Goal: Task Accomplishment & Management: Use online tool/utility

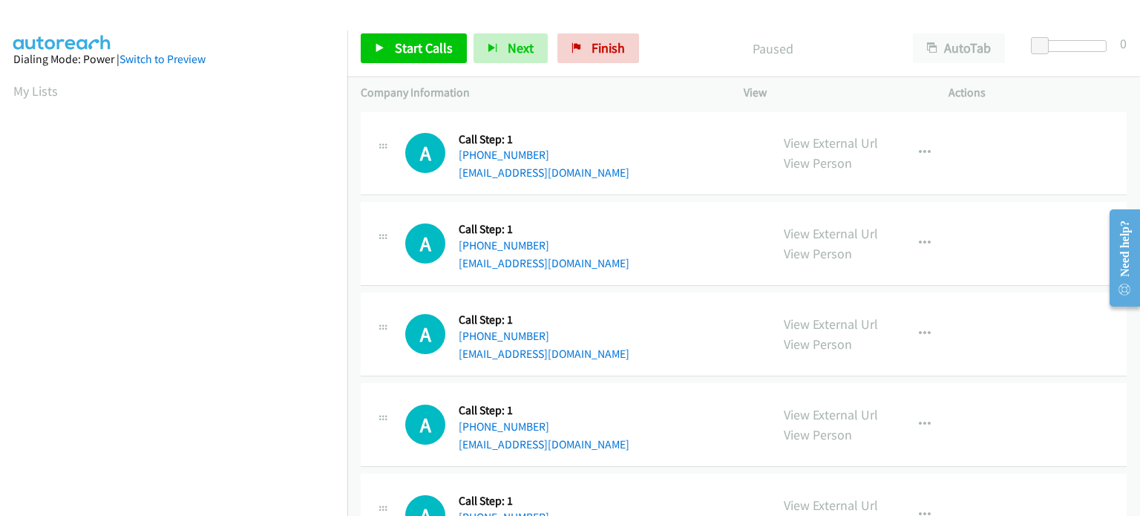
scroll to position [317, 0]
click at [419, 51] on span "Start Calls" at bounding box center [424, 47] width 58 height 17
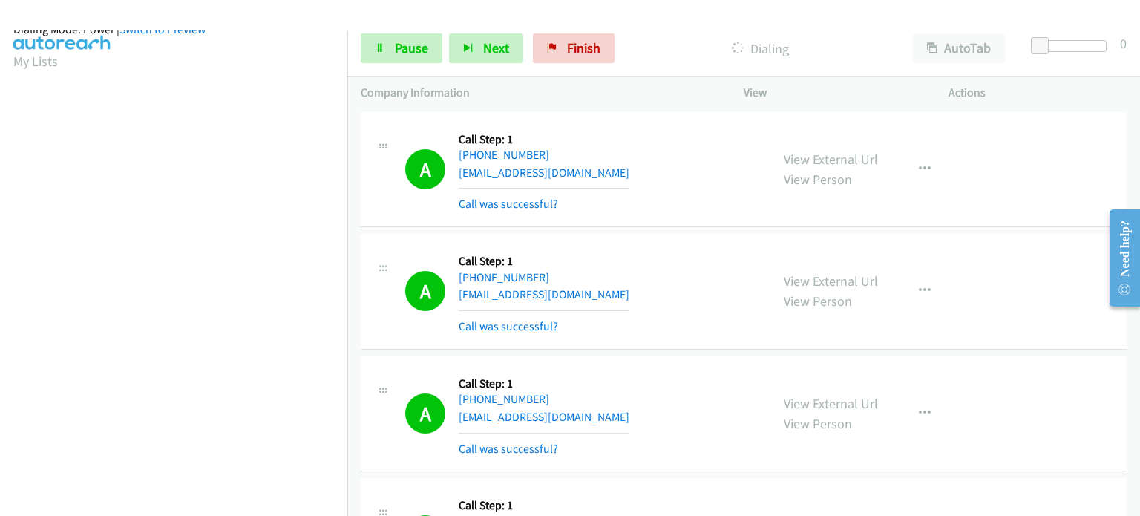
scroll to position [0, 0]
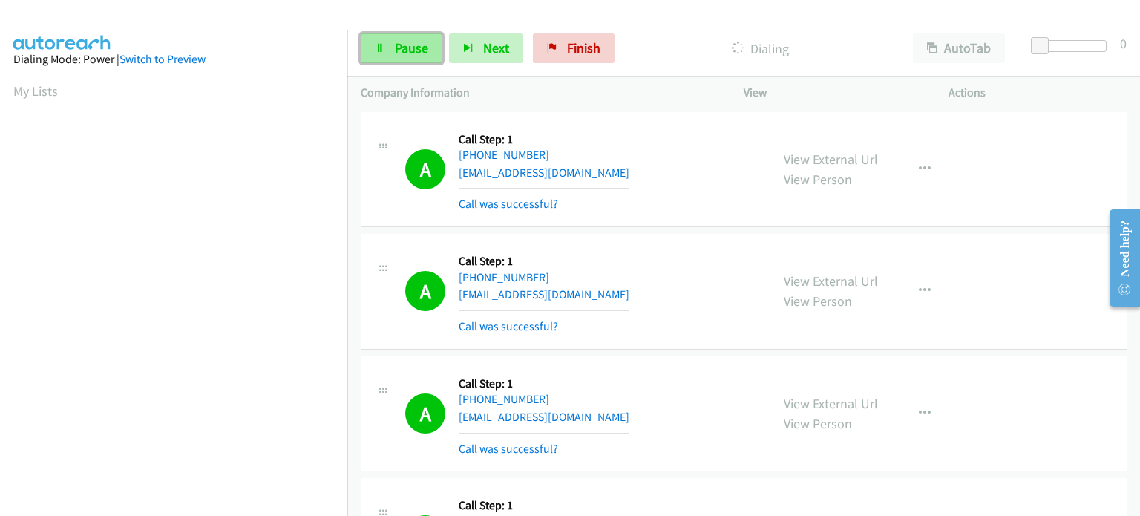
click at [398, 48] on span "Pause" at bounding box center [411, 47] width 33 height 17
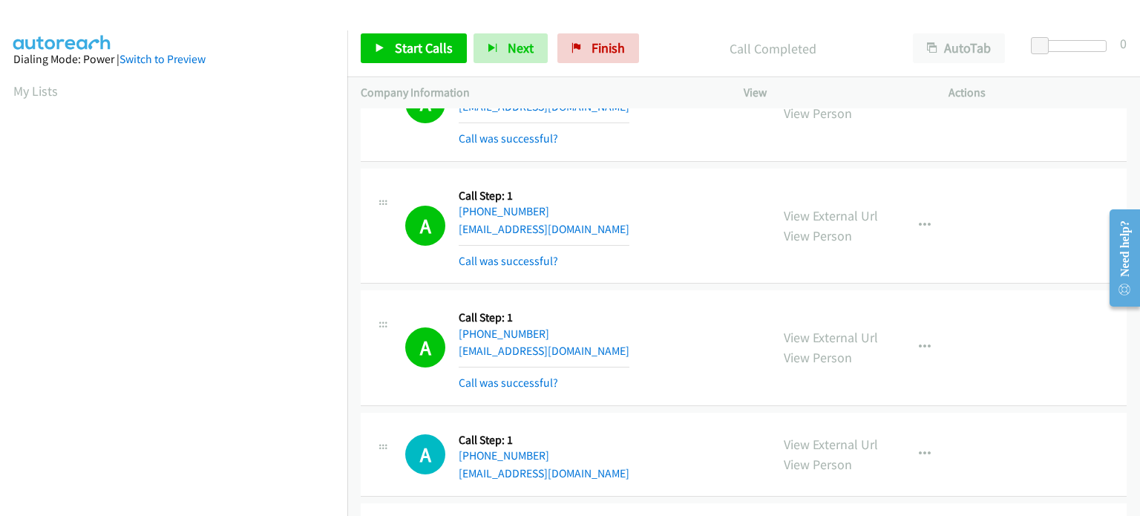
scroll to position [1039, 0]
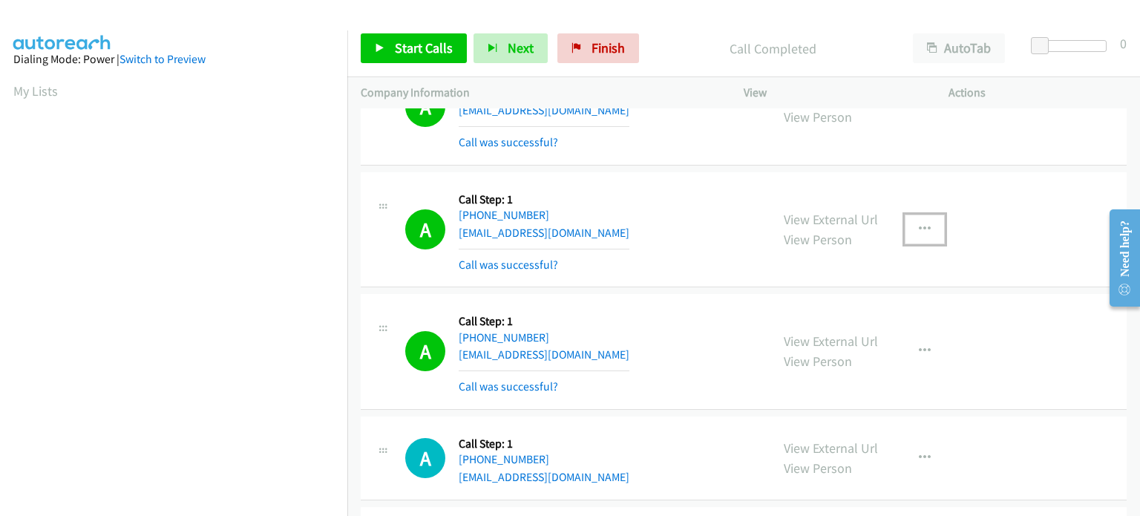
click at [926, 226] on button "button" at bounding box center [925, 230] width 40 height 30
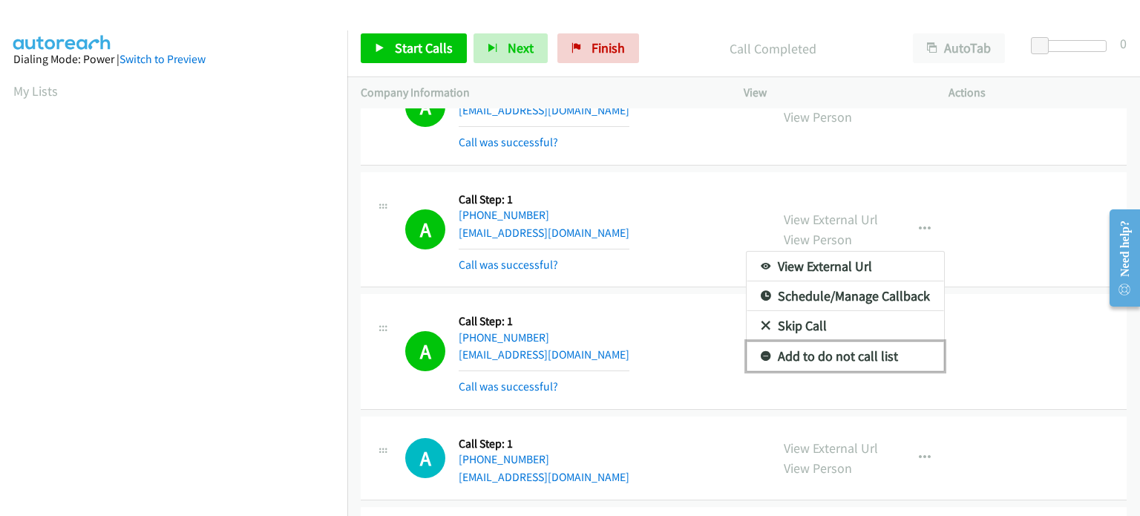
click at [864, 348] on link "Add to do not call list" at bounding box center [845, 357] width 197 height 30
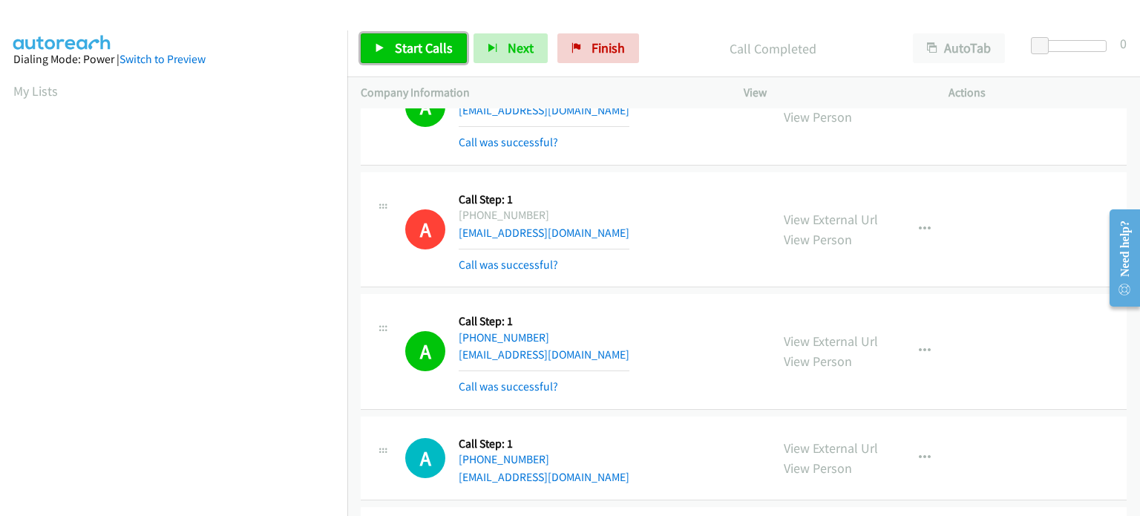
click at [410, 44] on span "Start Calls" at bounding box center [424, 47] width 58 height 17
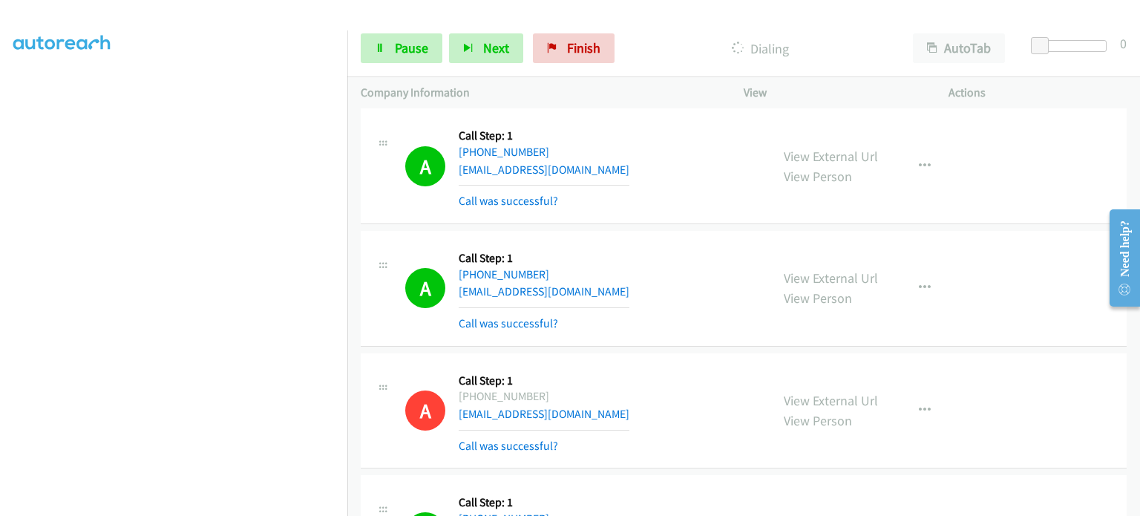
scroll to position [817, 0]
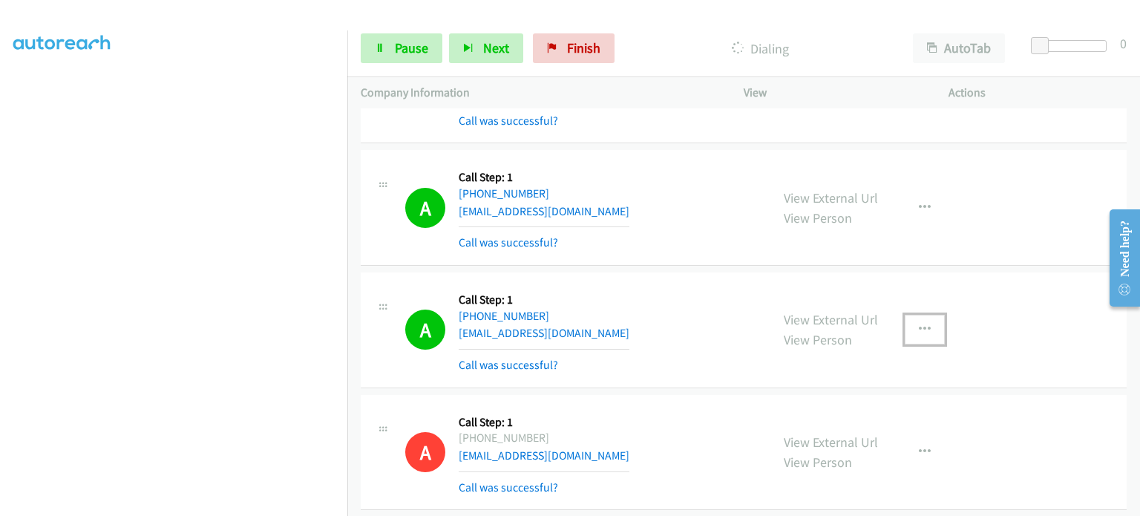
click at [919, 324] on icon "button" at bounding box center [925, 330] width 12 height 12
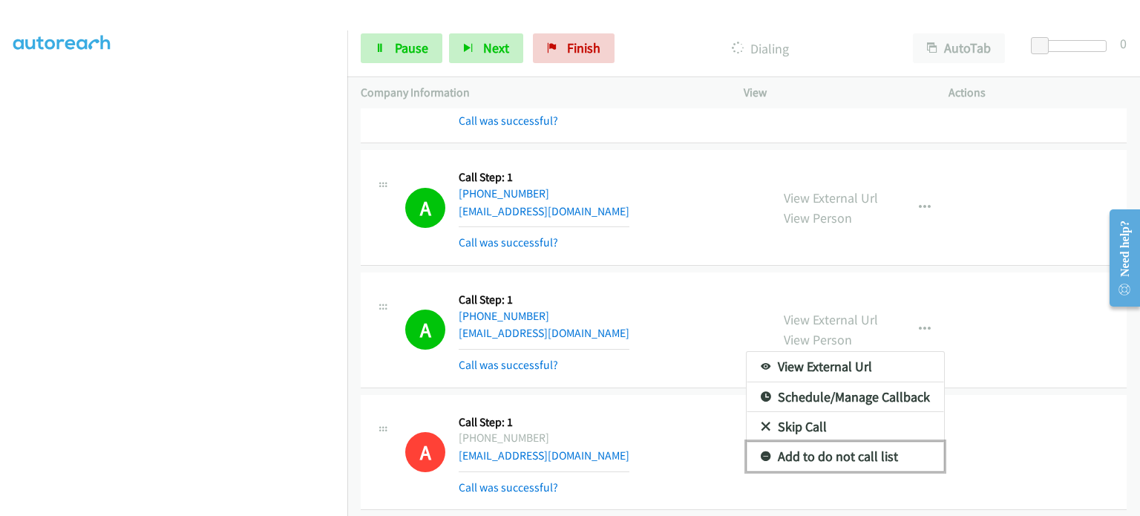
click at [834, 457] on link "Add to do not call list" at bounding box center [845, 457] width 197 height 30
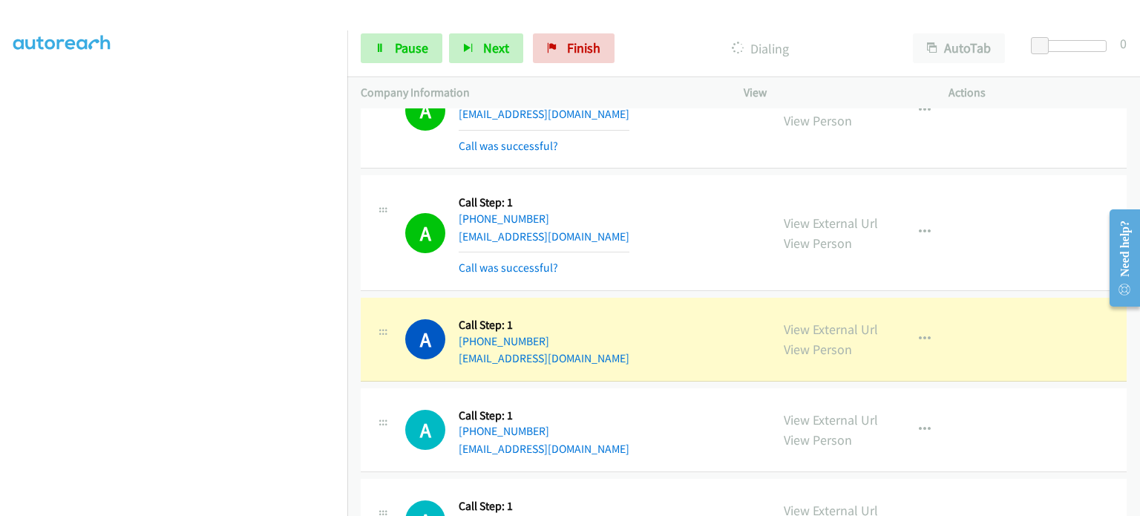
scroll to position [317, 0]
click at [919, 333] on icon "button" at bounding box center [925, 339] width 12 height 12
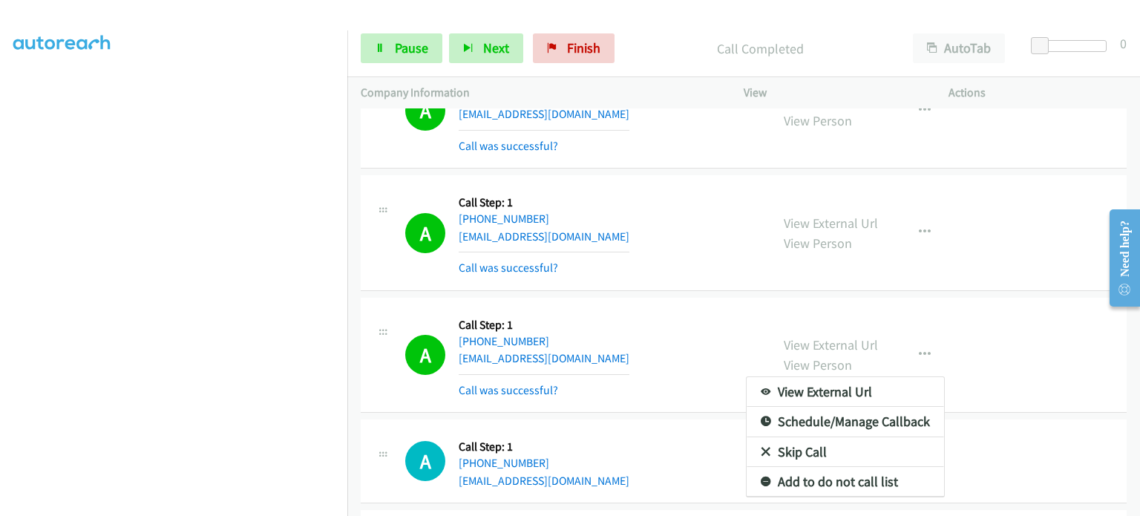
click at [927, 316] on div at bounding box center [570, 258] width 1140 height 516
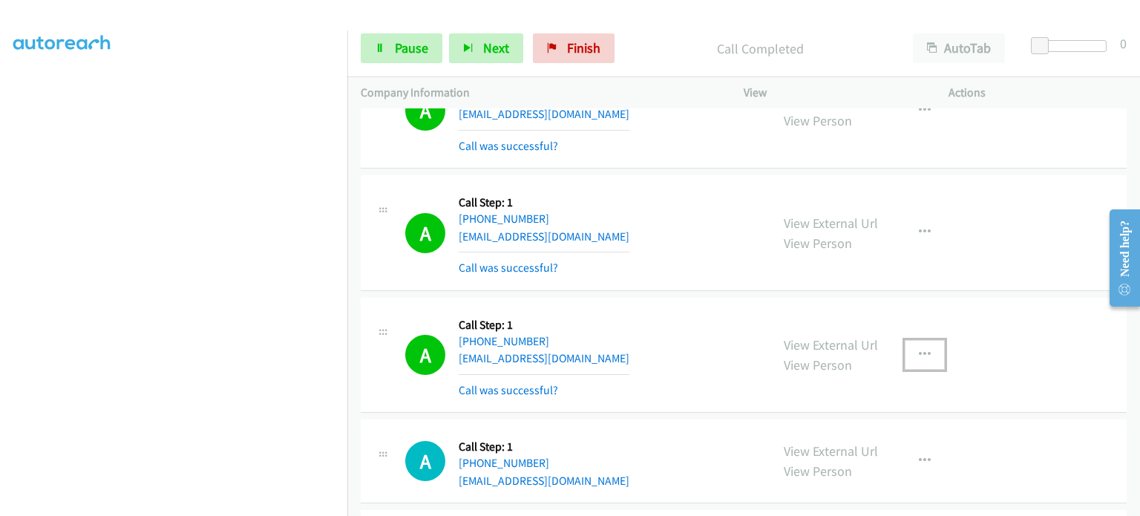
click at [924, 349] on icon "button" at bounding box center [925, 355] width 12 height 12
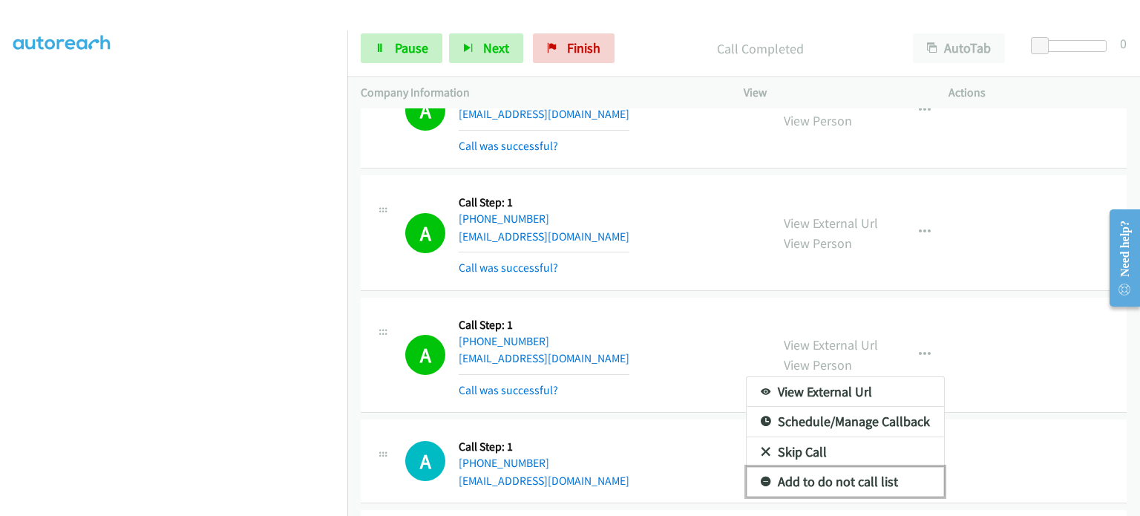
click at [860, 467] on link "Add to do not call list" at bounding box center [845, 482] width 197 height 30
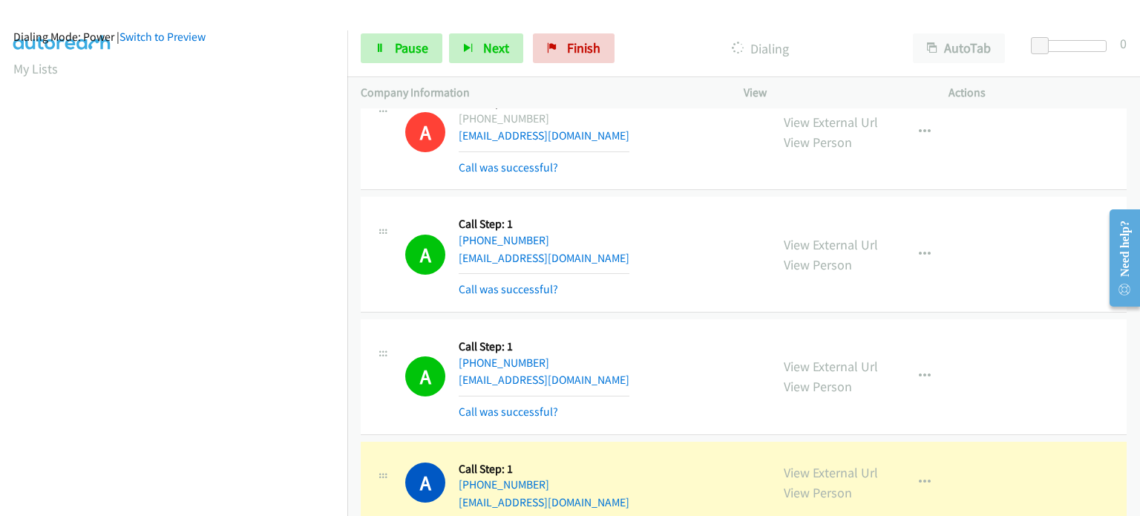
scroll to position [20, 0]
click at [393, 52] on link "Pause" at bounding box center [402, 48] width 82 height 30
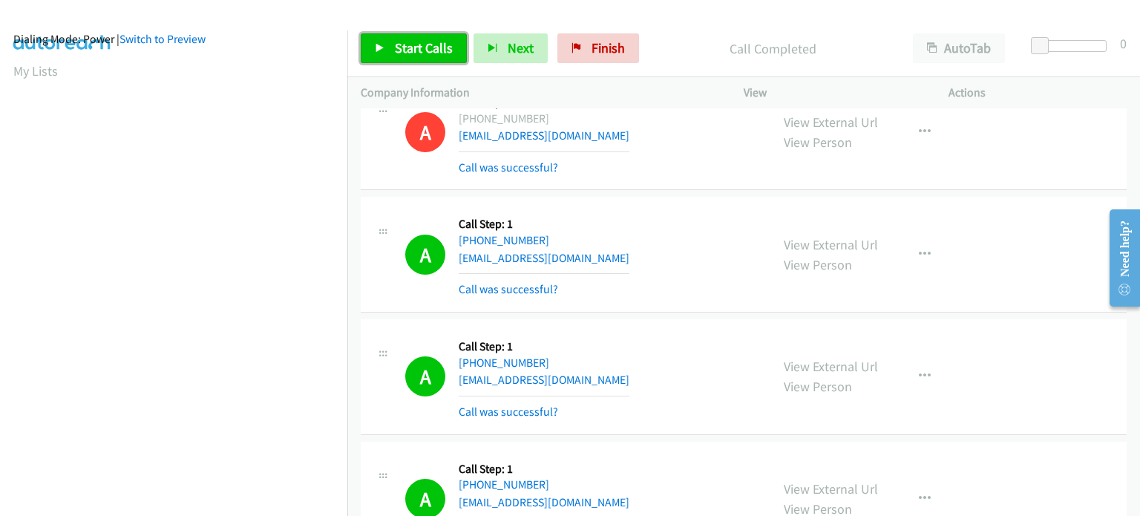
click at [386, 55] on link "Start Calls" at bounding box center [414, 48] width 106 height 30
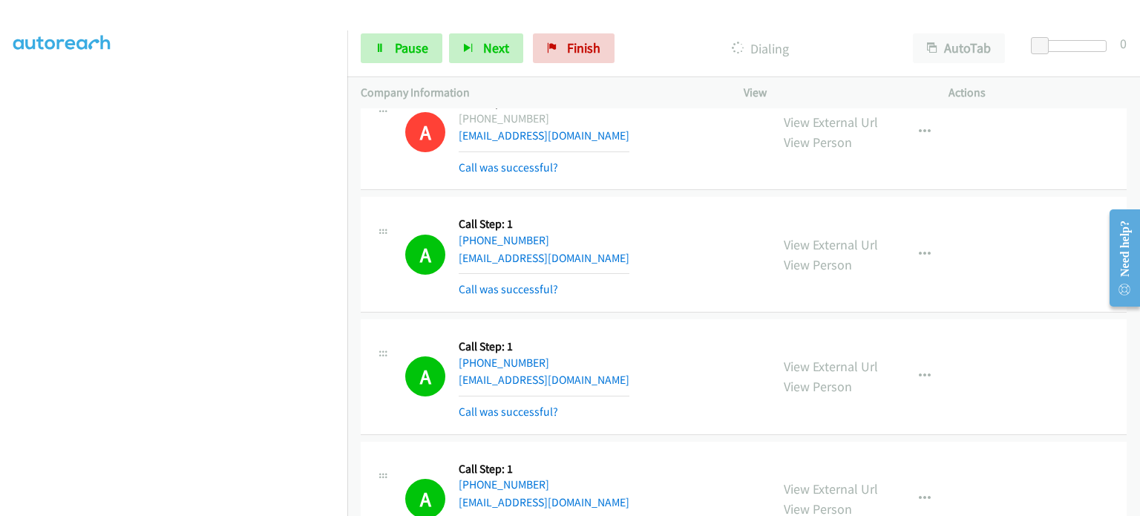
scroll to position [19, 0]
click at [411, 35] on link "Pause" at bounding box center [402, 48] width 82 height 30
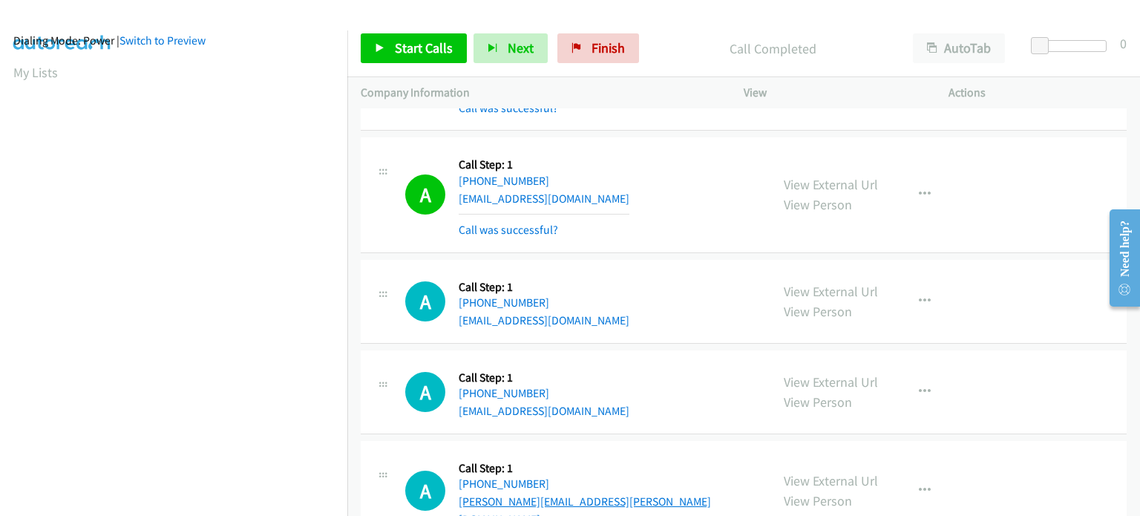
scroll to position [3044, 0]
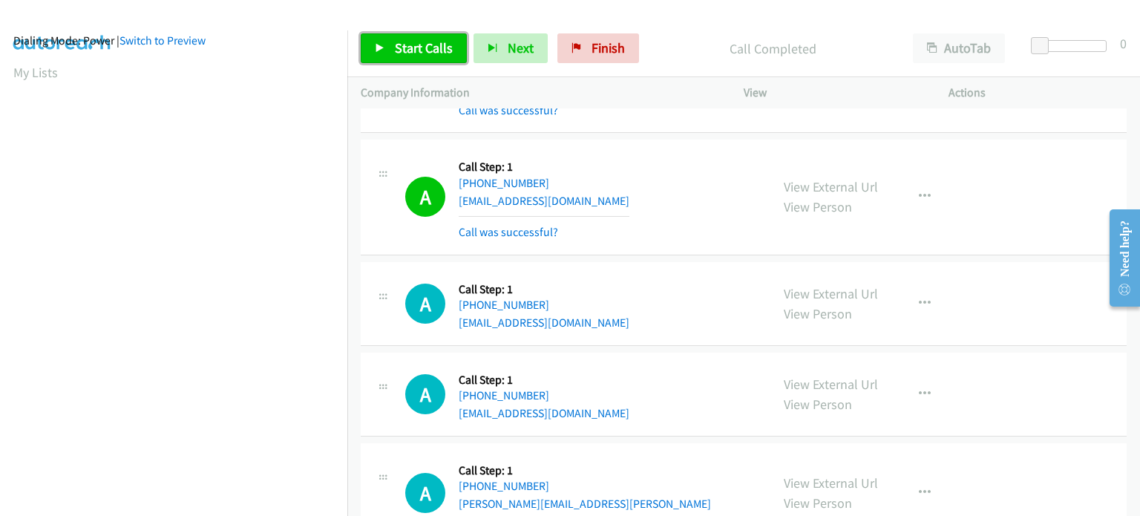
click at [408, 37] on link "Start Calls" at bounding box center [414, 48] width 106 height 30
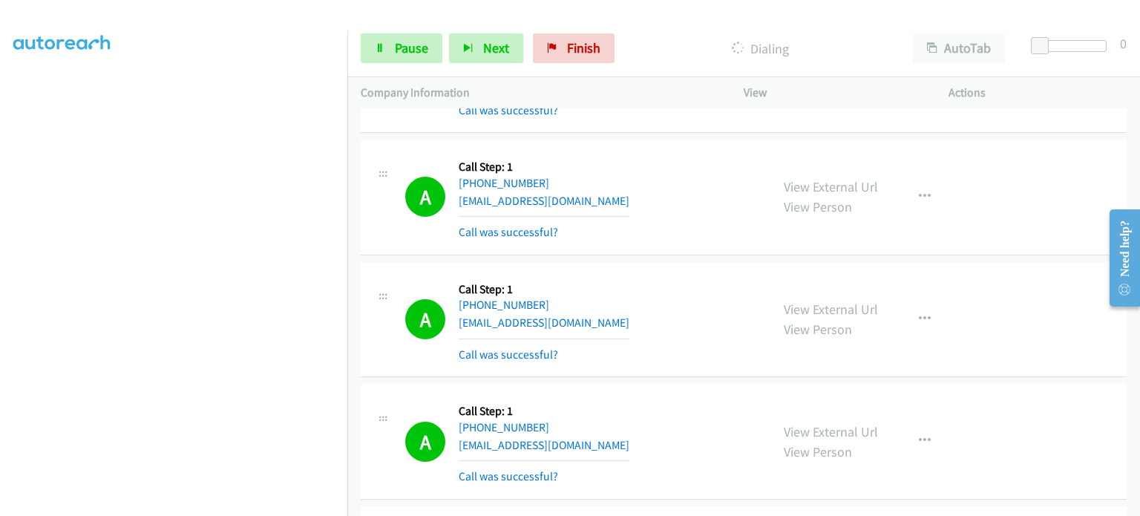
scroll to position [317, 0]
click at [921, 313] on icon "button" at bounding box center [925, 319] width 12 height 12
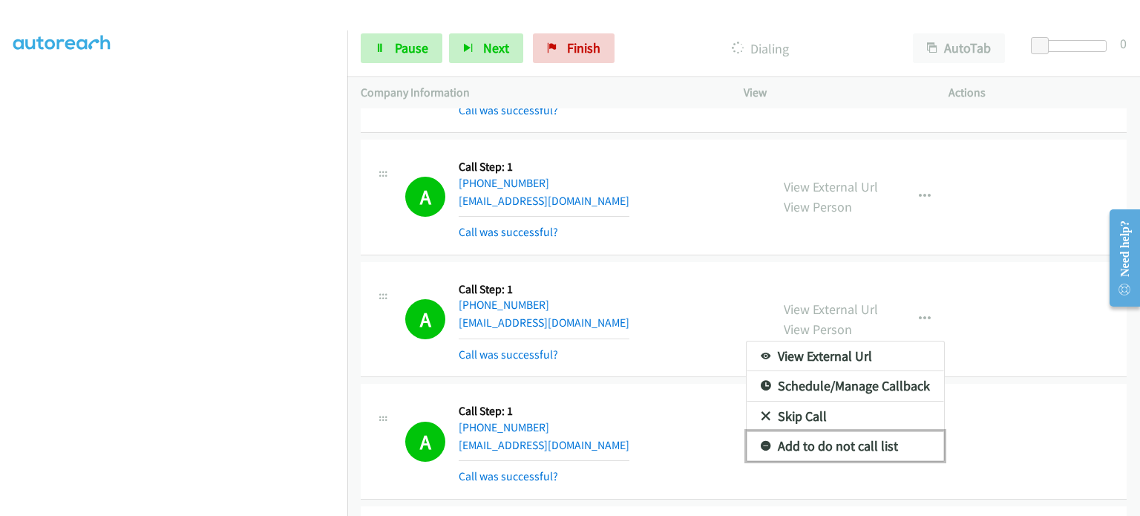
click at [837, 431] on link "Add to do not call list" at bounding box center [845, 446] width 197 height 30
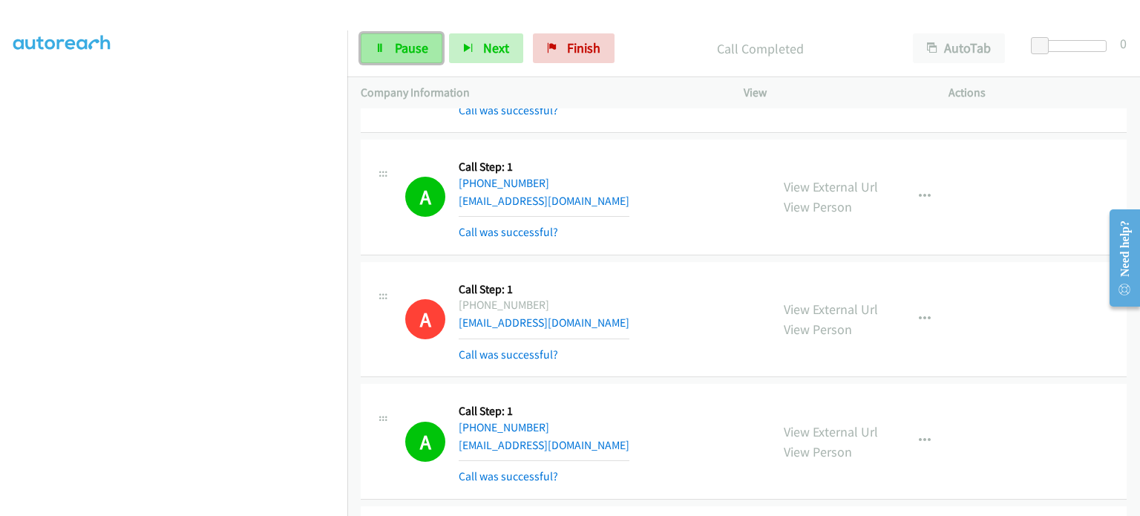
click at [414, 50] on span "Pause" at bounding box center [411, 47] width 33 height 17
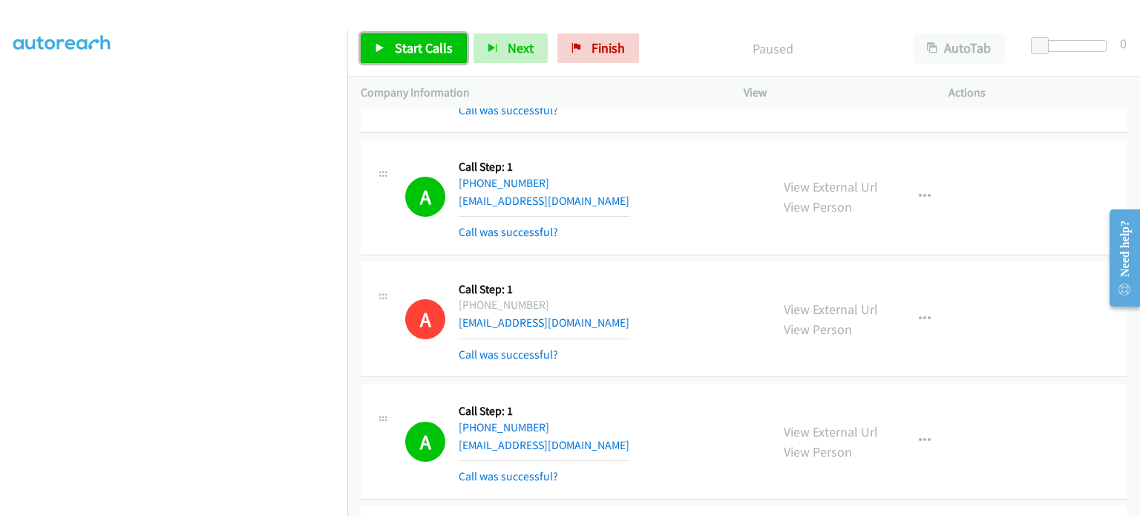
click at [371, 50] on link "Start Calls" at bounding box center [414, 48] width 106 height 30
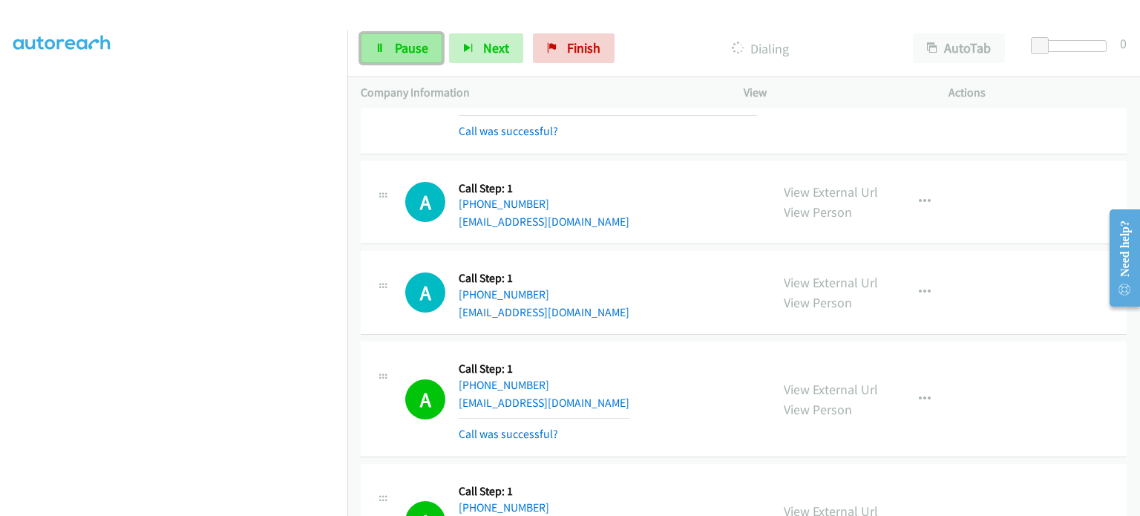
click at [380, 44] on icon at bounding box center [380, 49] width 10 height 10
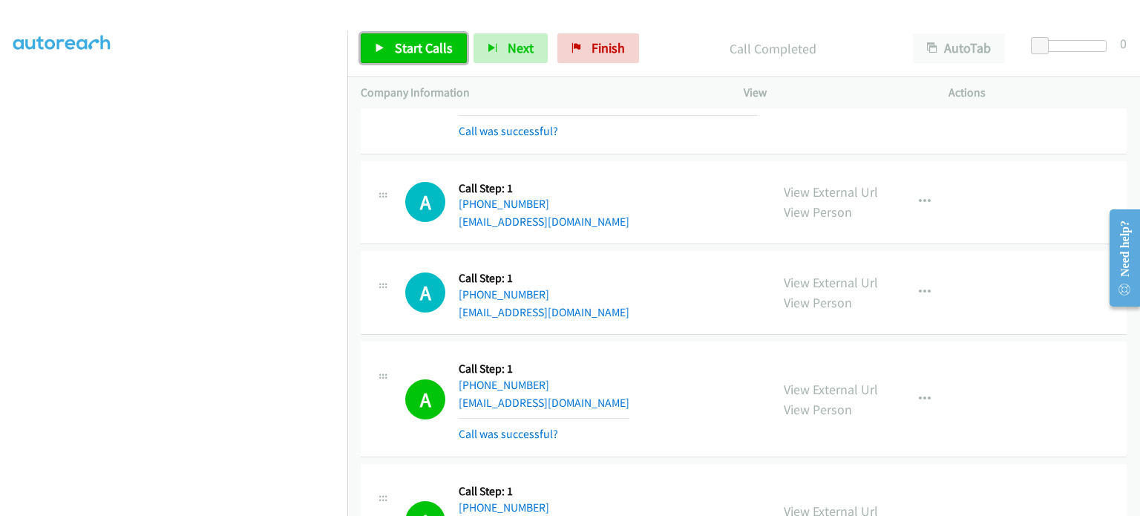
click at [392, 36] on link "Start Calls" at bounding box center [414, 48] width 106 height 30
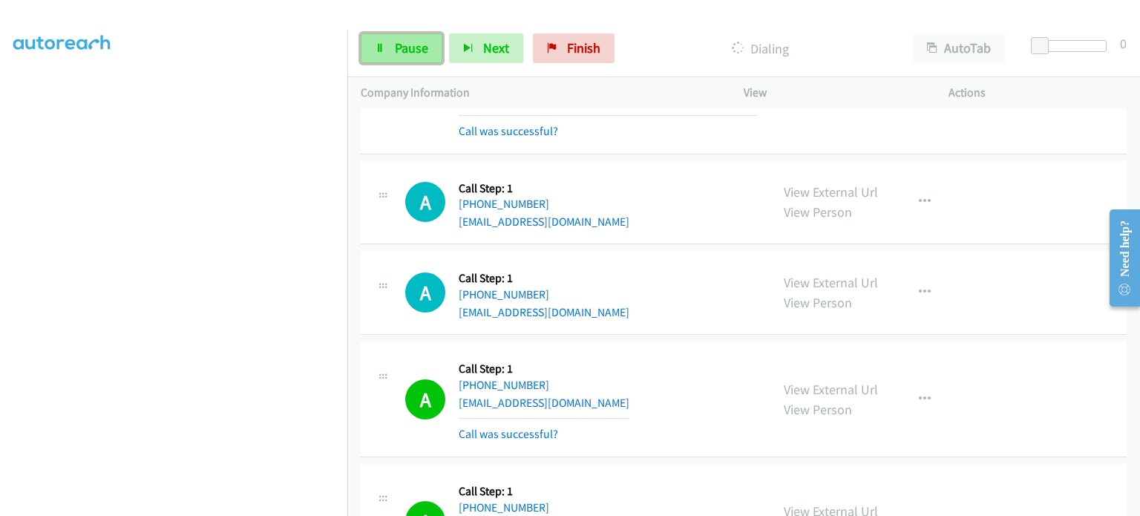
click at [398, 43] on span "Pause" at bounding box center [411, 47] width 33 height 17
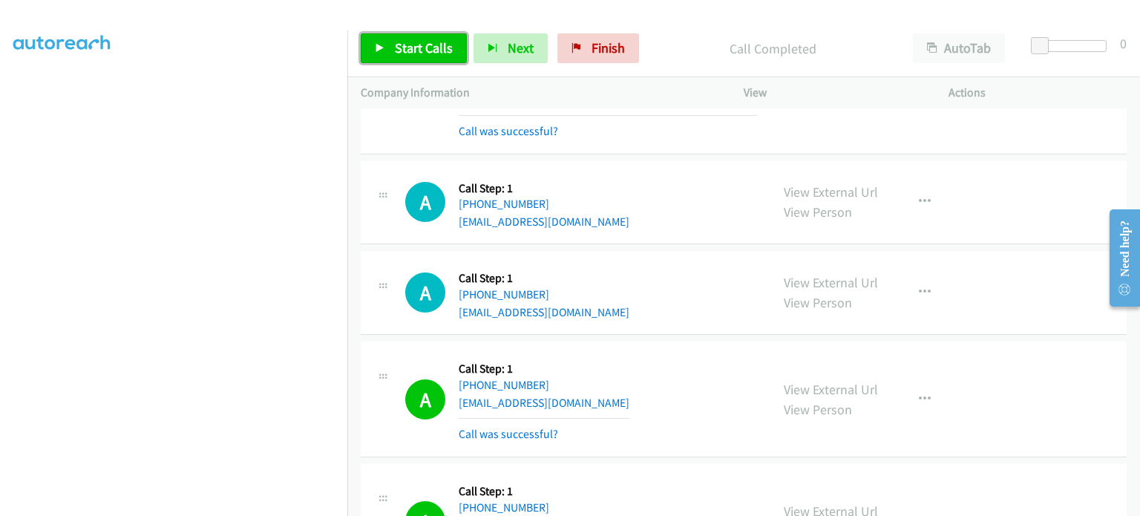
click at [419, 55] on span "Start Calls" at bounding box center [424, 47] width 58 height 17
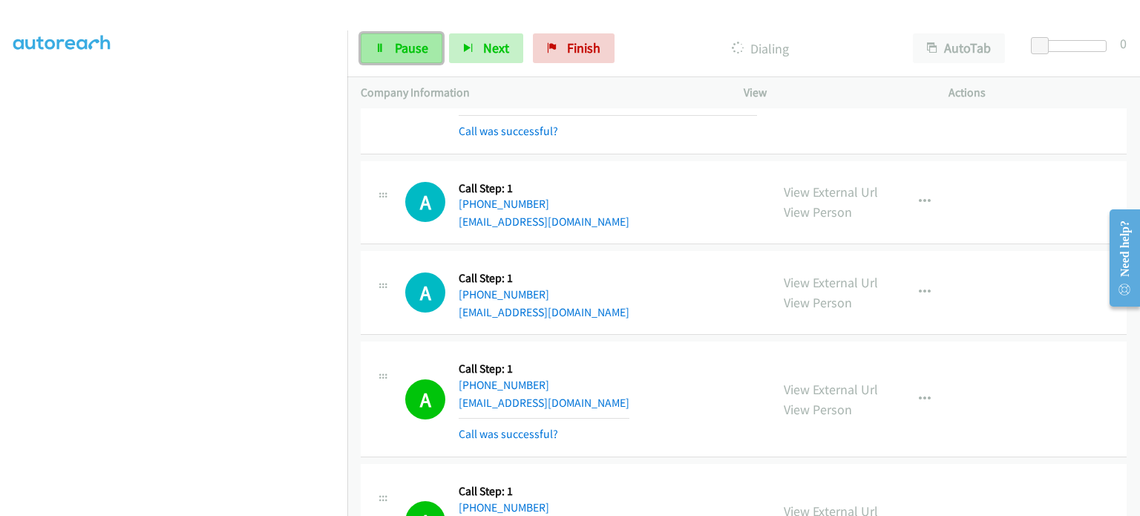
click at [398, 42] on span "Pause" at bounding box center [411, 47] width 33 height 17
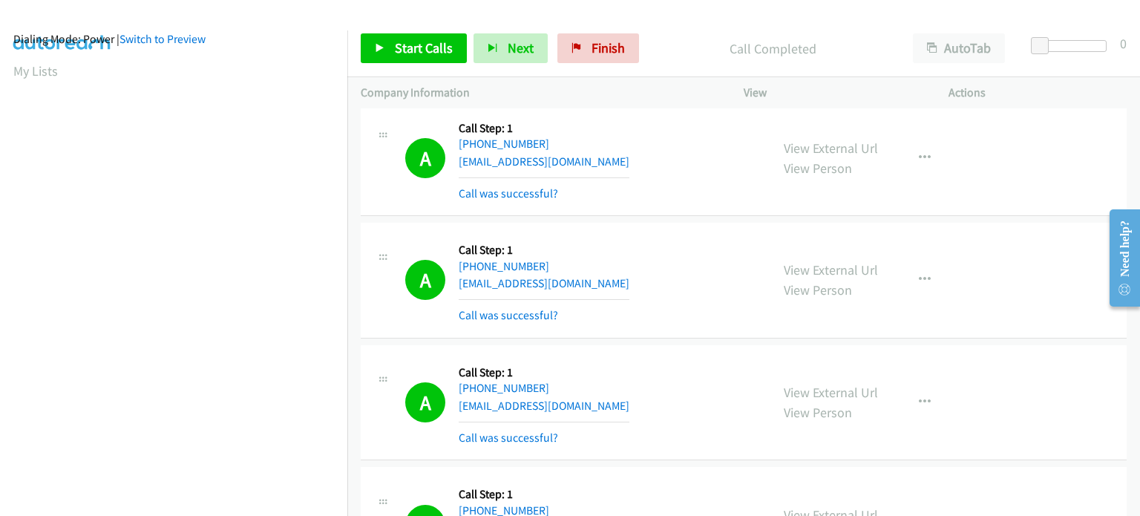
scroll to position [1856, 0]
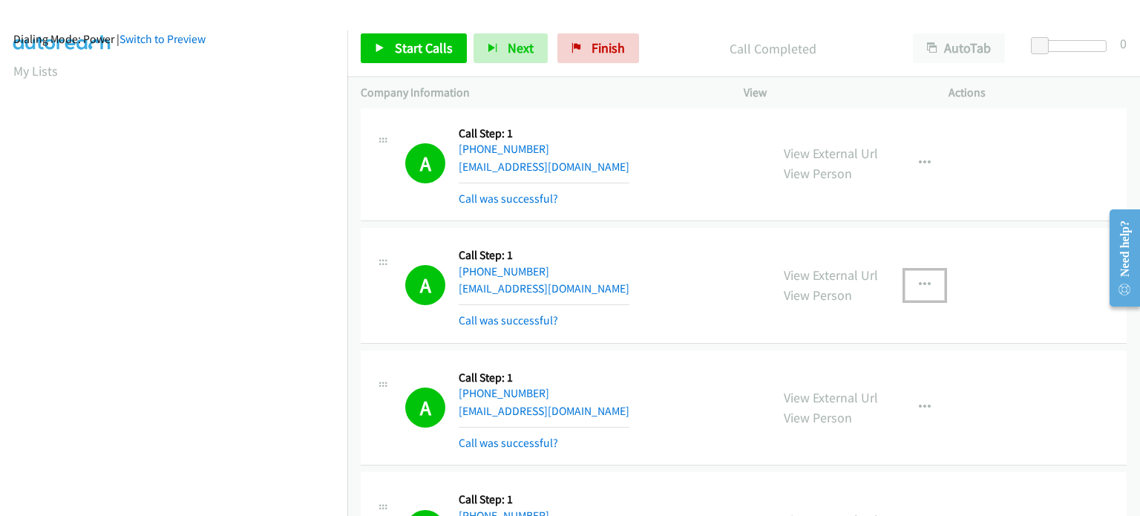
click at [919, 279] on icon "button" at bounding box center [925, 285] width 12 height 12
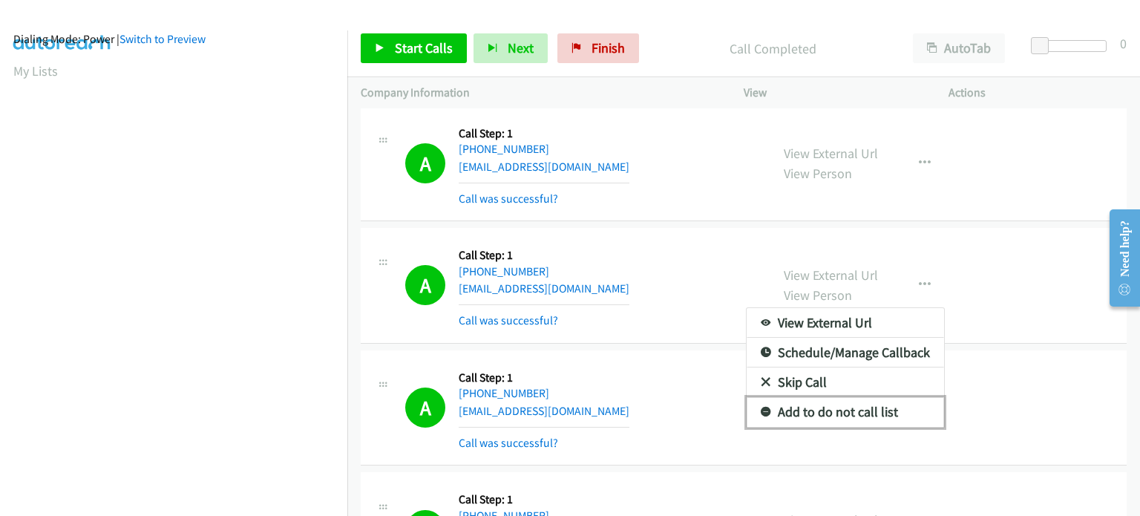
click at [889, 397] on link "Add to do not call list" at bounding box center [845, 412] width 197 height 30
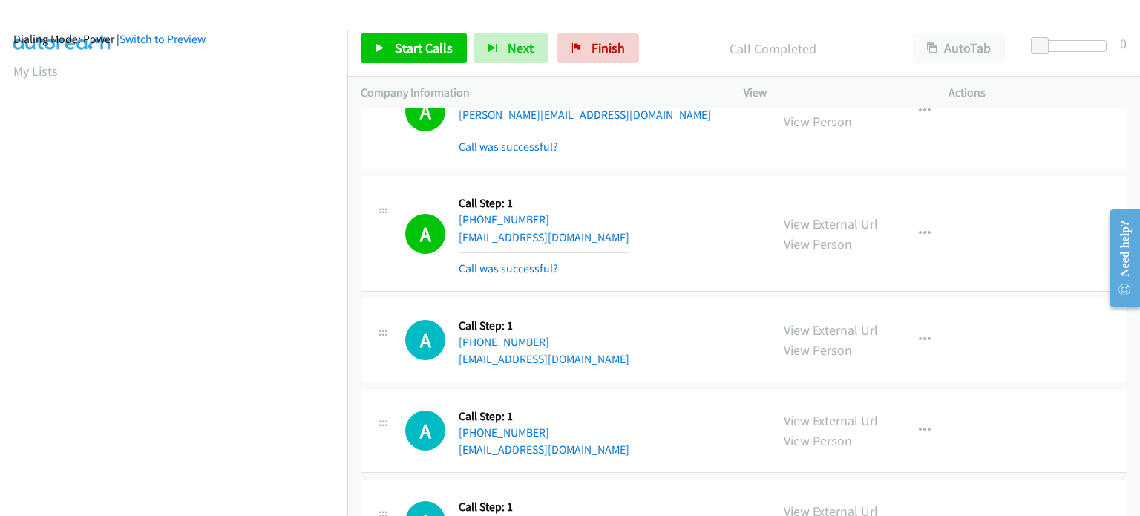
scroll to position [5420, 0]
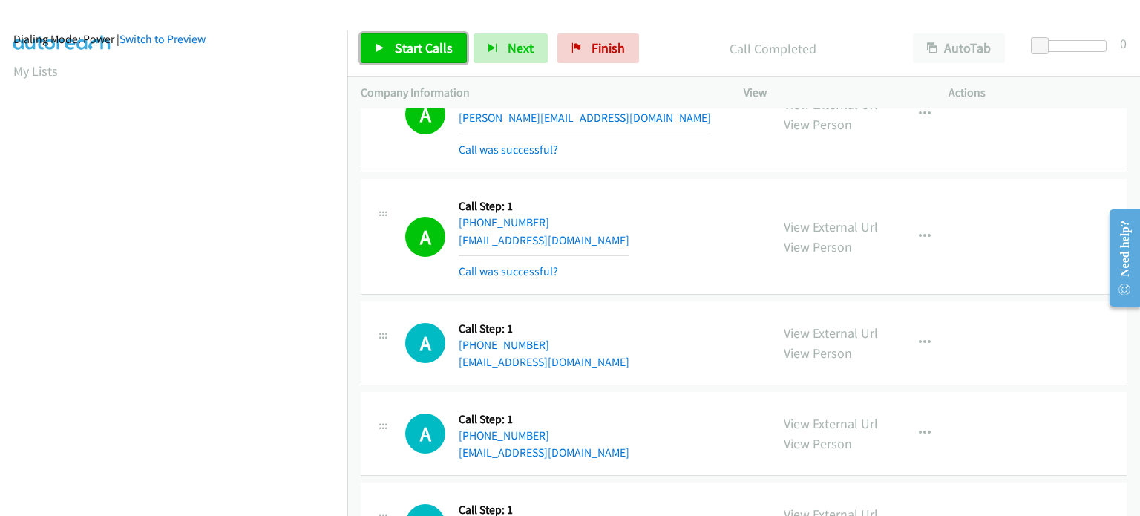
click at [383, 51] on icon at bounding box center [380, 49] width 10 height 10
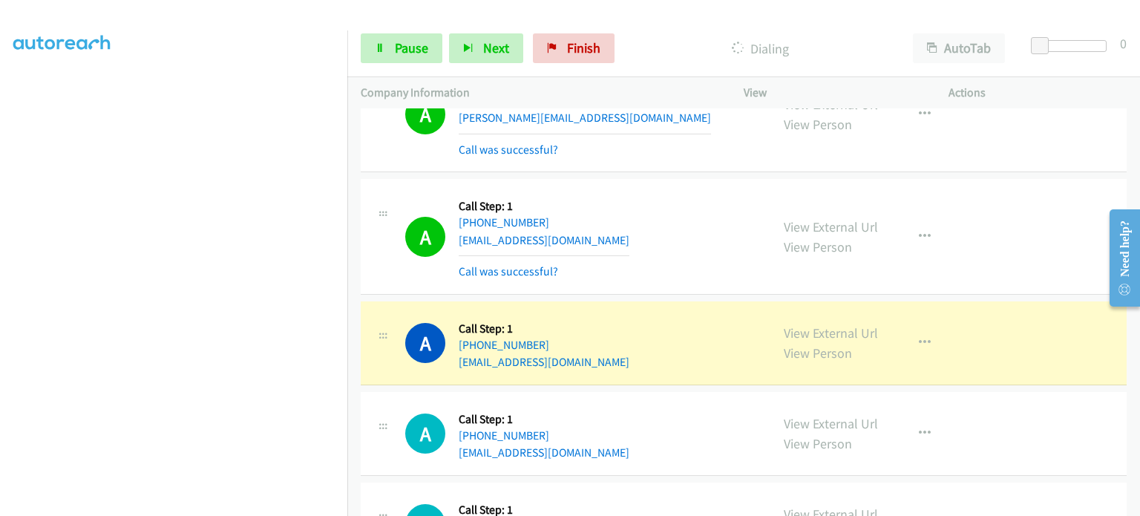
scroll to position [317, 0]
drag, startPoint x: 229, startPoint y: 513, endPoint x: 222, endPoint y: 503, distance: 12.4
click at [229, 513] on aside "Dialing Mode: Power | Switch to Preview My Lists" at bounding box center [173, 136] width 347 height 822
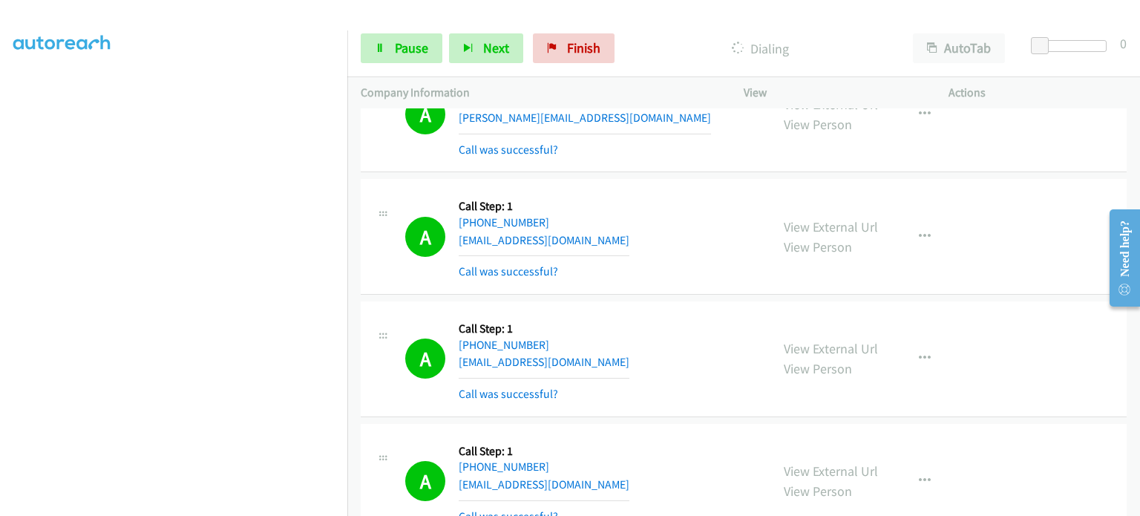
scroll to position [0, 0]
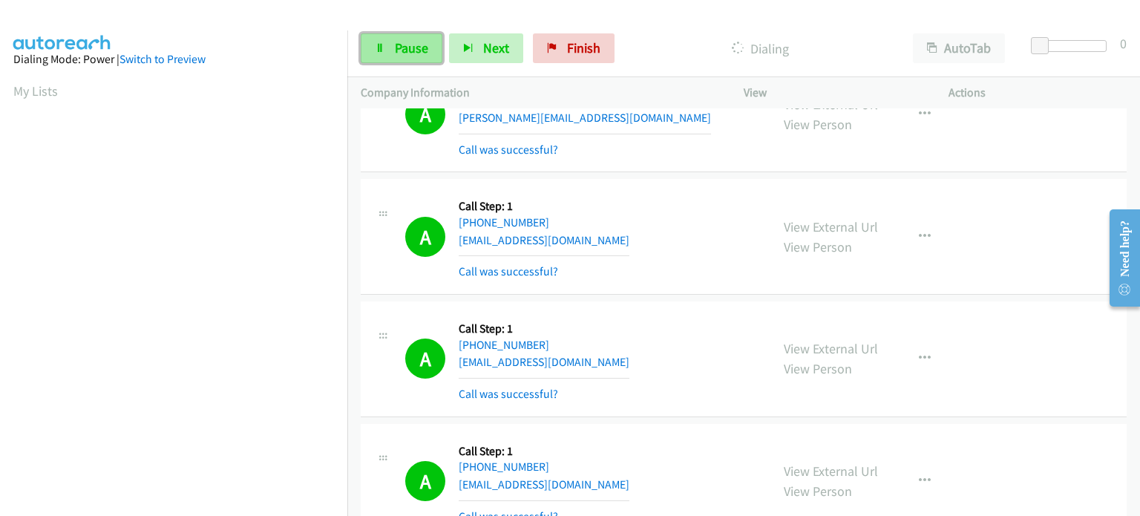
click at [416, 46] on span "Pause" at bounding box center [411, 47] width 33 height 17
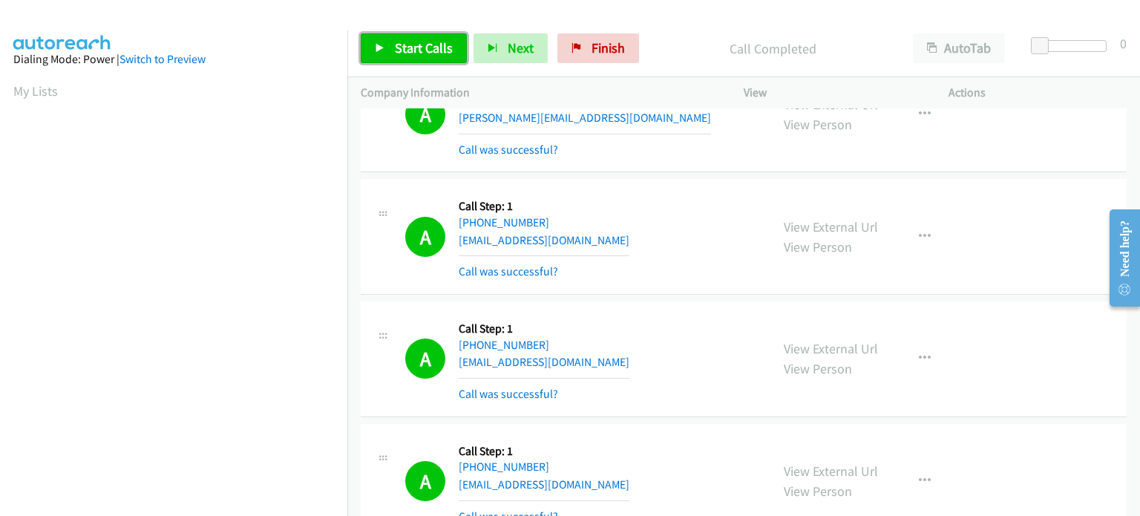
click at [403, 37] on link "Start Calls" at bounding box center [414, 48] width 106 height 30
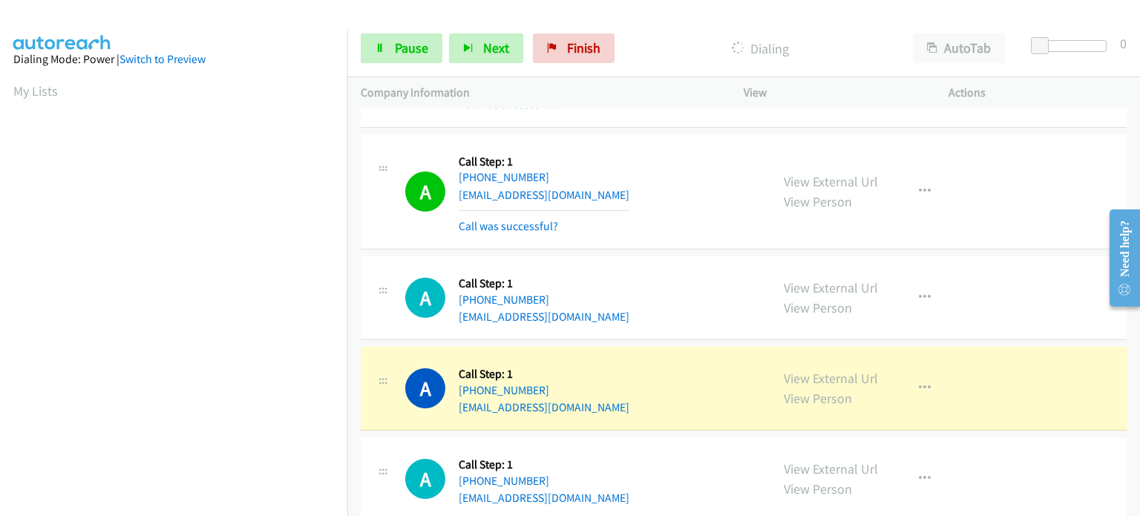
scroll to position [6608, 0]
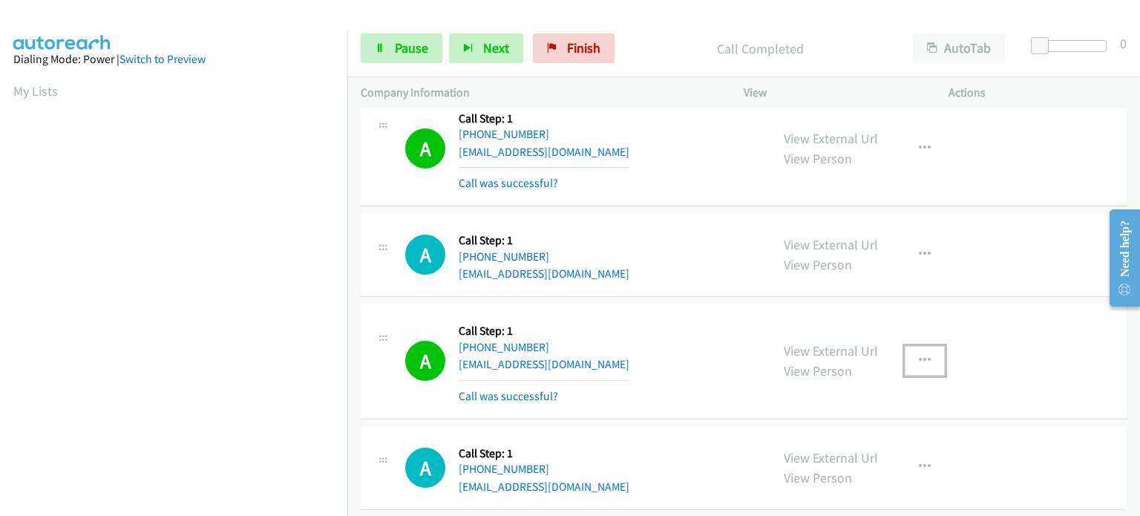
click at [919, 355] on icon "button" at bounding box center [925, 361] width 12 height 12
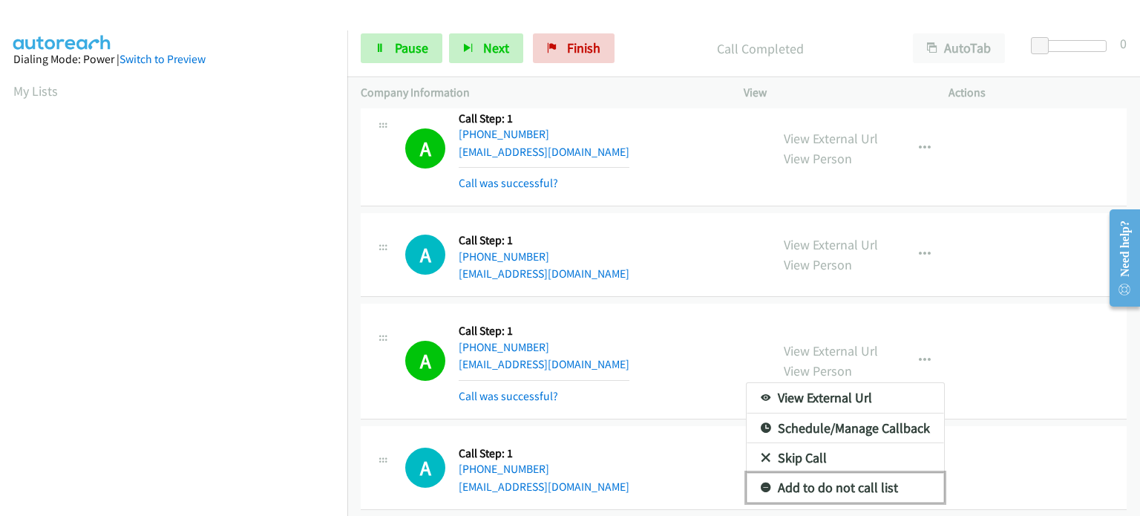
click at [837, 473] on link "Add to do not call list" at bounding box center [845, 488] width 197 height 30
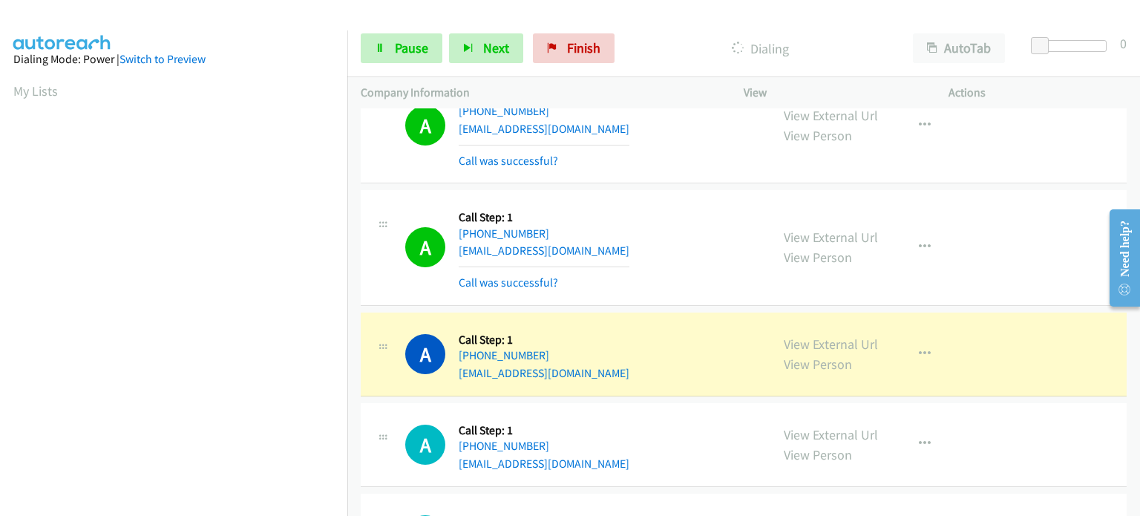
scroll to position [6905, 0]
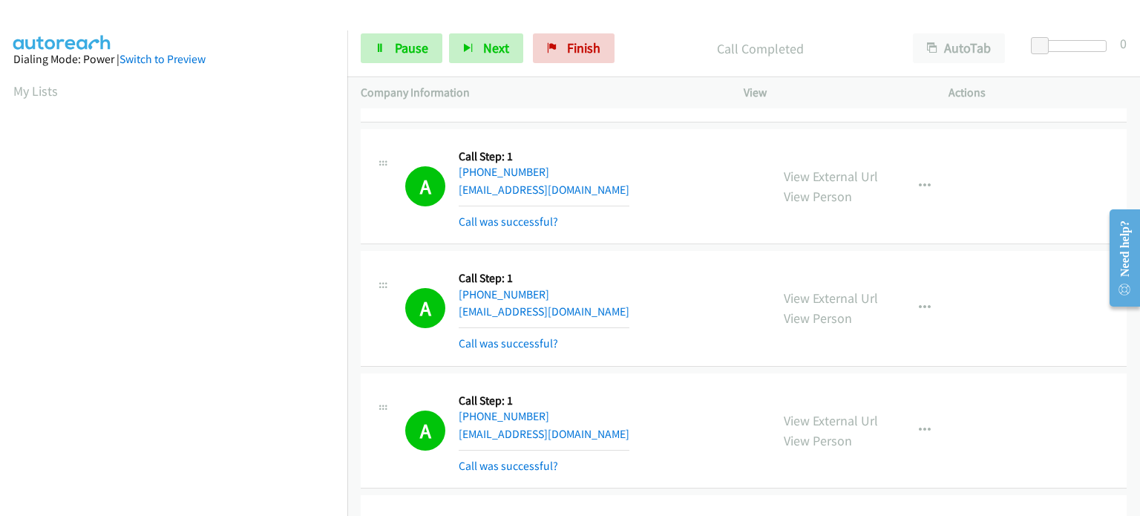
click at [277, 81] on section "My Lists" at bounding box center [173, 91] width 321 height 20
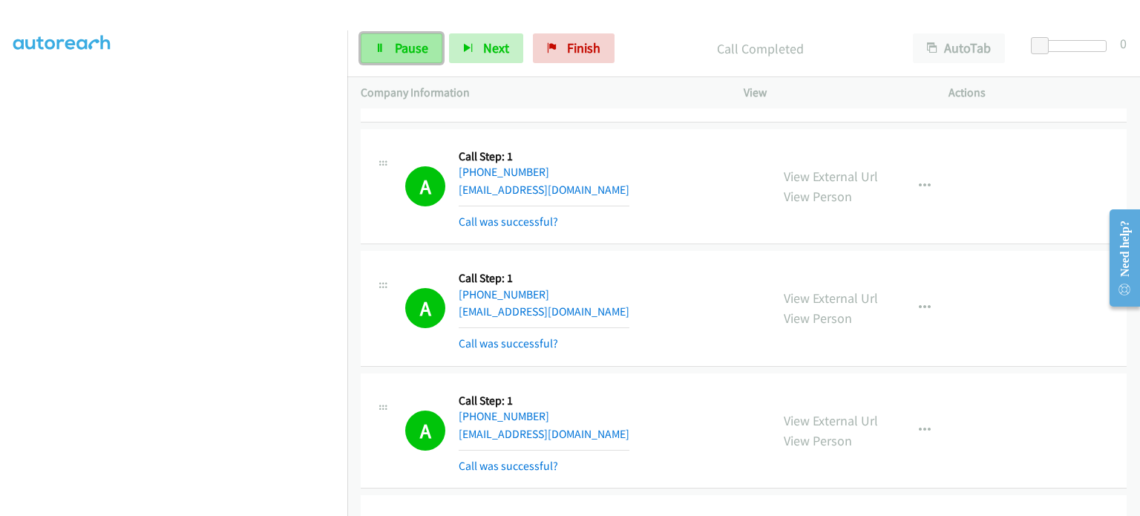
click at [374, 51] on link "Pause" at bounding box center [402, 48] width 82 height 30
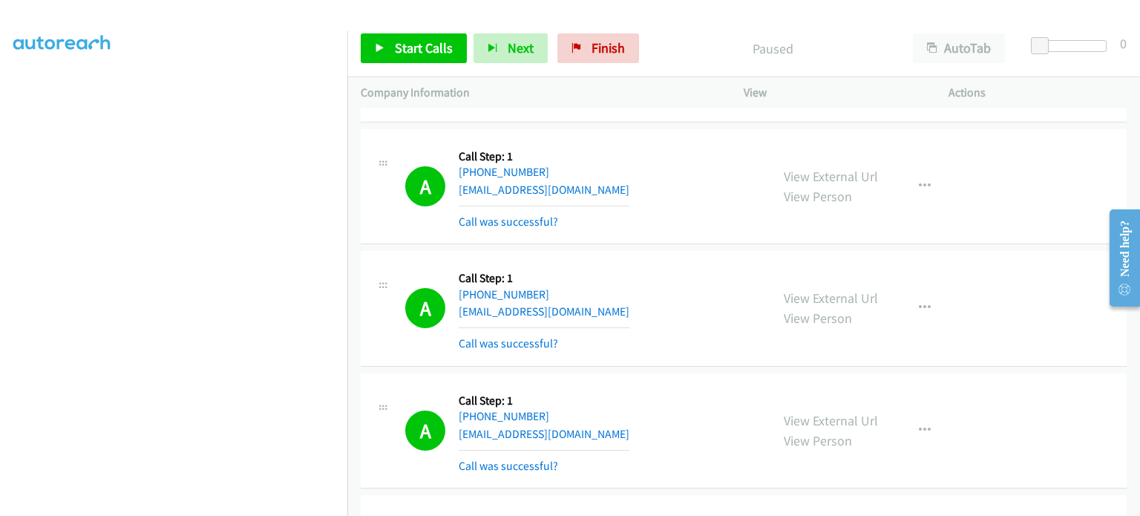
click at [384, 45] on div "Start Calls Pause Next Finish" at bounding box center [503, 48] width 285 height 30
click at [389, 48] on link "Start Calls" at bounding box center [414, 48] width 106 height 30
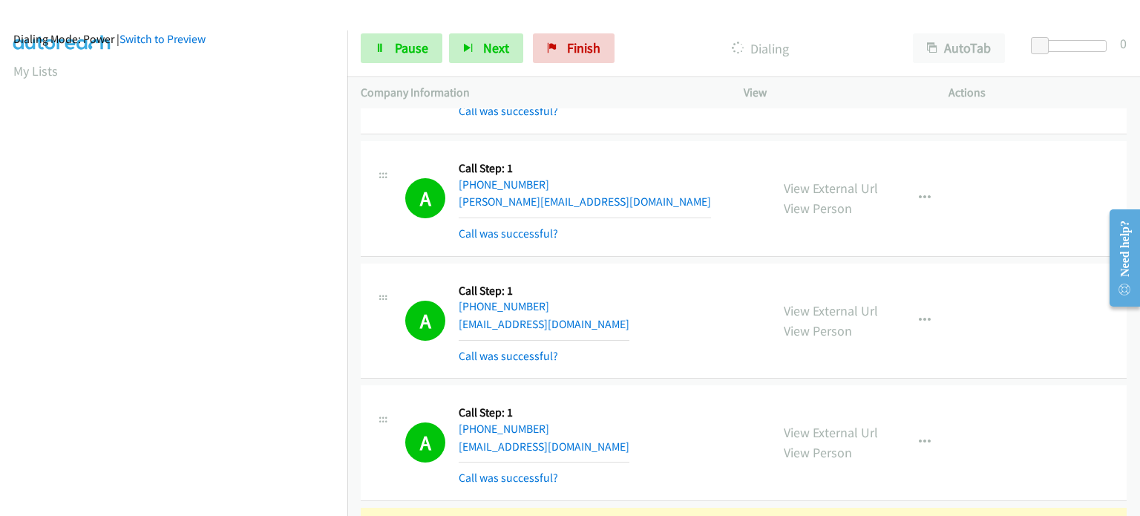
scroll to position [8612, 0]
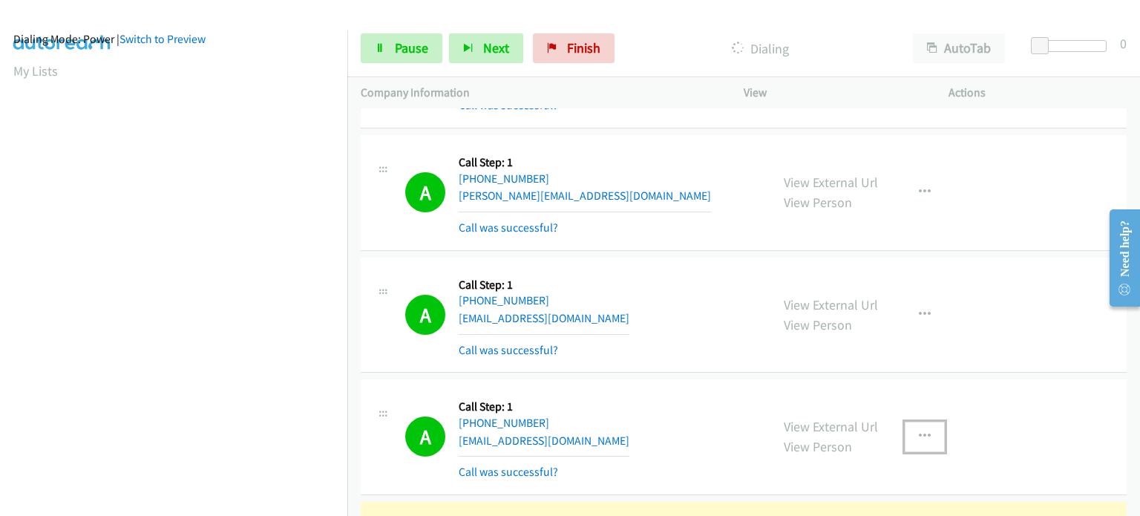
click at [920, 431] on icon "button" at bounding box center [925, 437] width 12 height 12
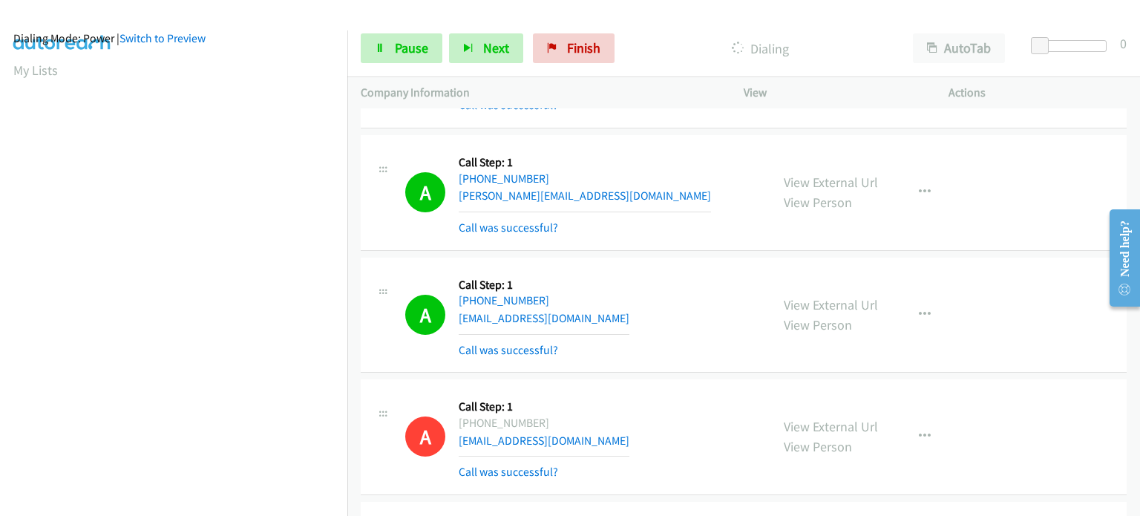
scroll to position [0, 0]
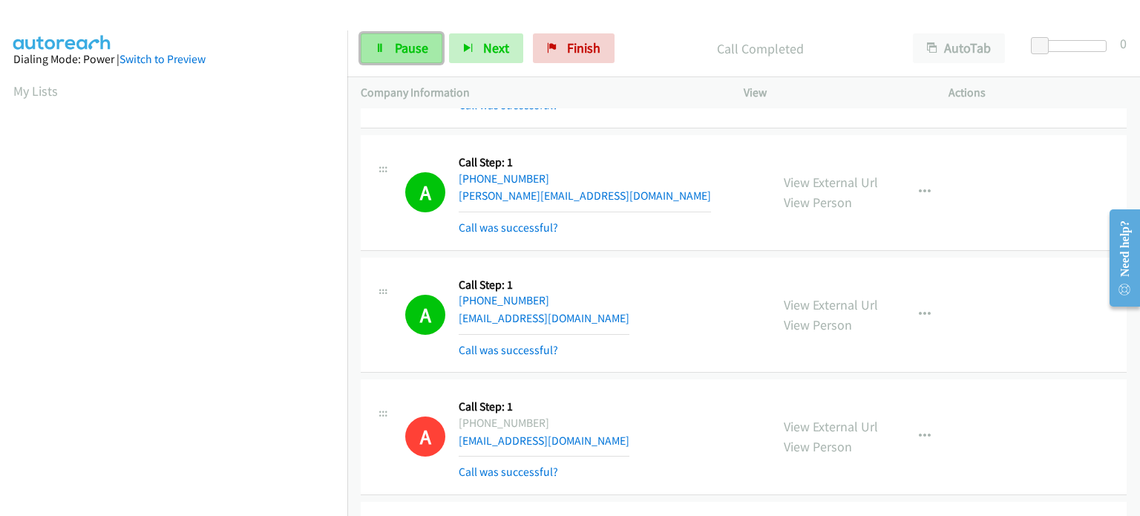
click at [386, 45] on link "Pause" at bounding box center [402, 48] width 82 height 30
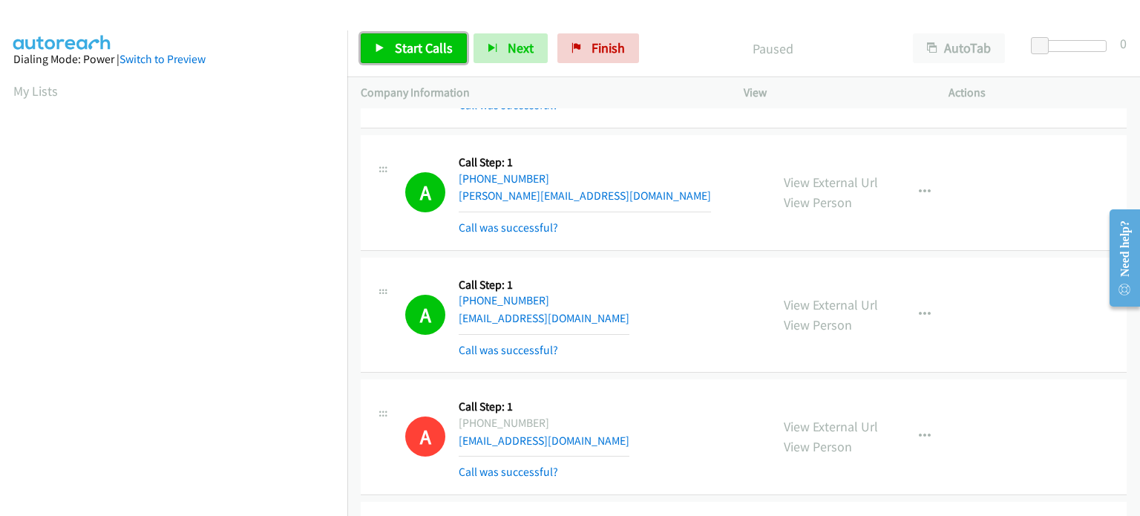
click at [386, 45] on link "Start Calls" at bounding box center [414, 48] width 106 height 30
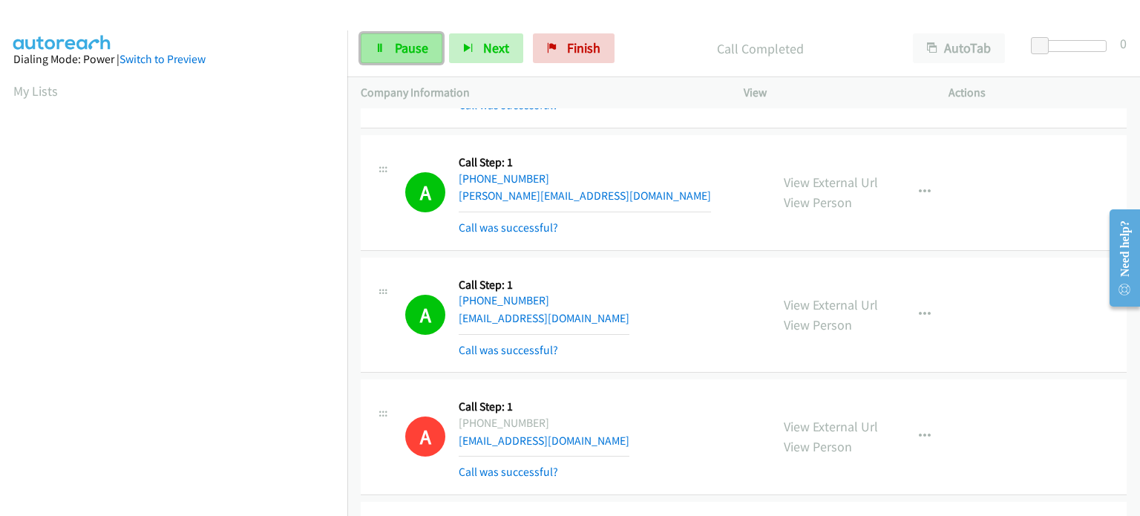
click at [402, 53] on span "Pause" at bounding box center [411, 47] width 33 height 17
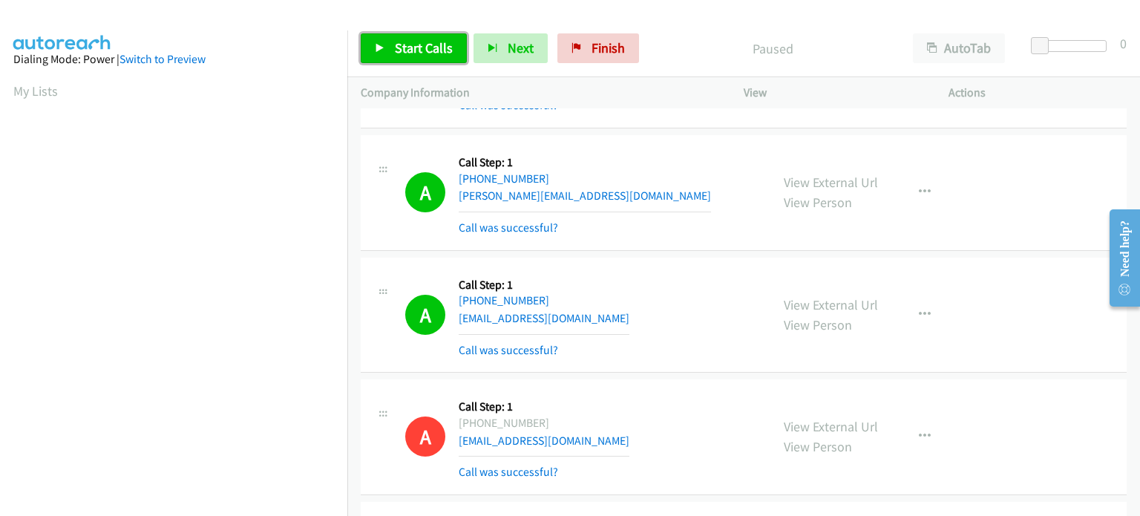
click at [403, 42] on span "Start Calls" at bounding box center [424, 47] width 58 height 17
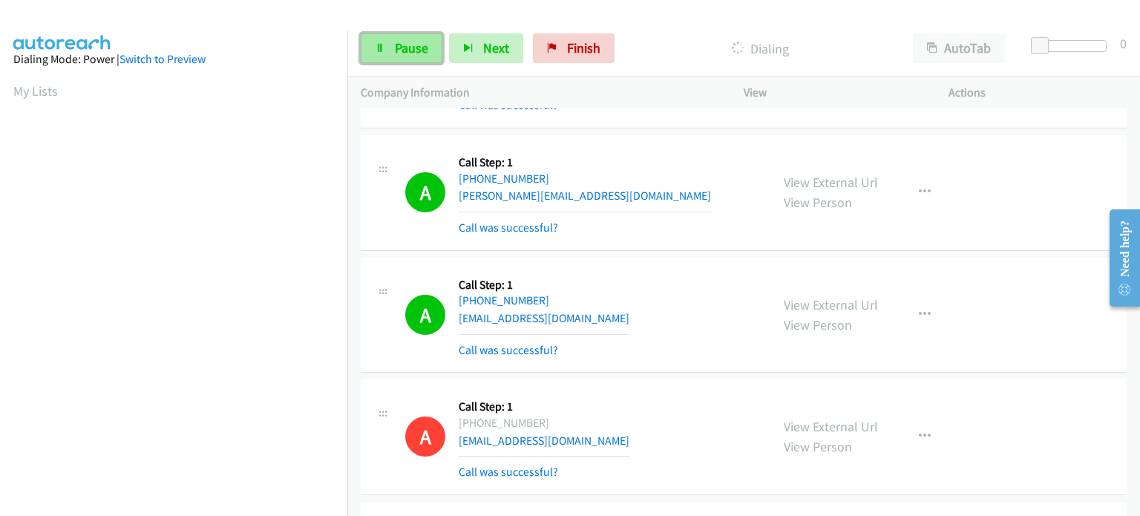
click at [405, 61] on link "Pause" at bounding box center [402, 48] width 82 height 30
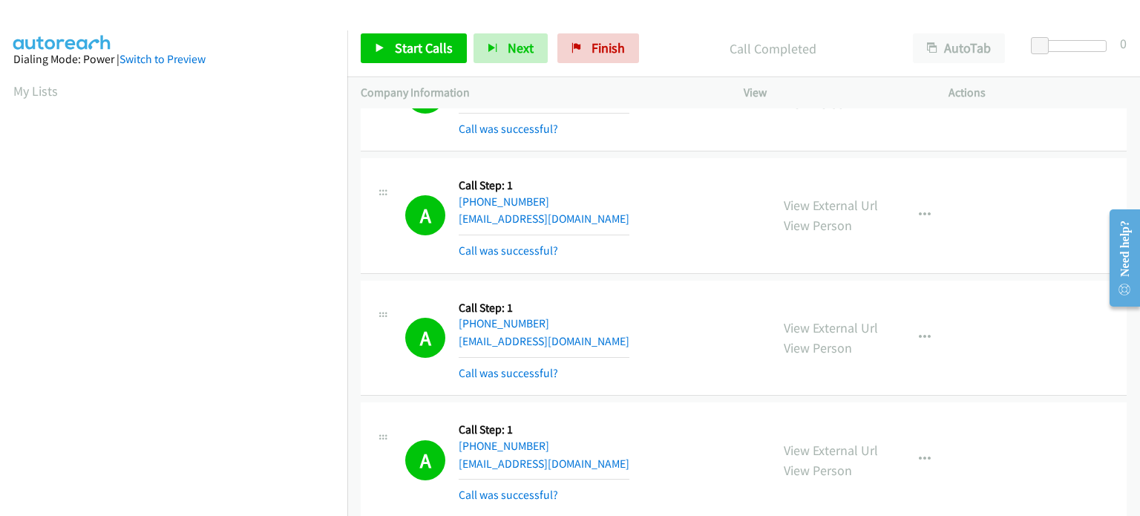
scroll to position [12179, 0]
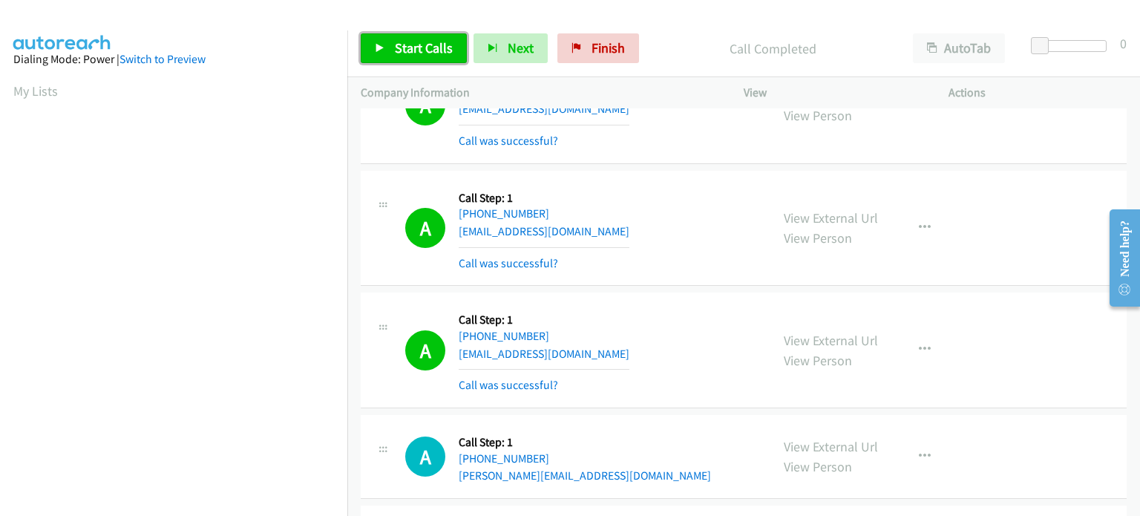
click at [408, 42] on span "Start Calls" at bounding box center [424, 47] width 58 height 17
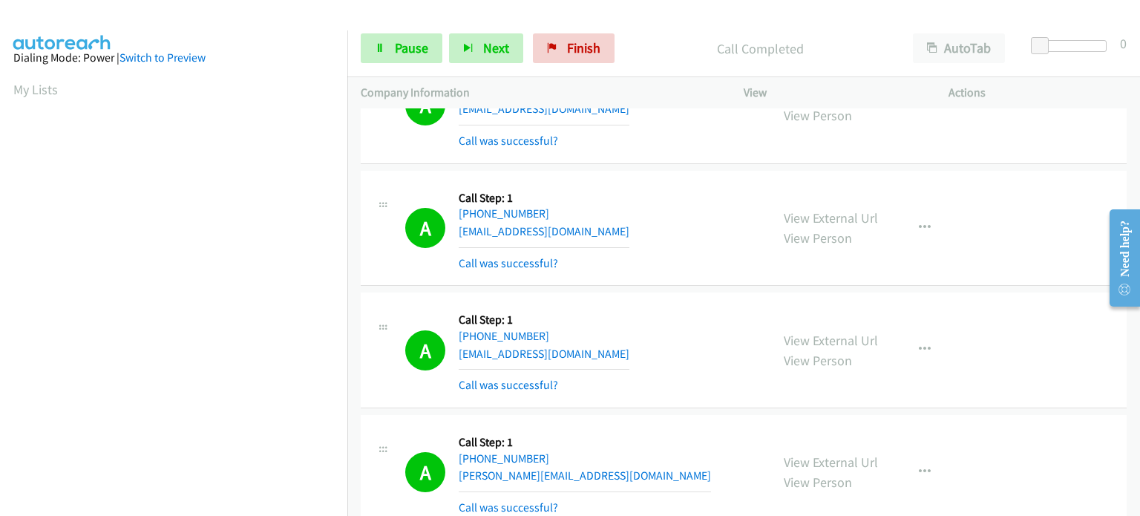
scroll to position [0, 0]
click at [506, 45] on span "Next" at bounding box center [496, 47] width 26 height 17
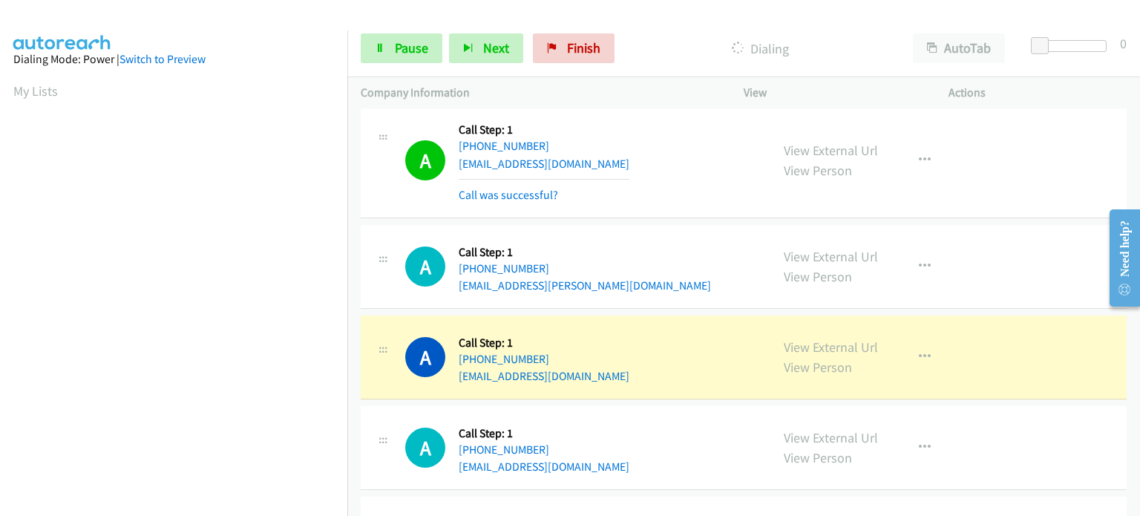
scroll to position [12624, 0]
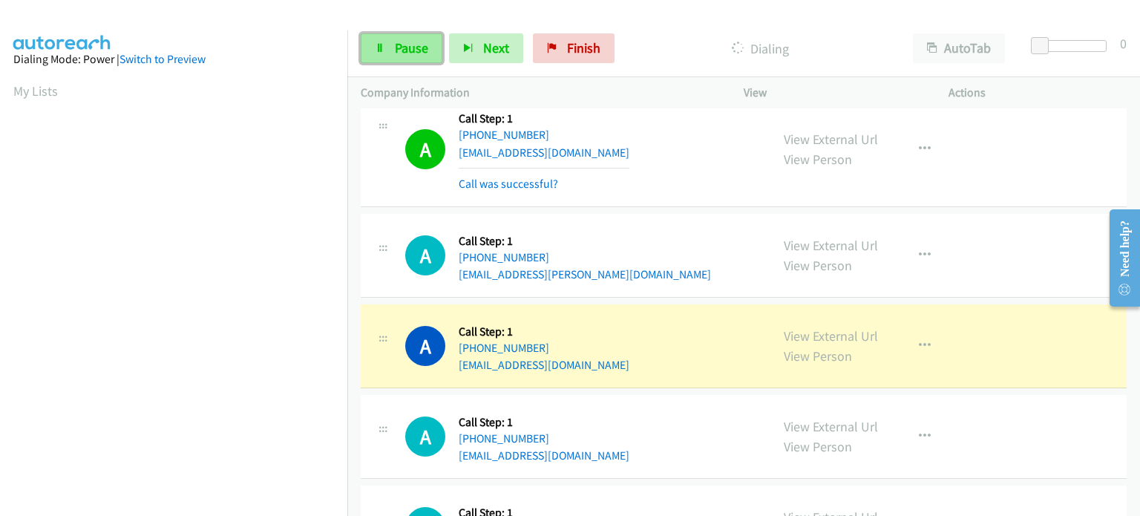
click at [409, 50] on span "Pause" at bounding box center [411, 47] width 33 height 17
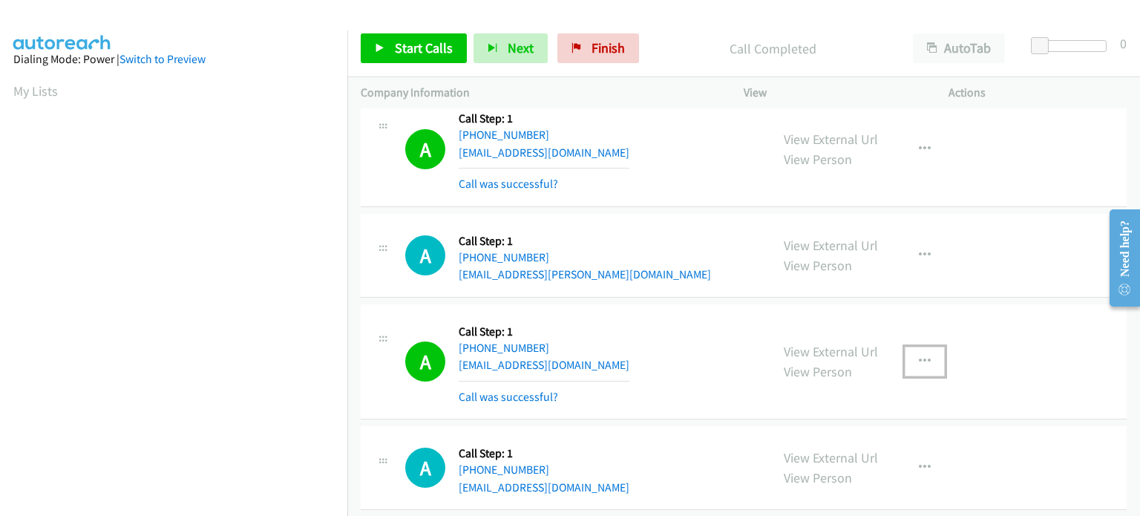
click at [919, 356] on icon "button" at bounding box center [925, 362] width 12 height 12
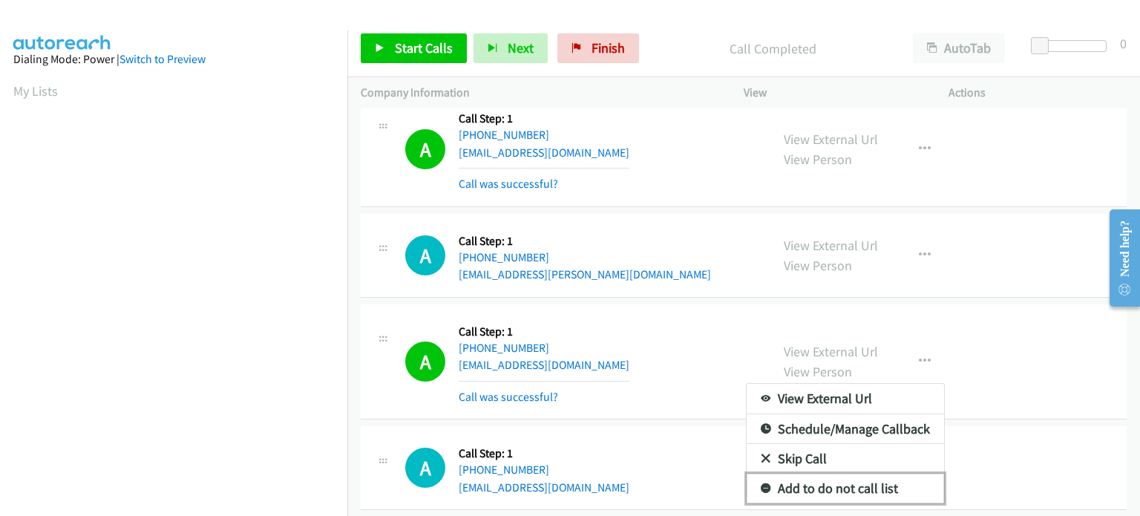
click at [891, 474] on link "Add to do not call list" at bounding box center [845, 489] width 197 height 30
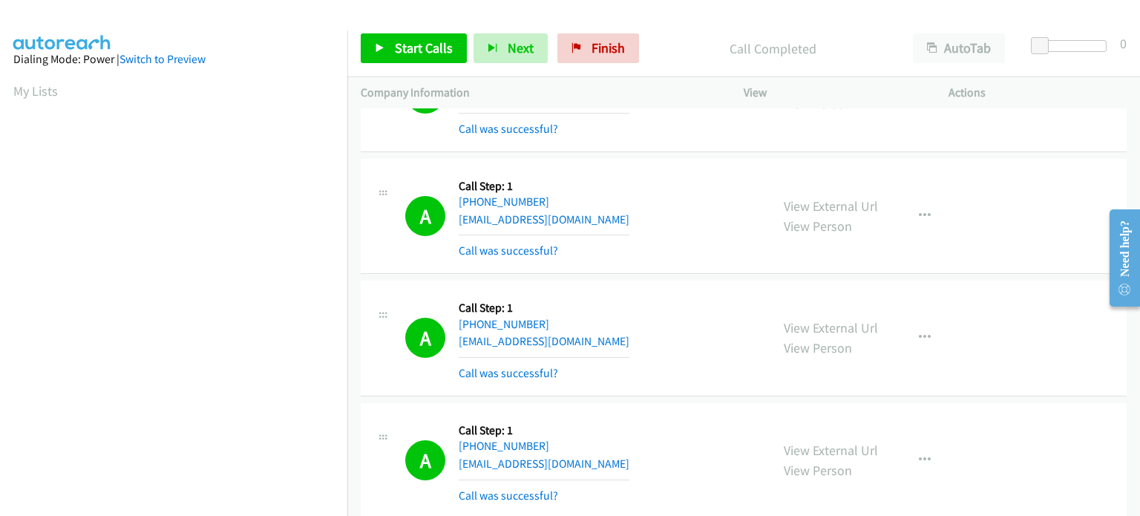
scroll to position [10843, 0]
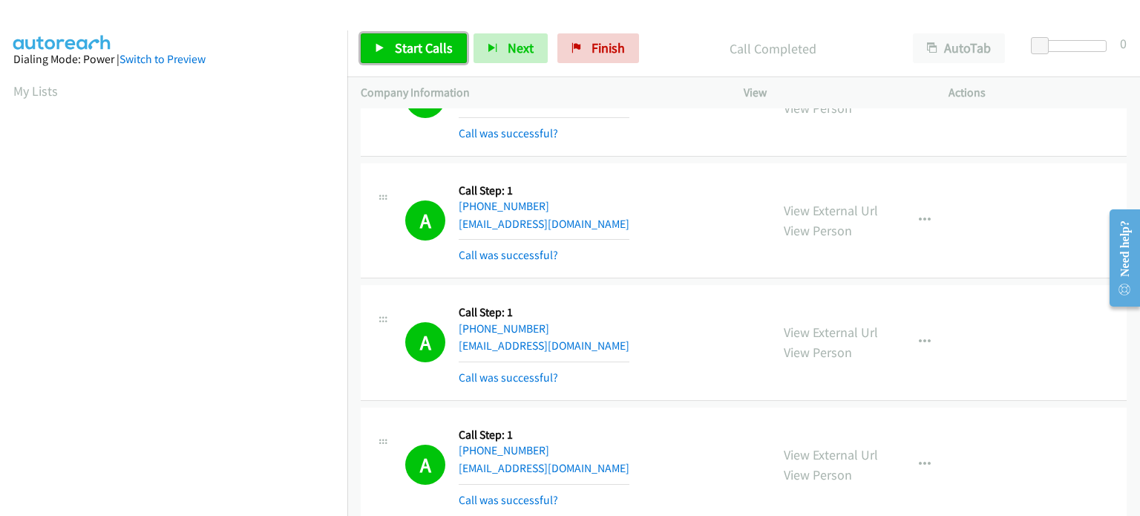
click at [387, 42] on link "Start Calls" at bounding box center [414, 48] width 106 height 30
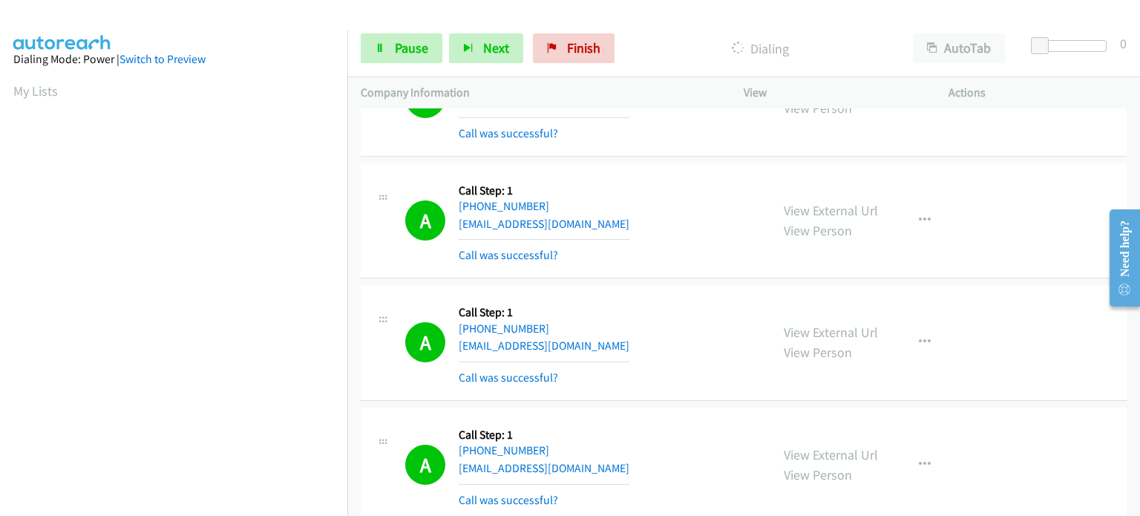
click at [686, 408] on div "A Callback Scheduled Call Step: 1 [GEOGRAPHIC_DATA]/[GEOGRAPHIC_DATA] [PHONE_NU…" at bounding box center [744, 466] width 766 height 116
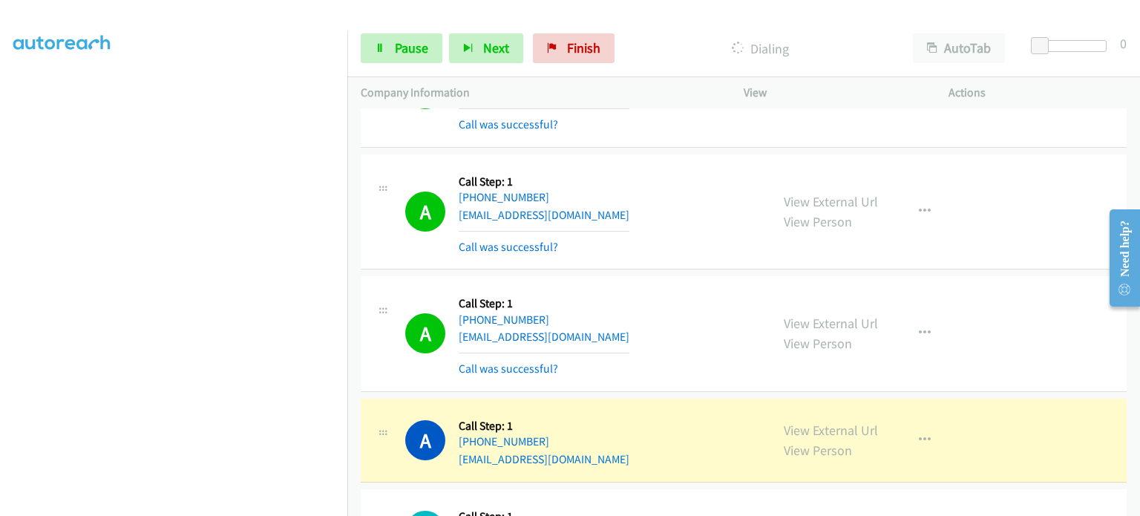
scroll to position [0, 0]
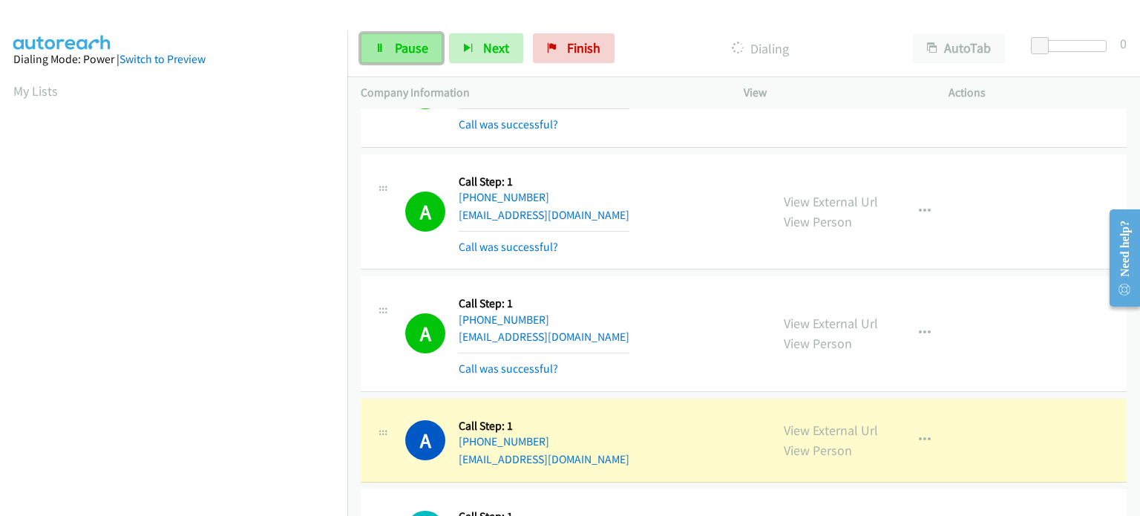
click at [406, 55] on span "Pause" at bounding box center [411, 47] width 33 height 17
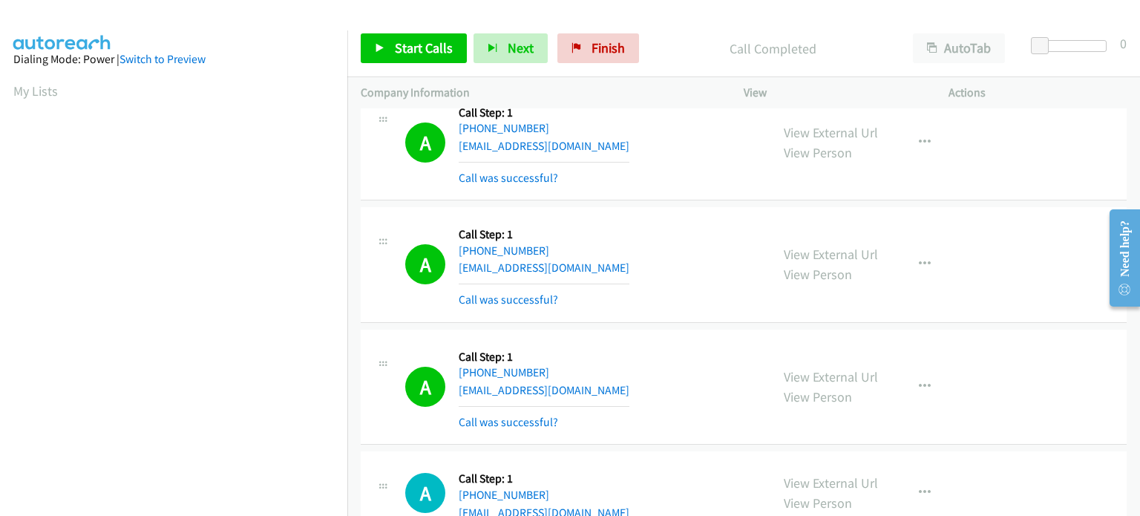
scroll to position [13221, 0]
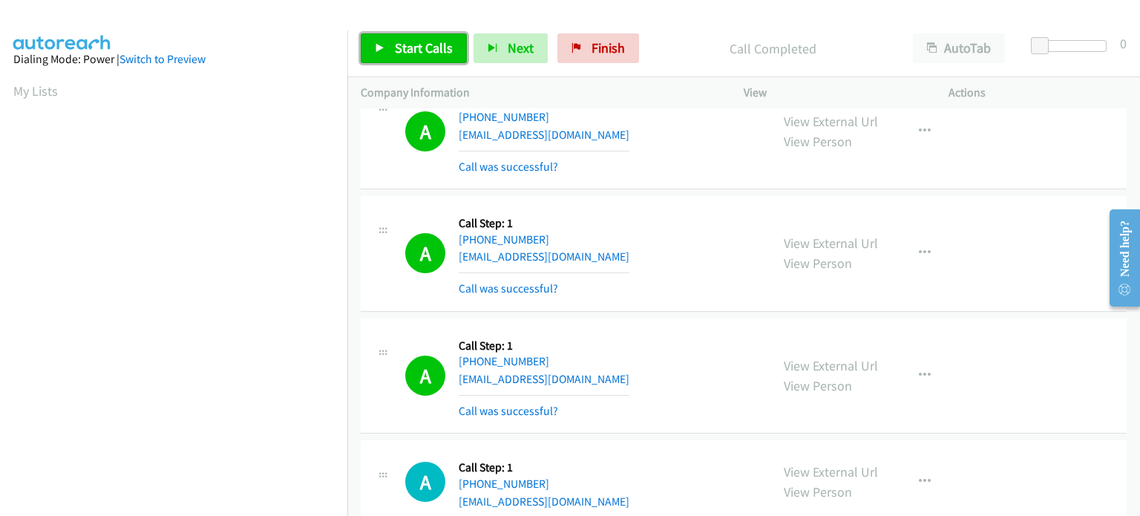
click at [414, 42] on span "Start Calls" at bounding box center [424, 47] width 58 height 17
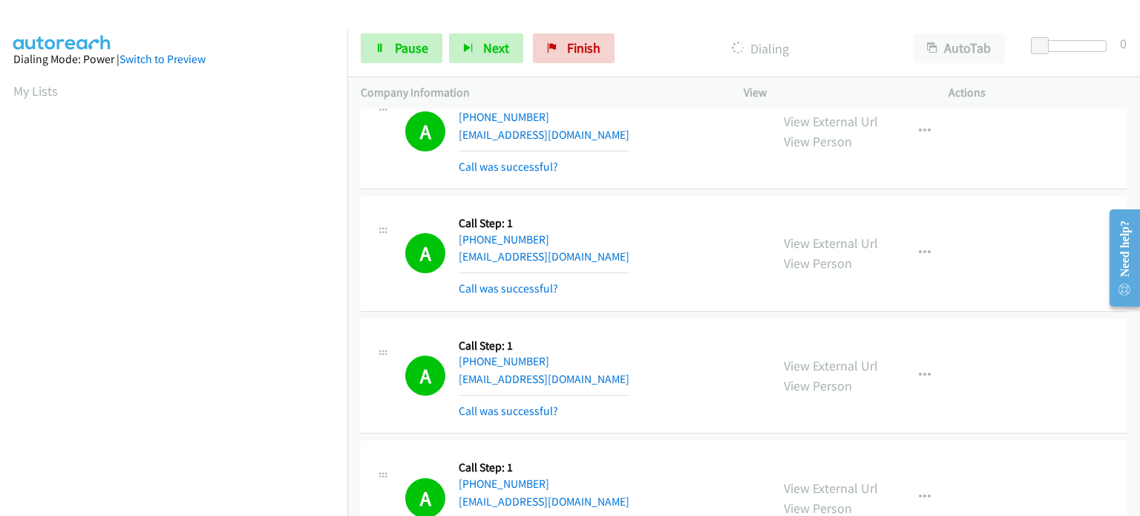
scroll to position [13252, 0]
click at [408, 55] on span "Pause" at bounding box center [411, 47] width 33 height 17
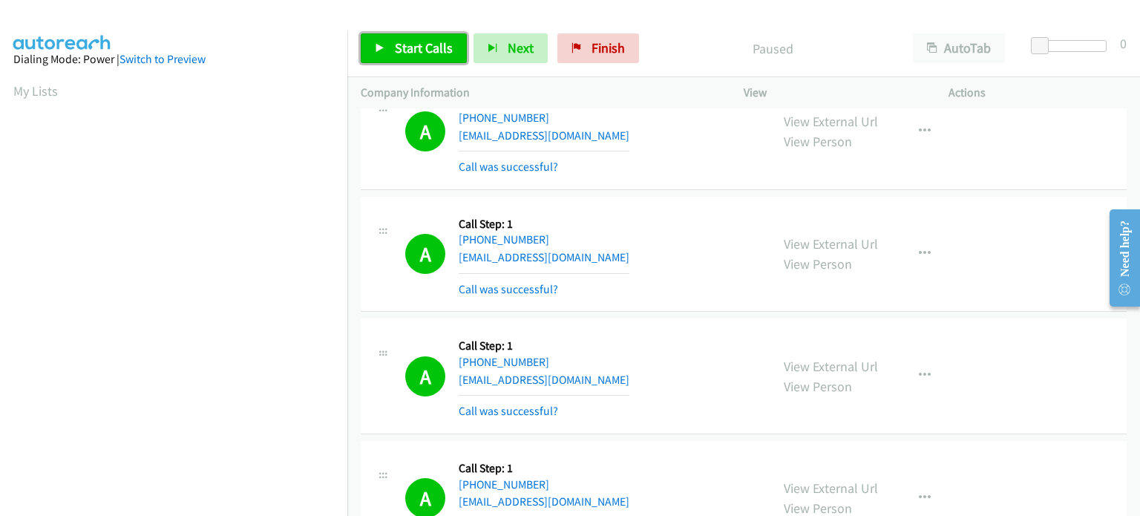
click at [385, 51] on link "Start Calls" at bounding box center [414, 48] width 106 height 30
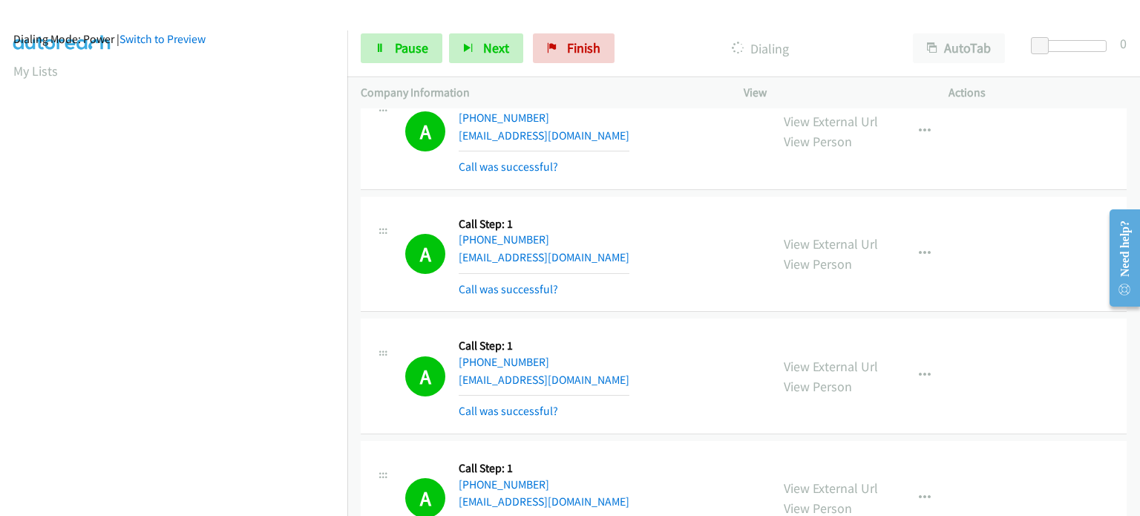
scroll to position [13284, 0]
click at [383, 44] on icon at bounding box center [380, 49] width 10 height 10
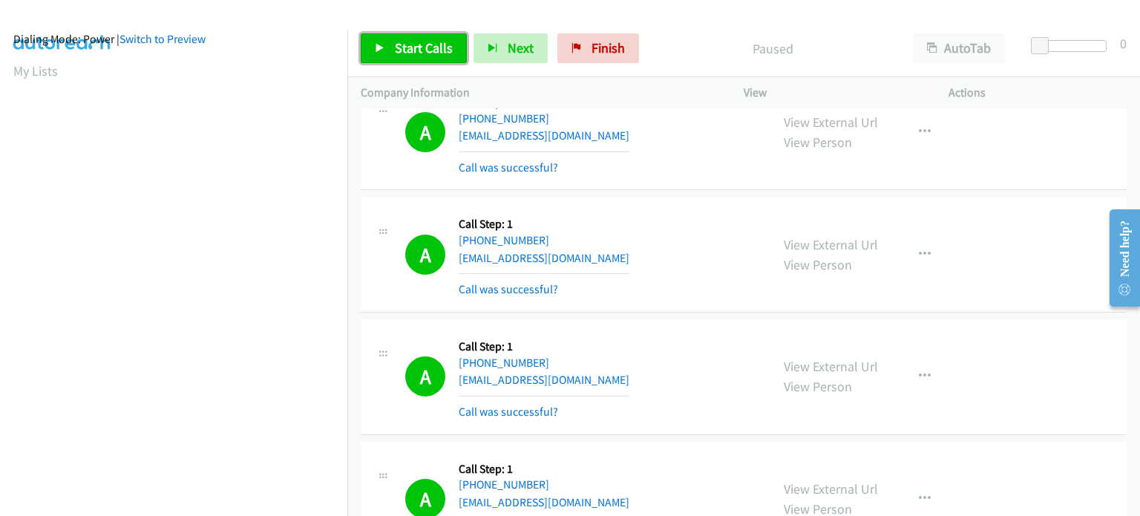
click at [402, 48] on span "Start Calls" at bounding box center [424, 47] width 58 height 17
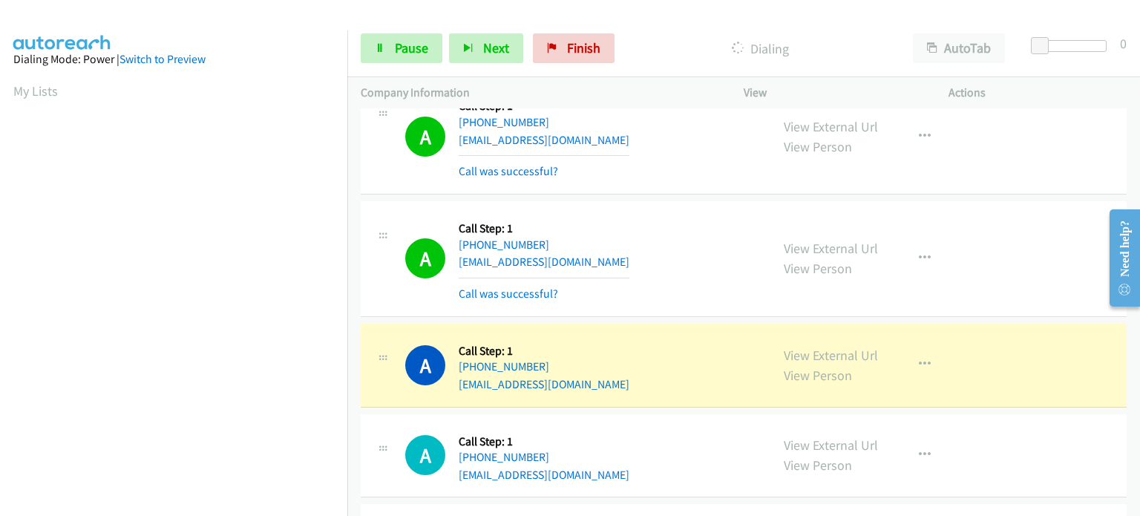
scroll to position [317, 0]
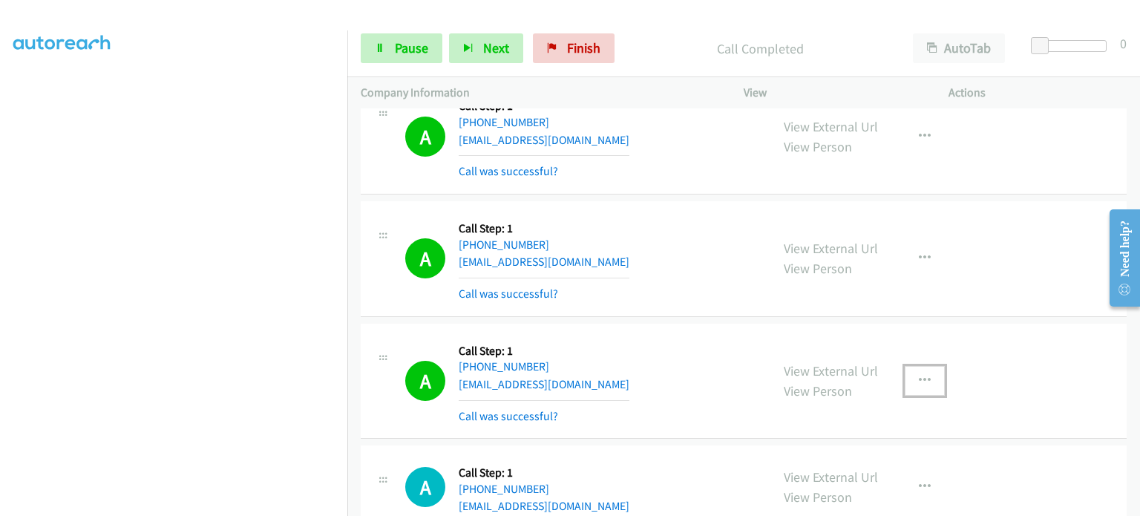
click at [919, 375] on icon "button" at bounding box center [925, 381] width 12 height 12
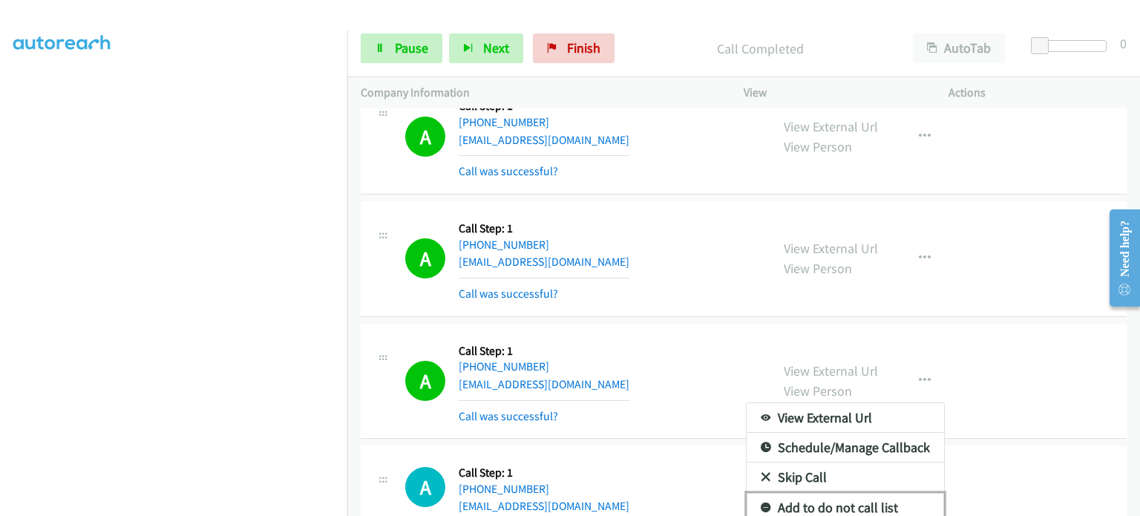
click at [857, 493] on link "Add to do not call list" at bounding box center [845, 508] width 197 height 30
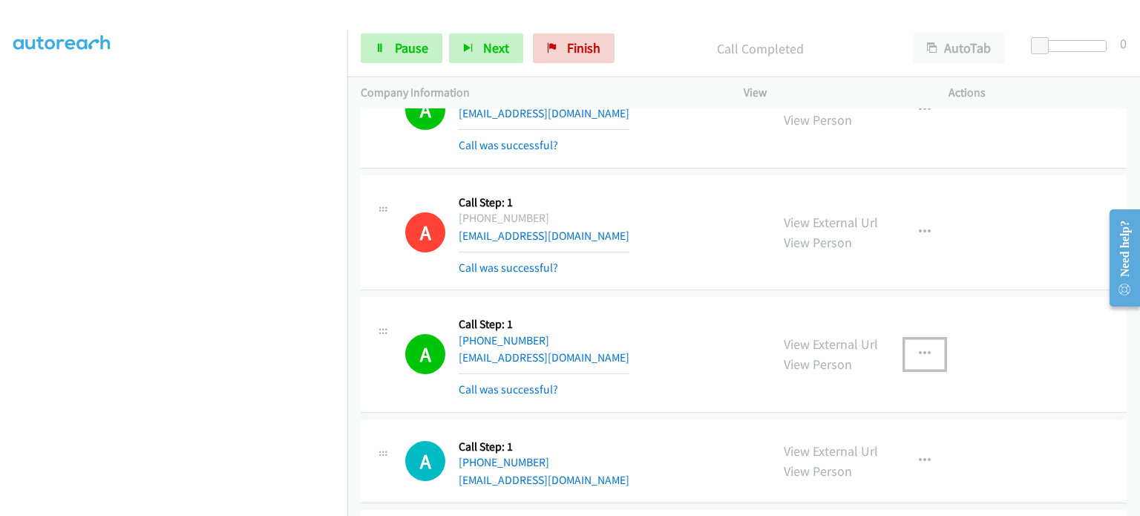
click at [924, 348] on icon "button" at bounding box center [925, 354] width 12 height 12
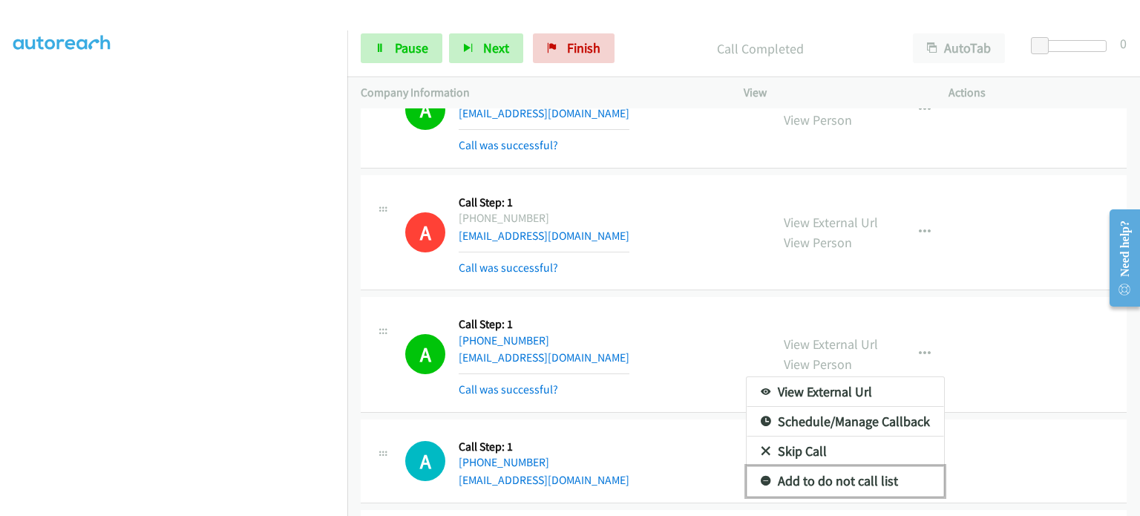
click at [892, 466] on link "Add to do not call list" at bounding box center [845, 481] width 197 height 30
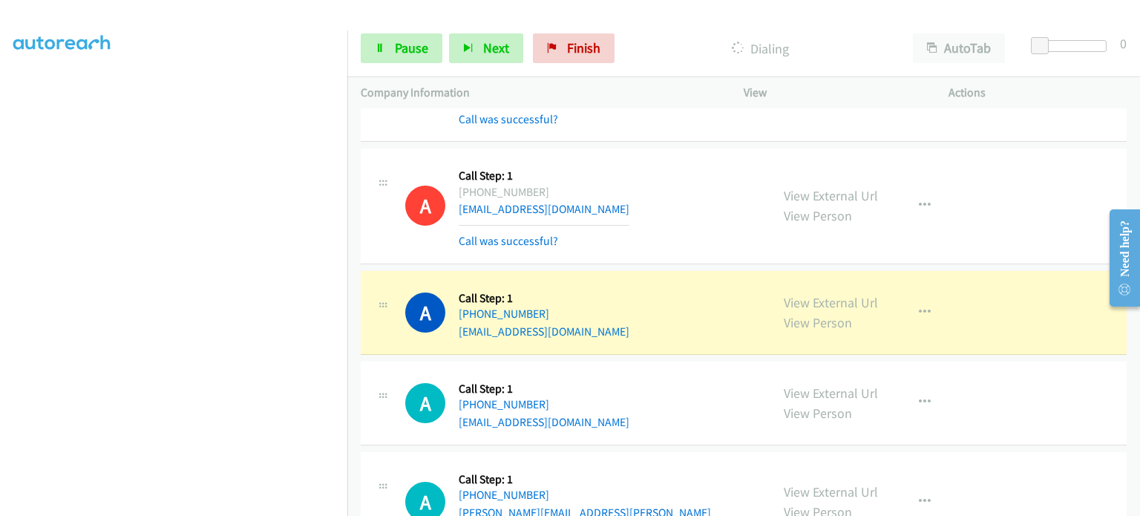
scroll to position [174, 0]
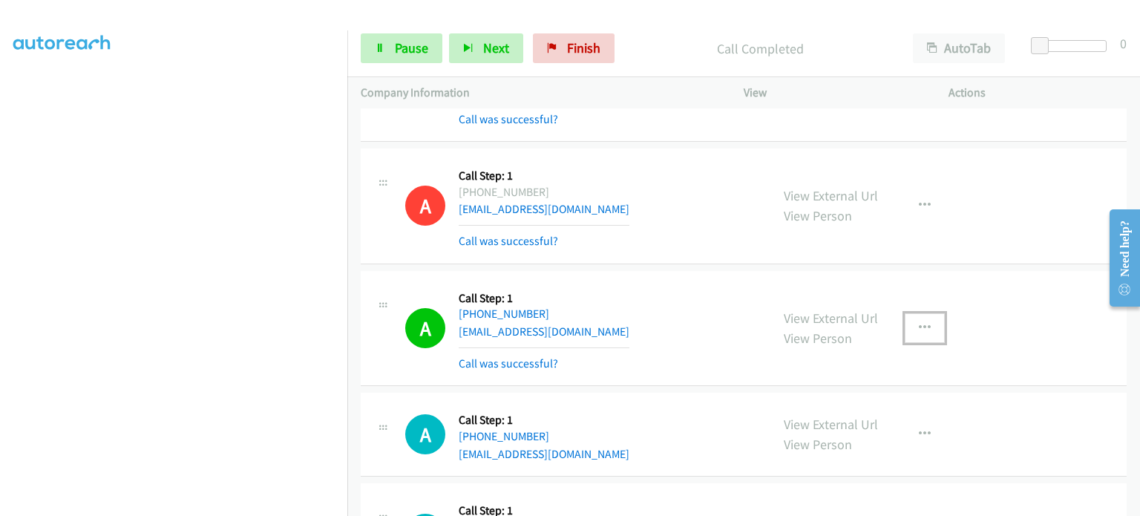
click at [919, 322] on icon "button" at bounding box center [925, 328] width 12 height 12
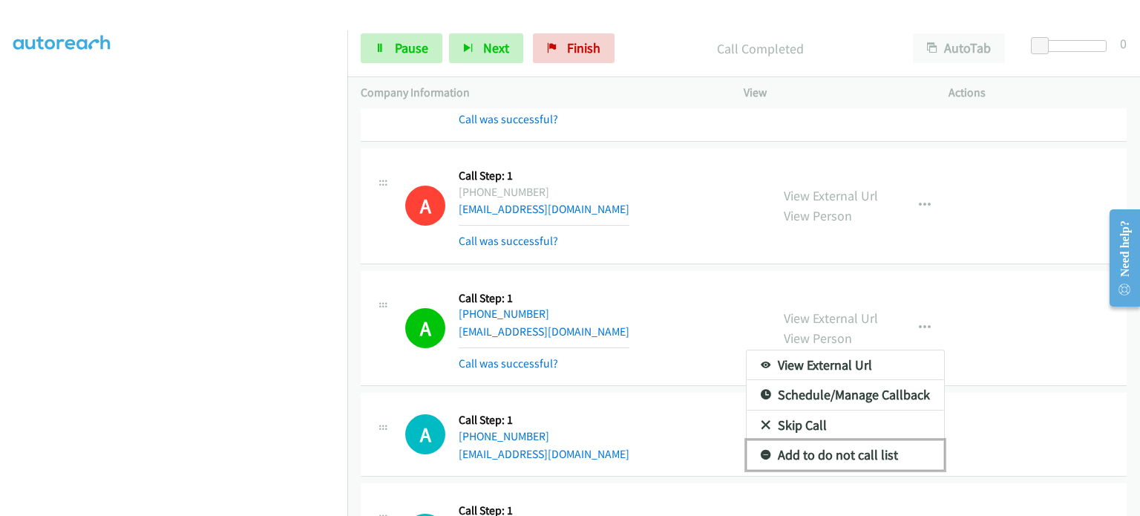
click at [826, 440] on link "Add to do not call list" at bounding box center [845, 455] width 197 height 30
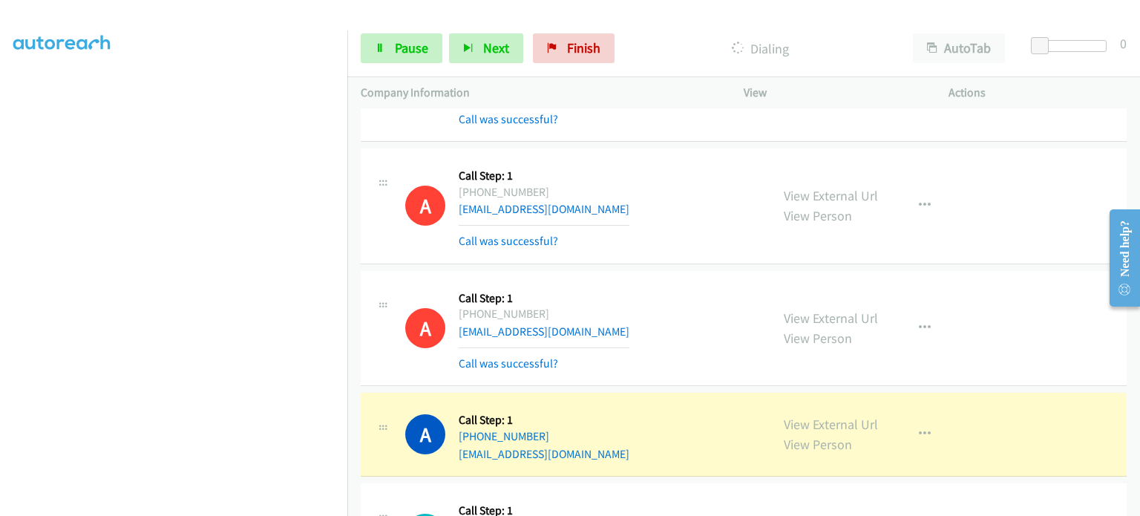
scroll to position [0, 0]
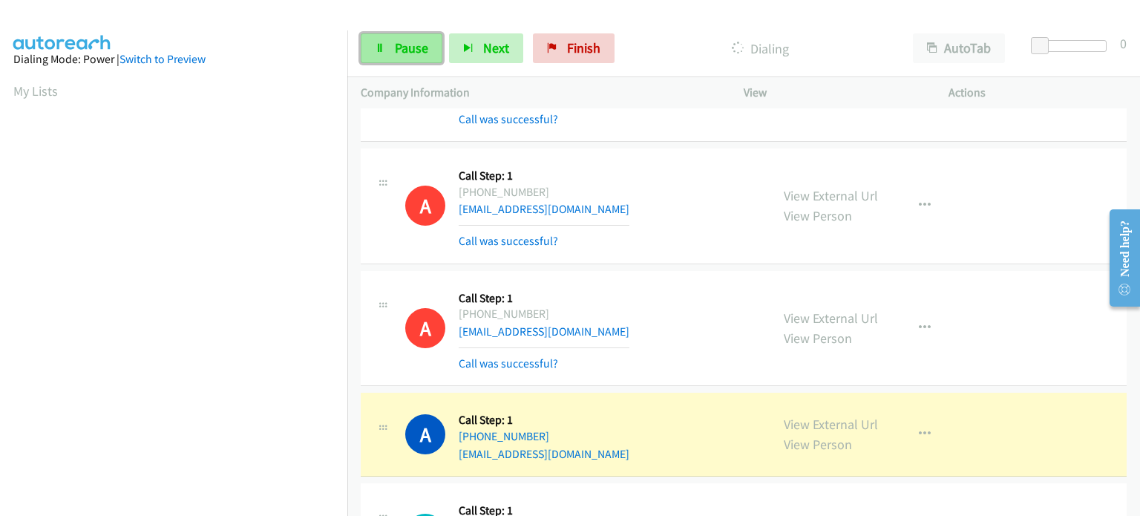
click at [403, 36] on link "Pause" at bounding box center [402, 48] width 82 height 30
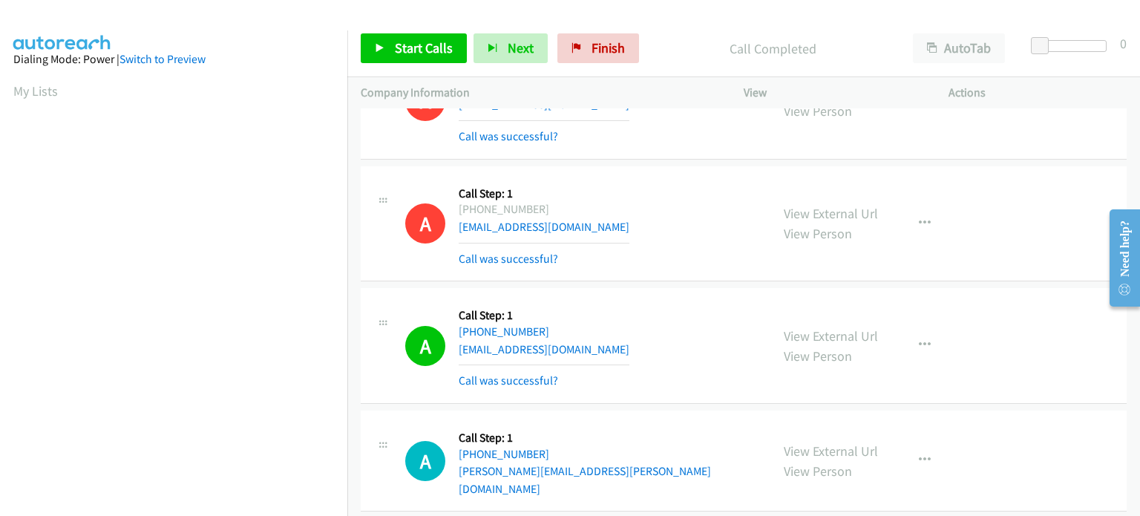
scroll to position [16137, 0]
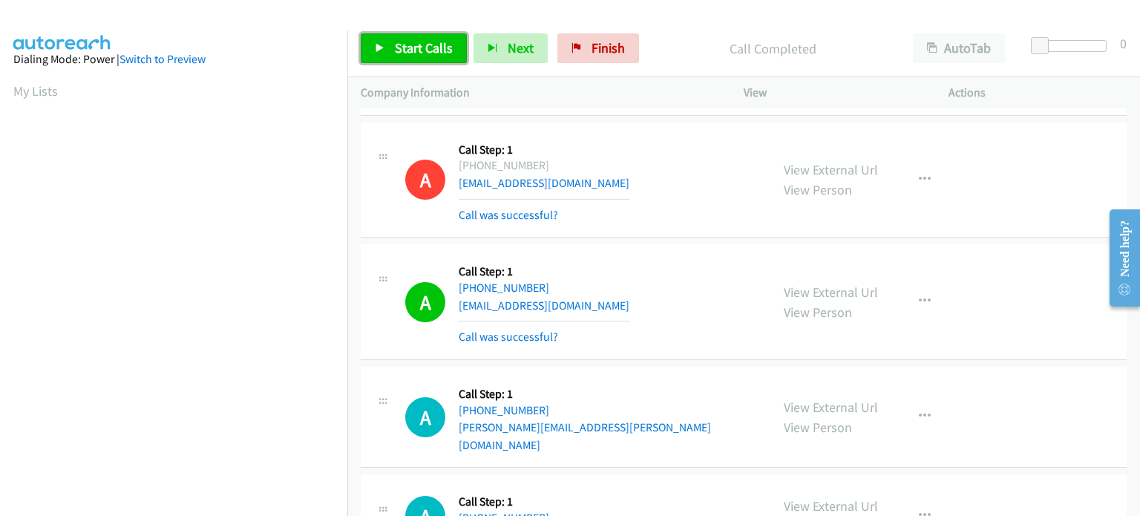
click at [411, 62] on link "Start Calls" at bounding box center [414, 48] width 106 height 30
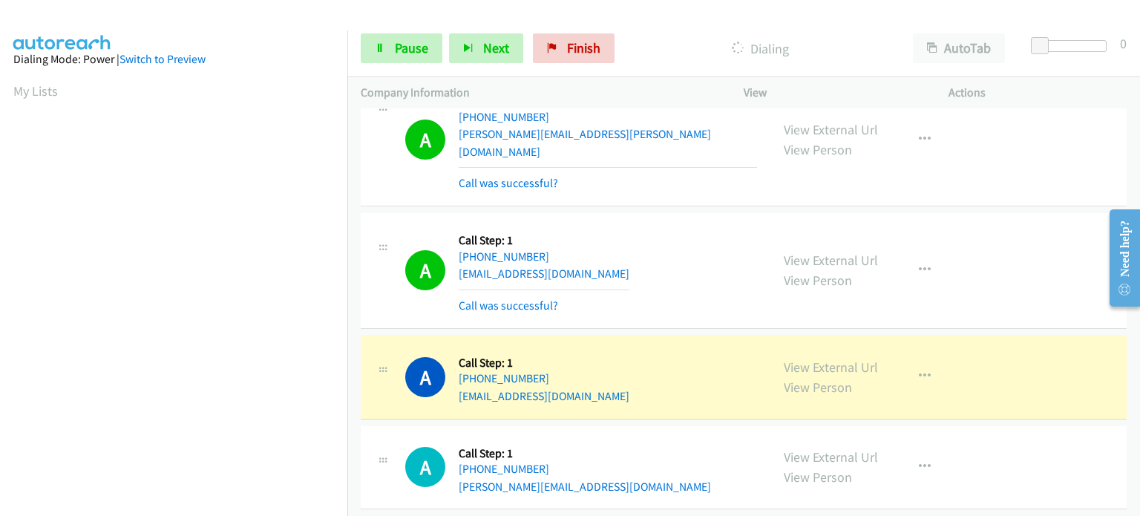
scroll to position [16508, 0]
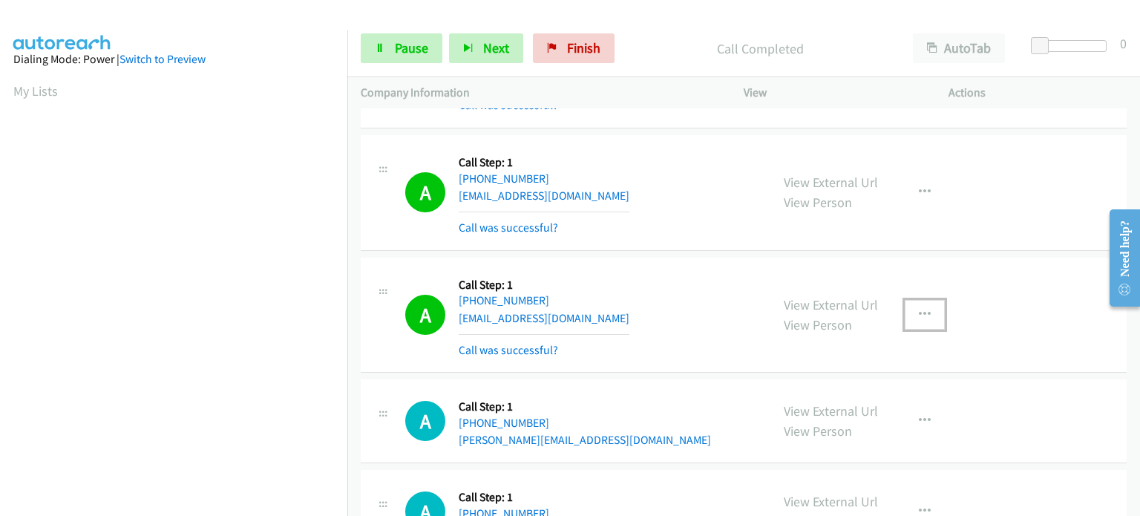
click at [927, 300] on button "button" at bounding box center [925, 315] width 40 height 30
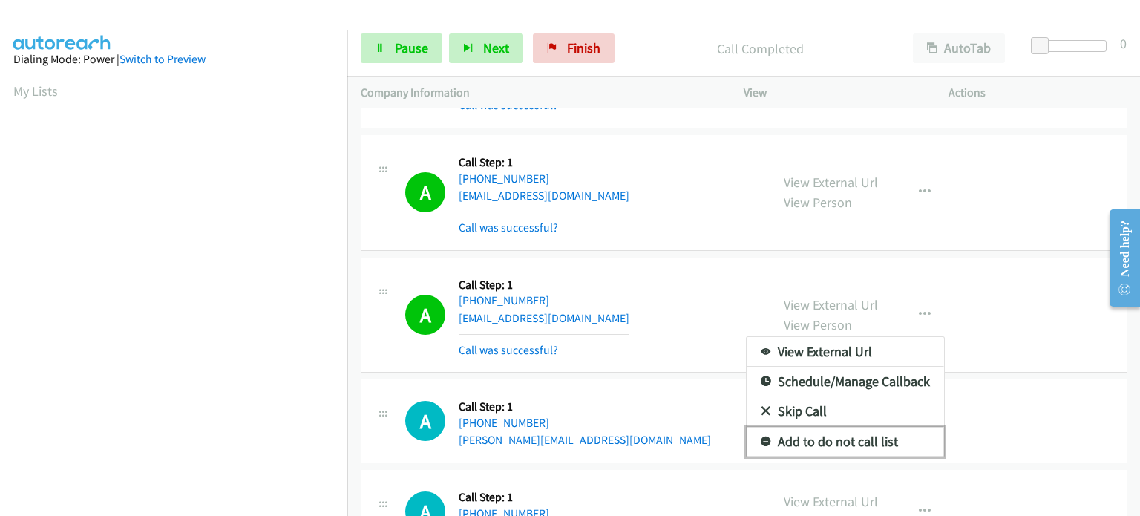
click at [823, 427] on link "Add to do not call list" at bounding box center [845, 442] width 197 height 30
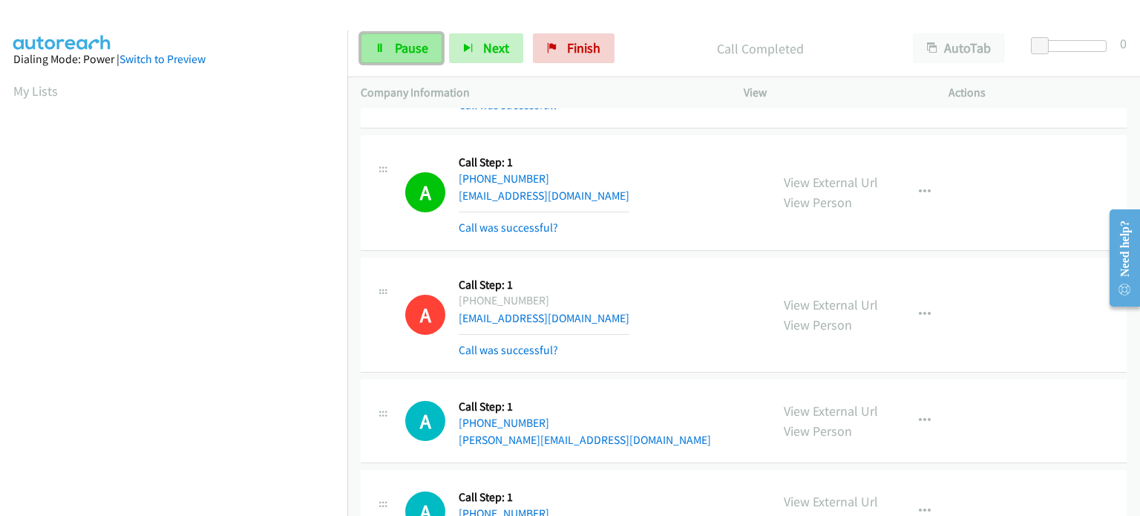
click at [380, 36] on link "Pause" at bounding box center [402, 48] width 82 height 30
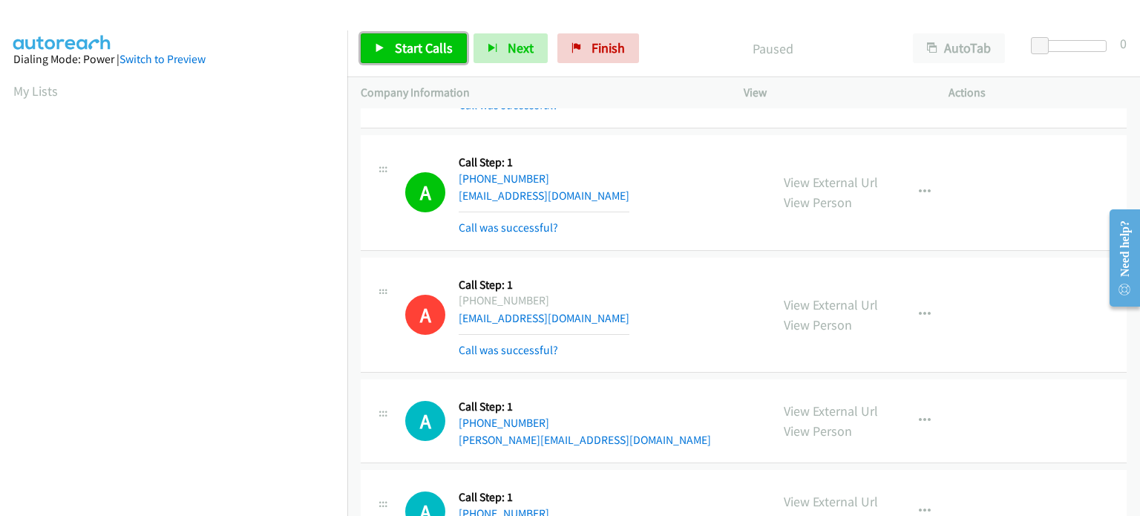
click at [403, 51] on span "Start Calls" at bounding box center [424, 47] width 58 height 17
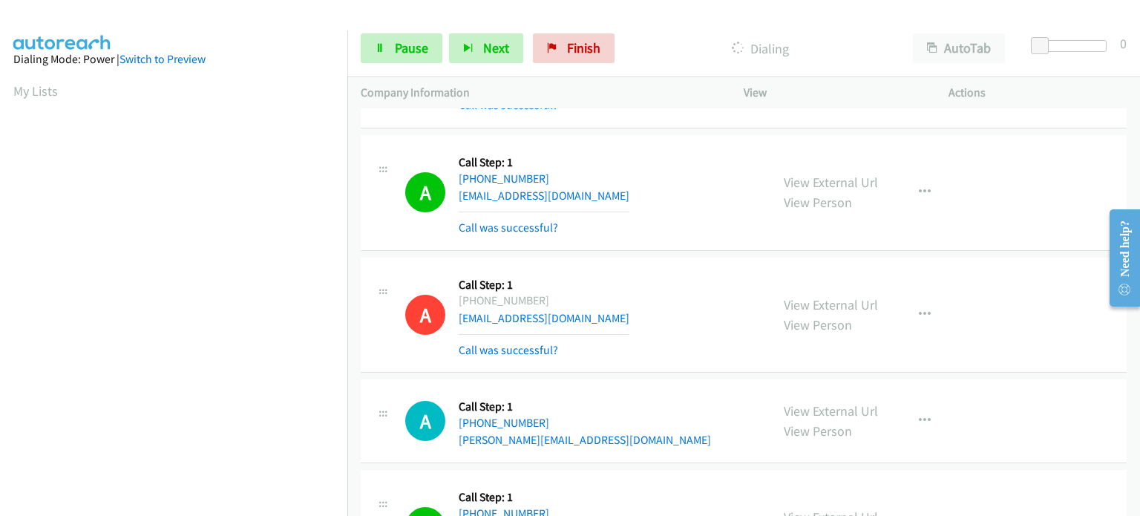
scroll to position [317, 0]
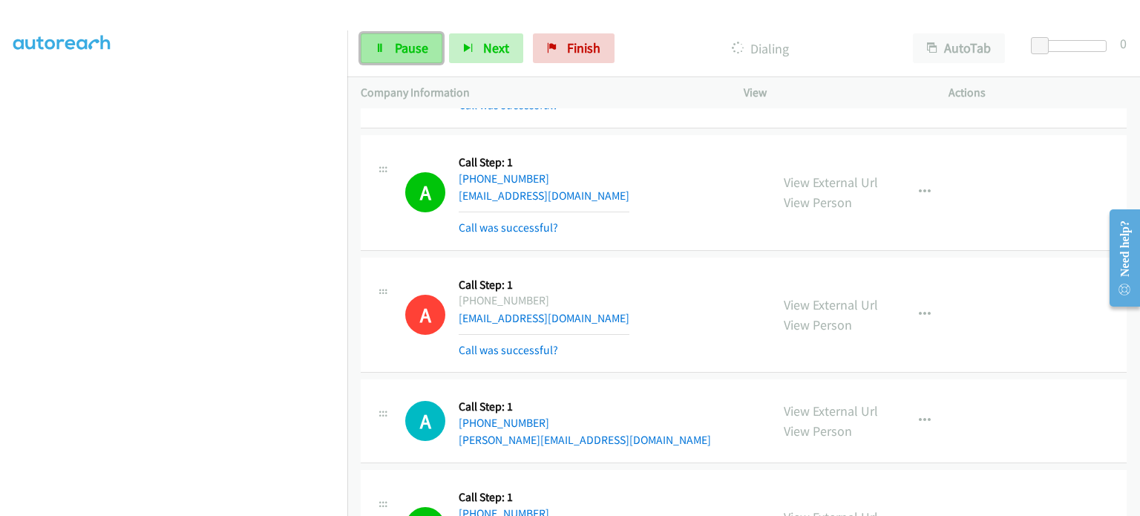
click at [386, 41] on link "Pause" at bounding box center [402, 48] width 82 height 30
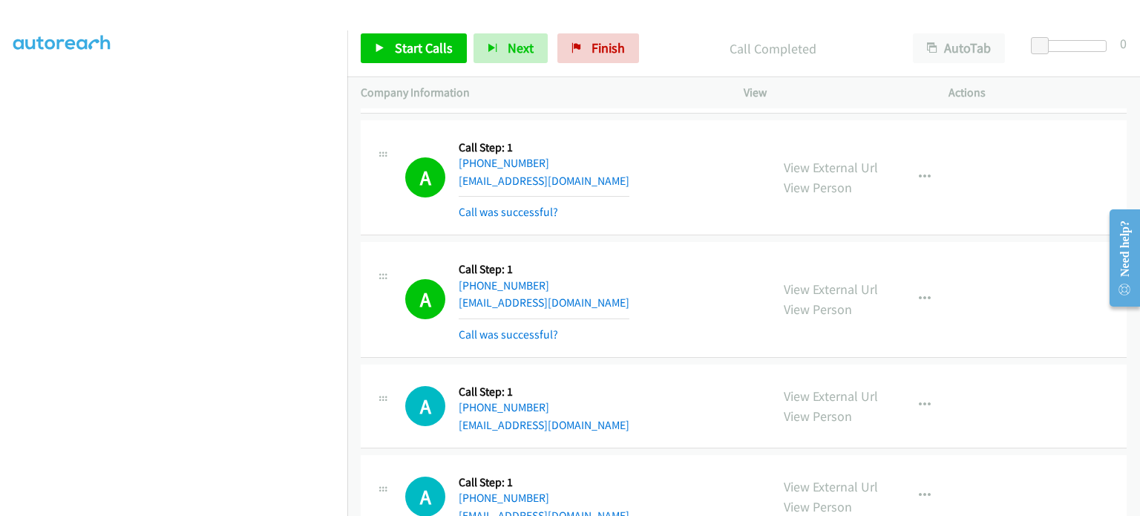
scroll to position [17504, 0]
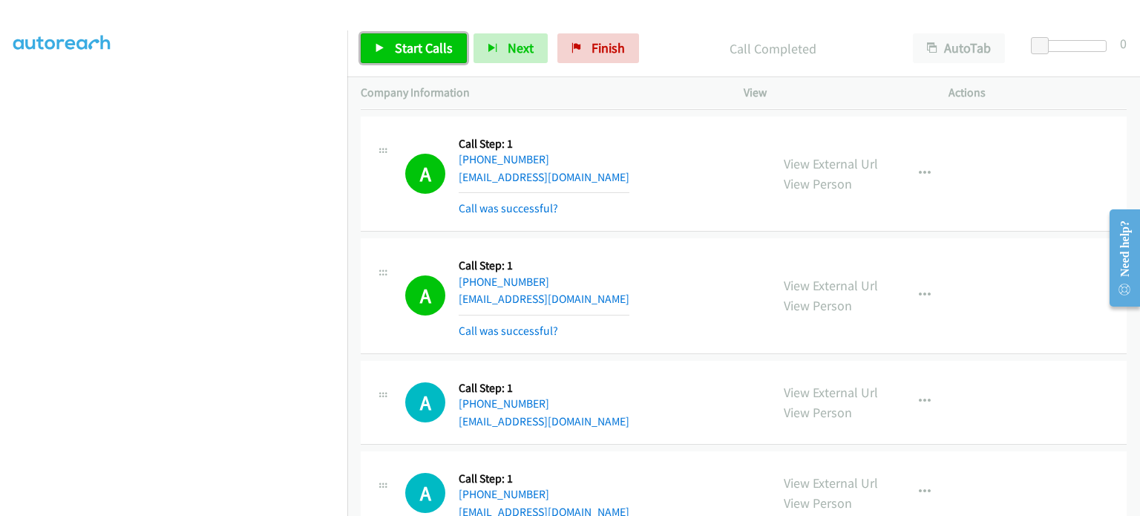
click at [416, 43] on span "Start Calls" at bounding box center [424, 47] width 58 height 17
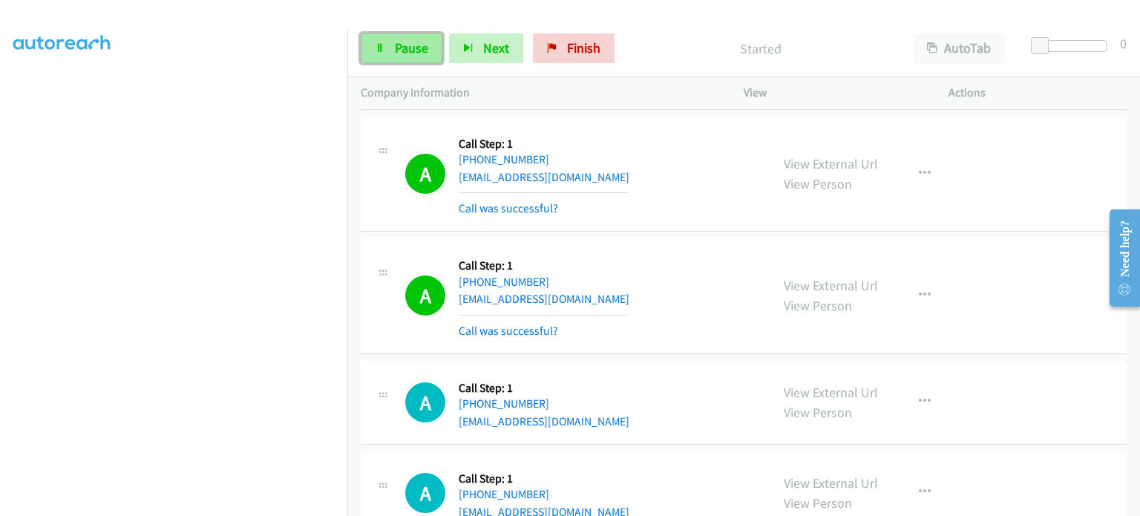
click at [398, 52] on span "Pause" at bounding box center [411, 47] width 33 height 17
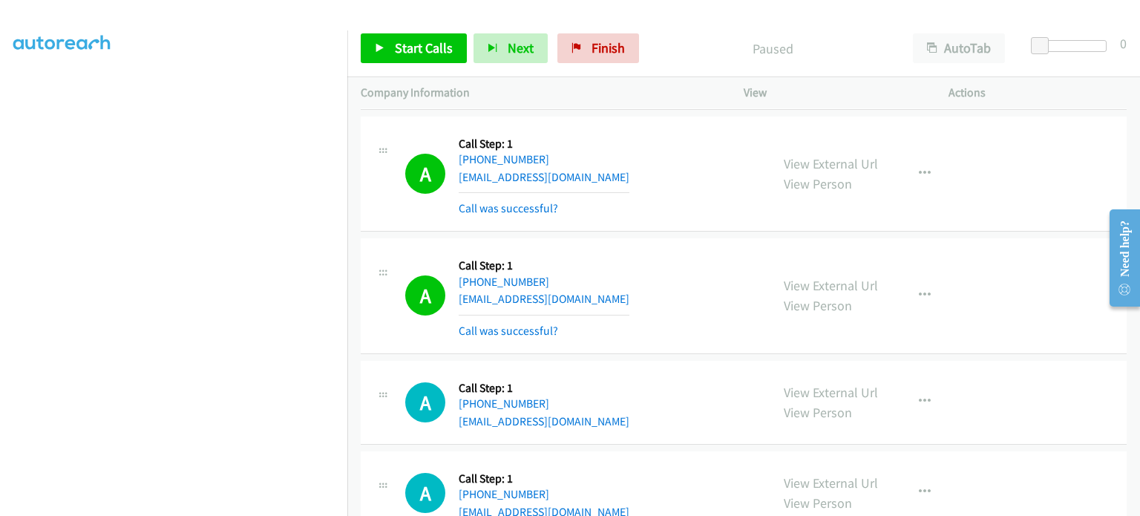
scroll to position [317, 0]
click at [401, 58] on link "Start Calls" at bounding box center [414, 48] width 106 height 30
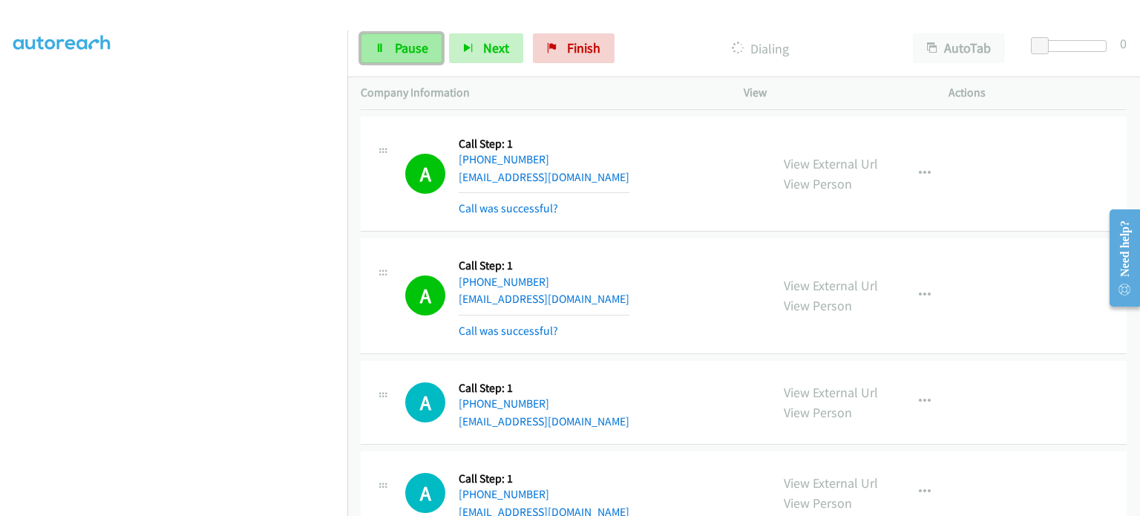
click at [415, 53] on span "Pause" at bounding box center [411, 47] width 33 height 17
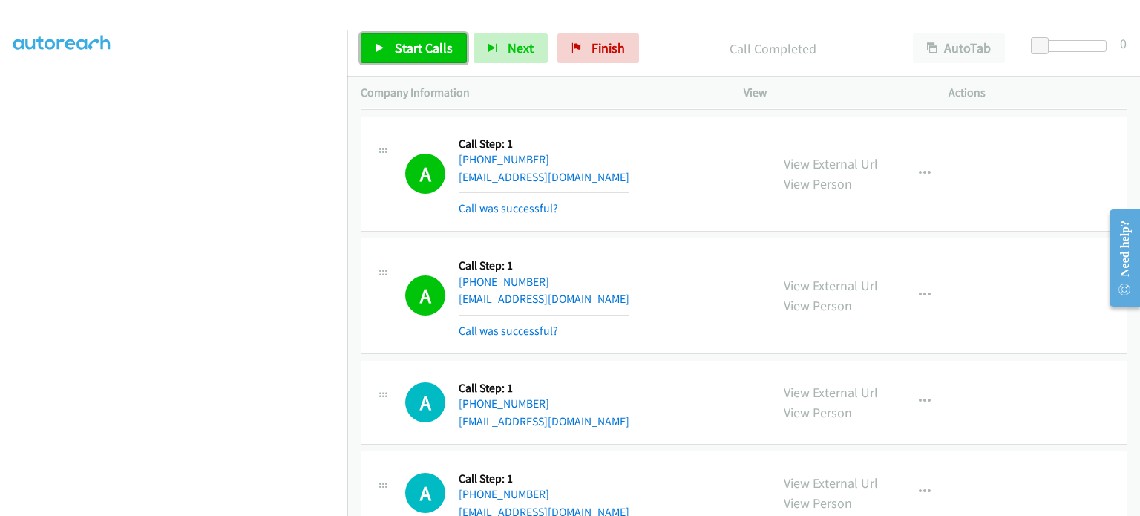
click at [395, 44] on span "Start Calls" at bounding box center [424, 47] width 58 height 17
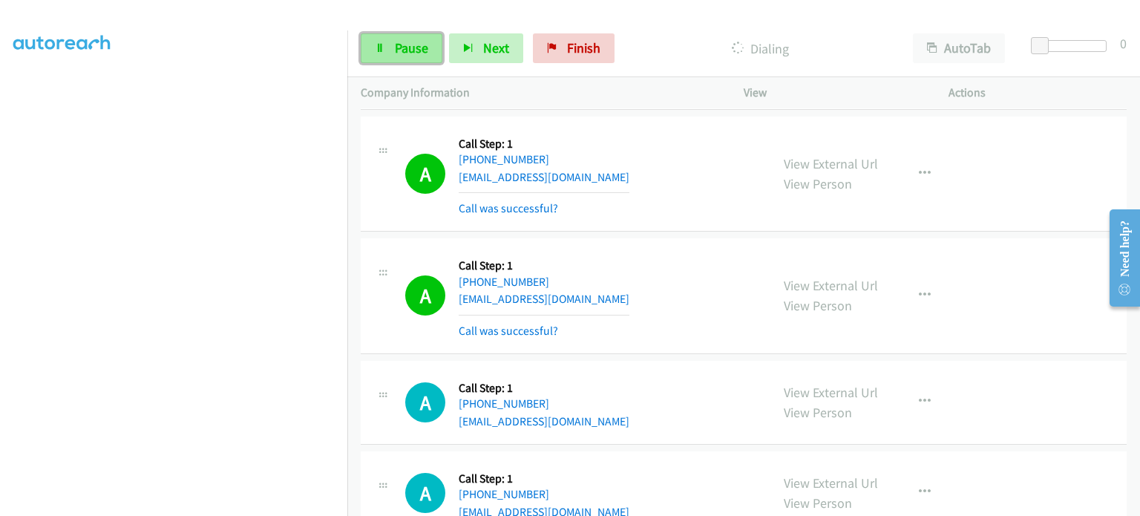
click at [409, 55] on span "Pause" at bounding box center [411, 47] width 33 height 17
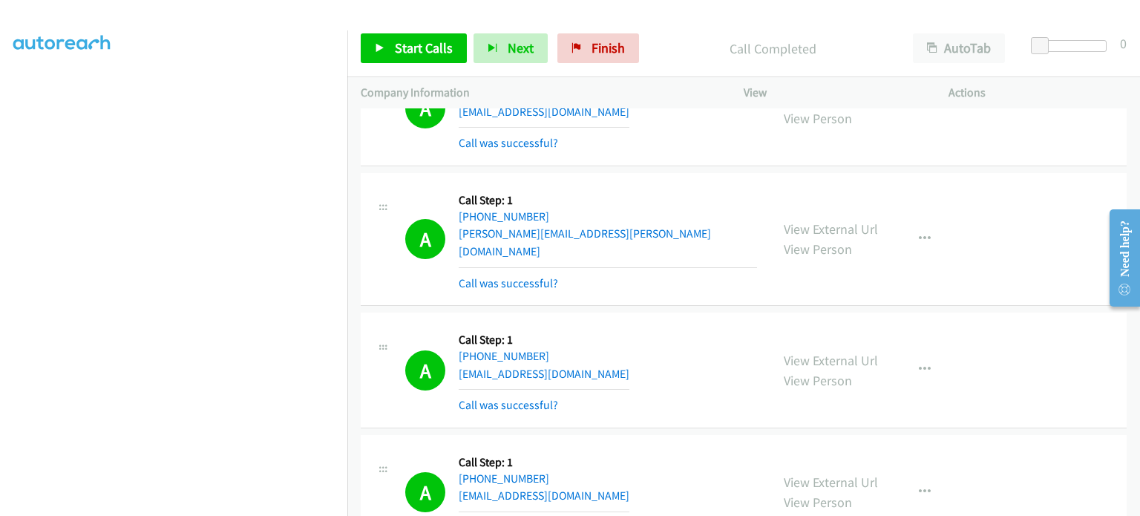
scroll to position [17991, 0]
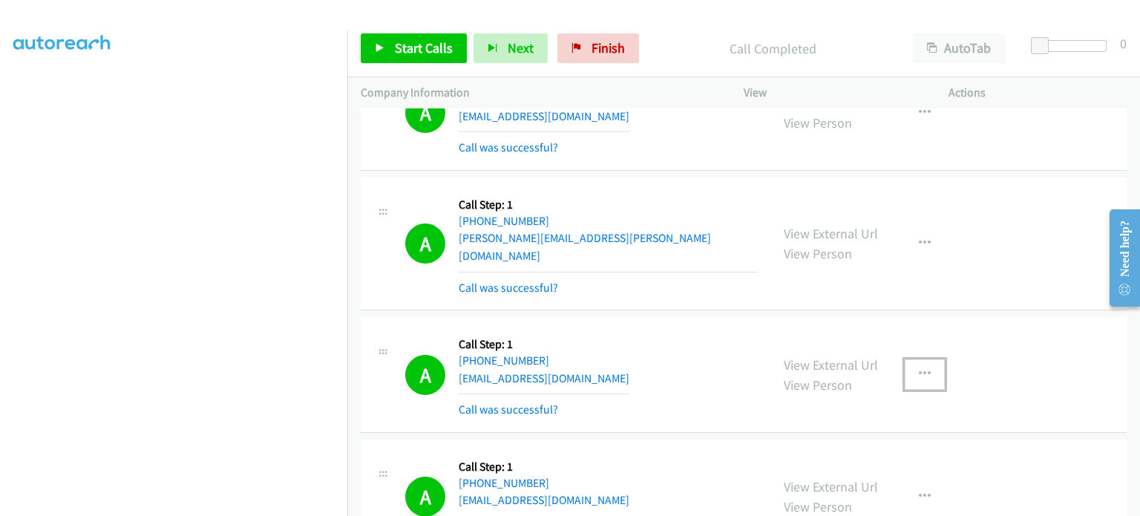
click at [924, 359] on button "button" at bounding box center [925, 374] width 40 height 30
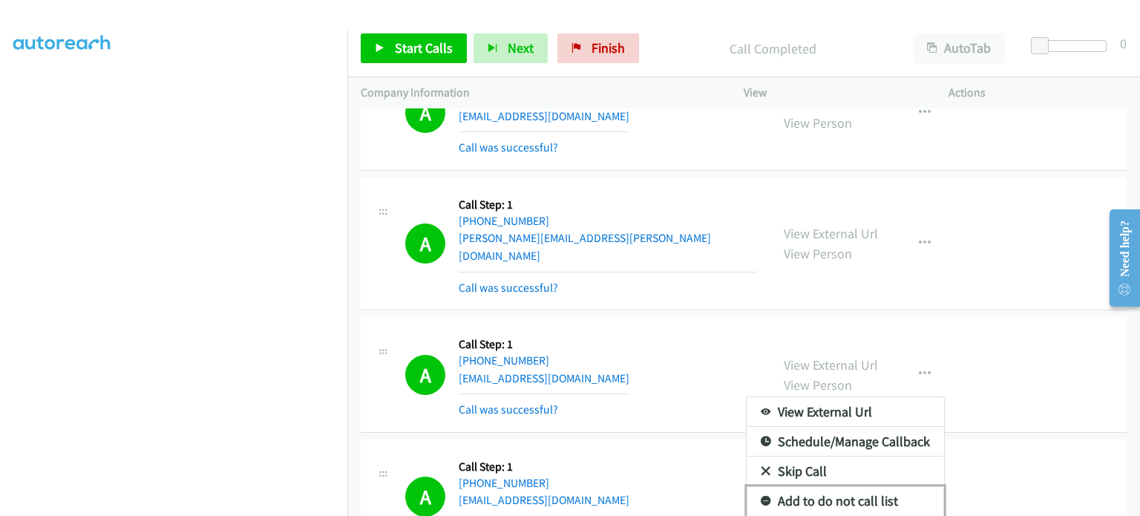
click at [854, 486] on link "Add to do not call list" at bounding box center [845, 501] width 197 height 30
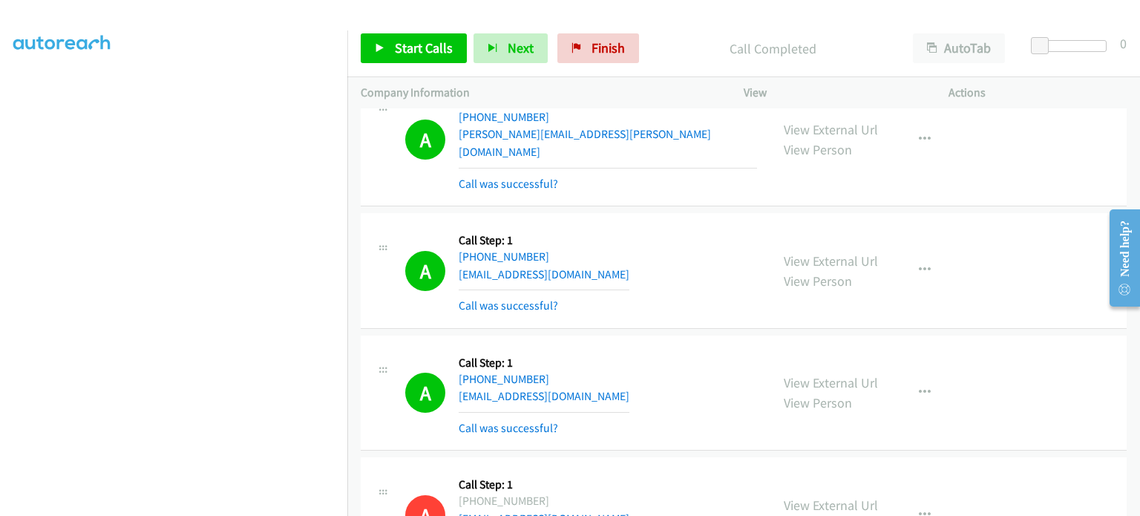
scroll to position [18097, 0]
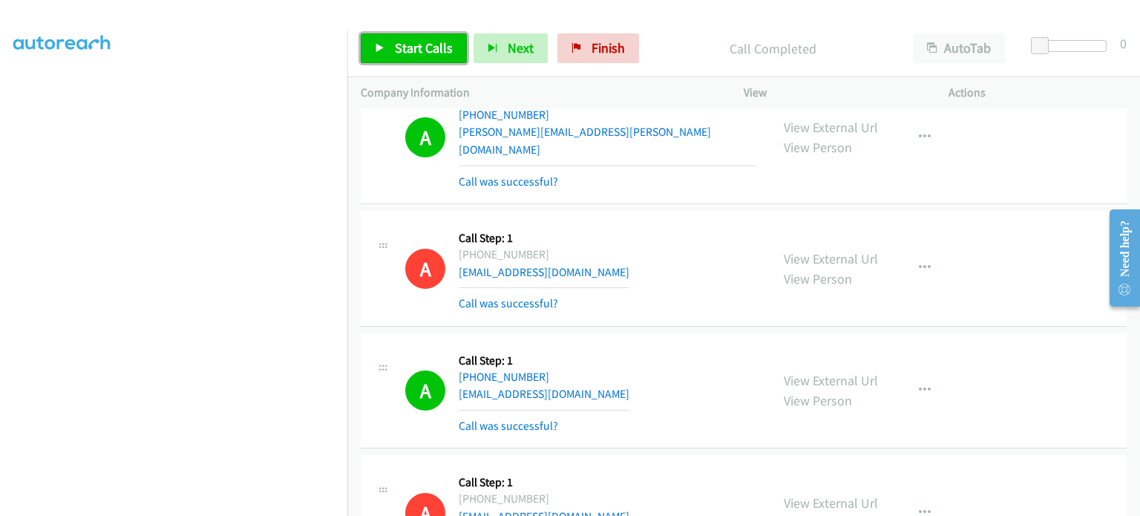
click at [406, 57] on link "Start Calls" at bounding box center [414, 48] width 106 height 30
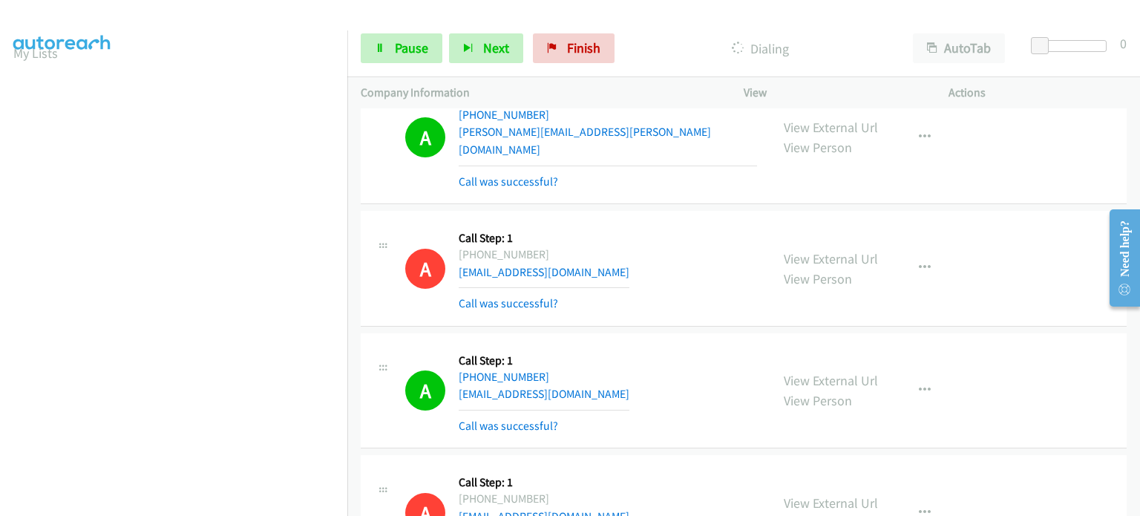
scroll to position [20, 0]
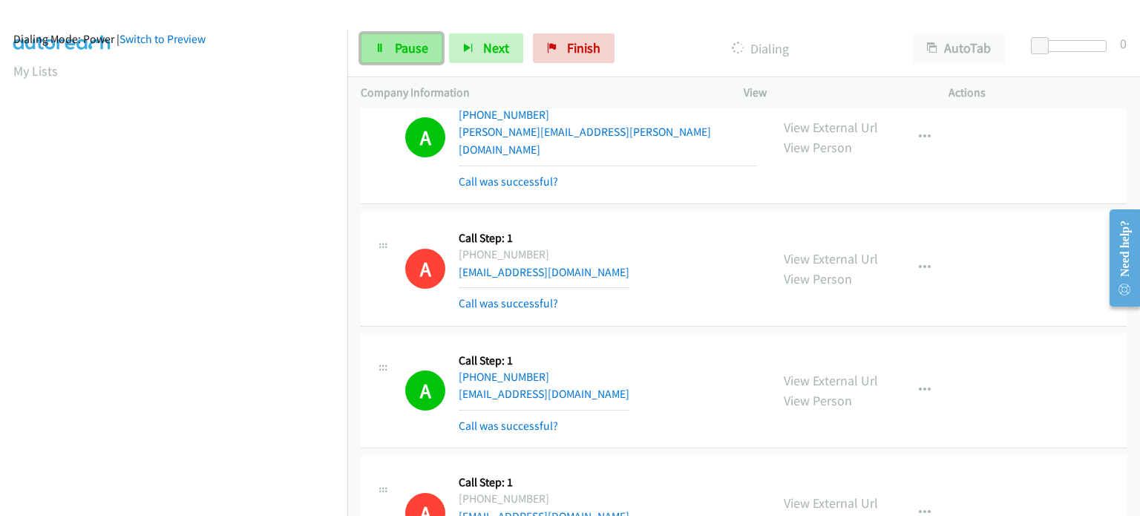
click at [411, 51] on span "Pause" at bounding box center [411, 47] width 33 height 17
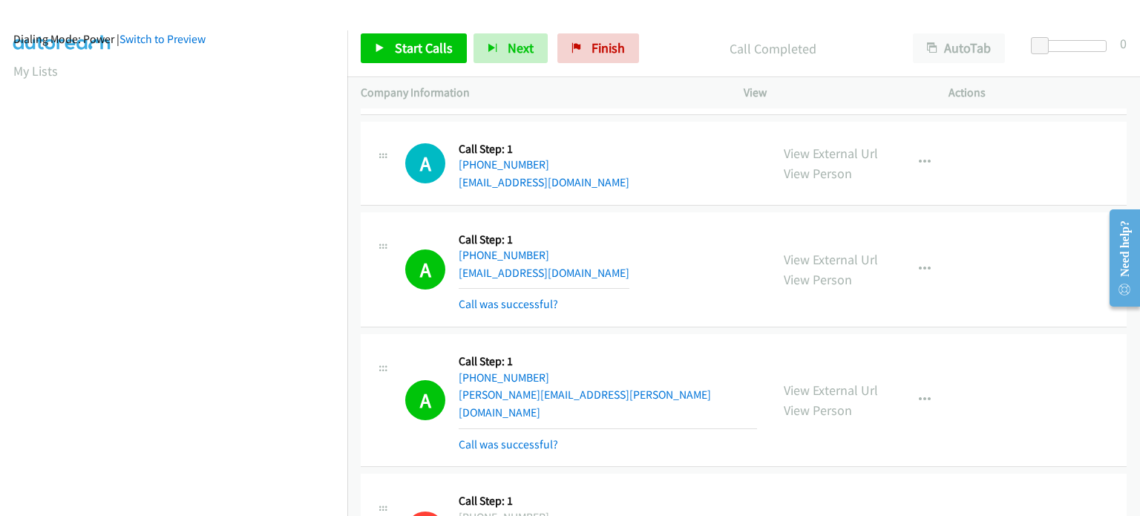
scroll to position [17831, 0]
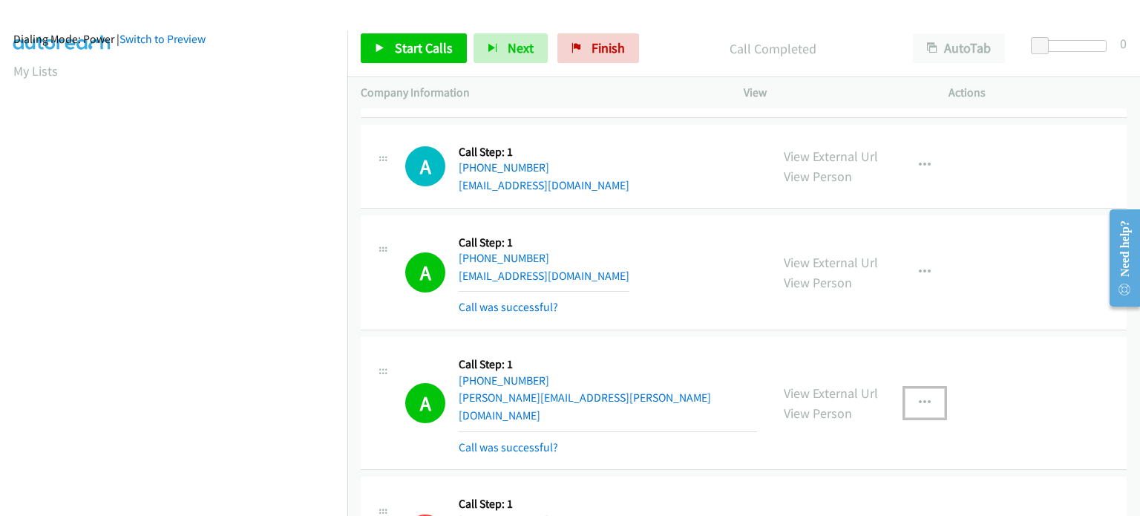
click at [921, 397] on icon "button" at bounding box center [925, 403] width 12 height 12
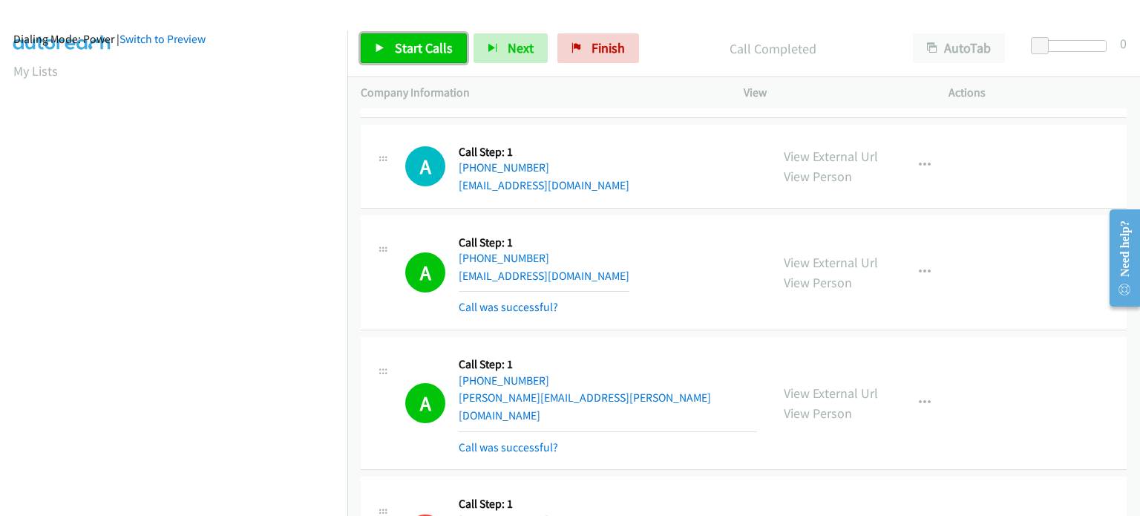
click at [386, 48] on link "Start Calls" at bounding box center [414, 48] width 106 height 30
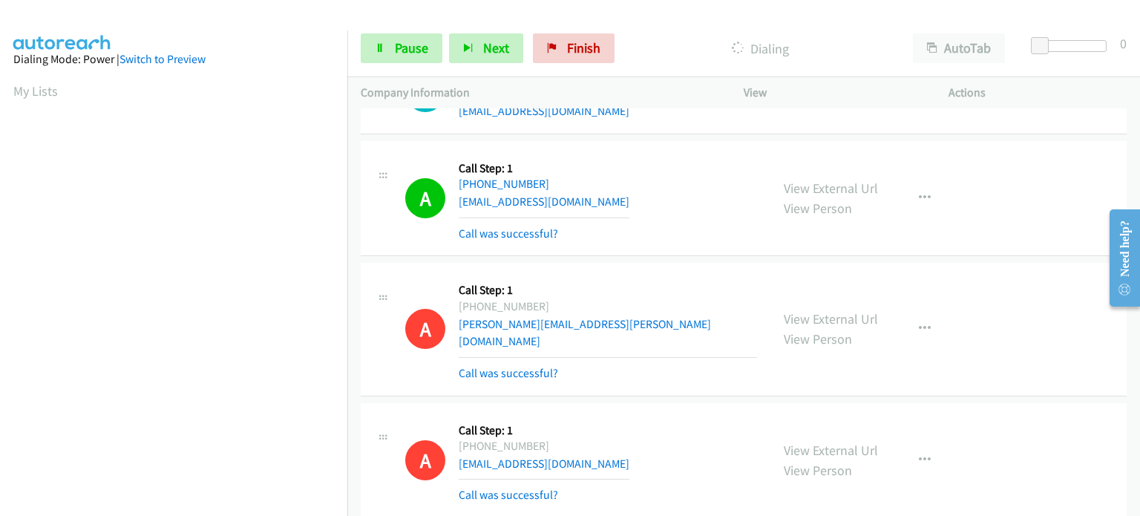
scroll to position [0, 0]
click at [411, 47] on span "Pause" at bounding box center [411, 47] width 33 height 17
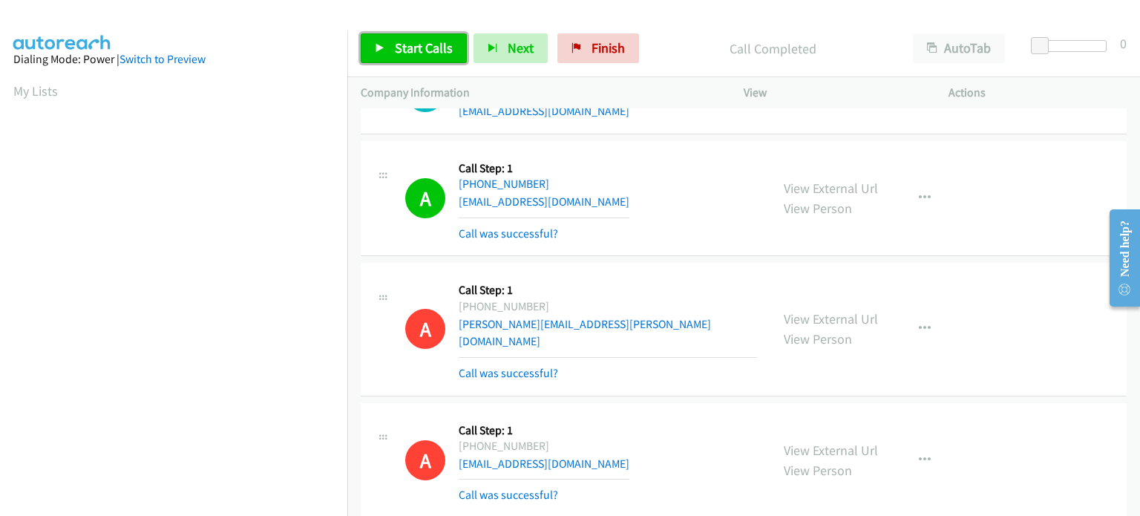
click at [416, 46] on span "Start Calls" at bounding box center [424, 47] width 58 height 17
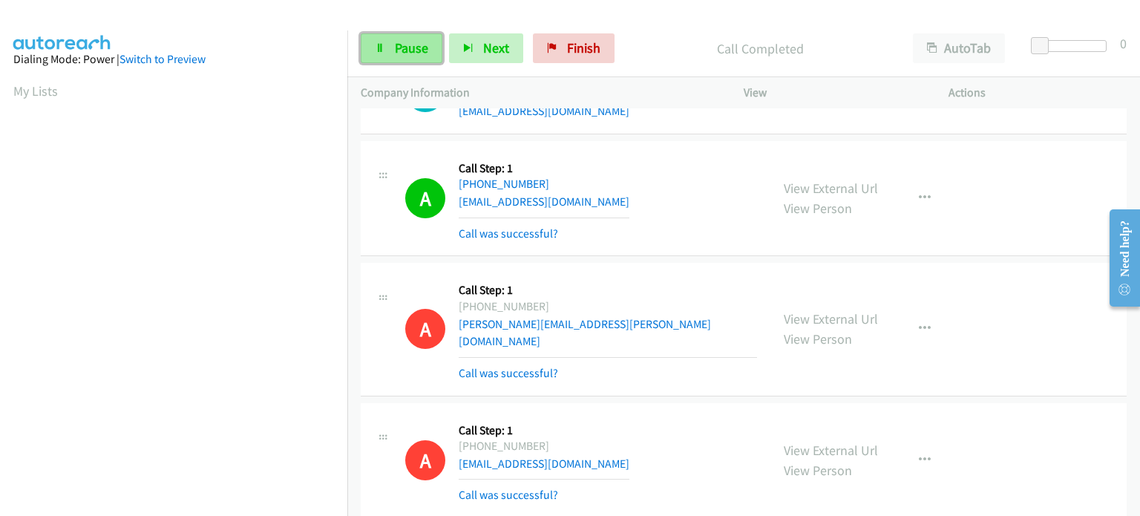
click at [398, 46] on span "Pause" at bounding box center [411, 47] width 33 height 17
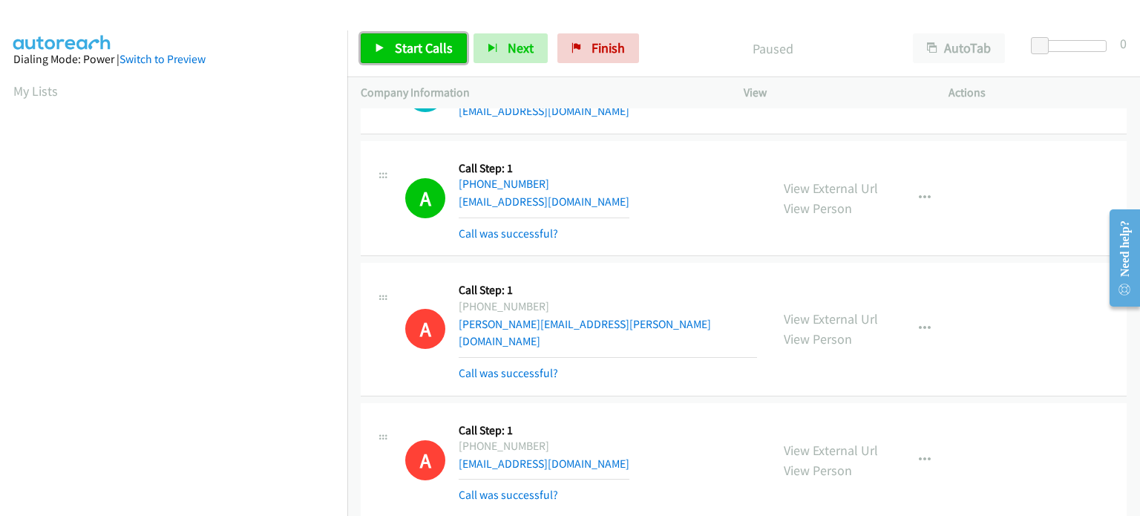
click at [398, 46] on span "Start Calls" at bounding box center [424, 47] width 58 height 17
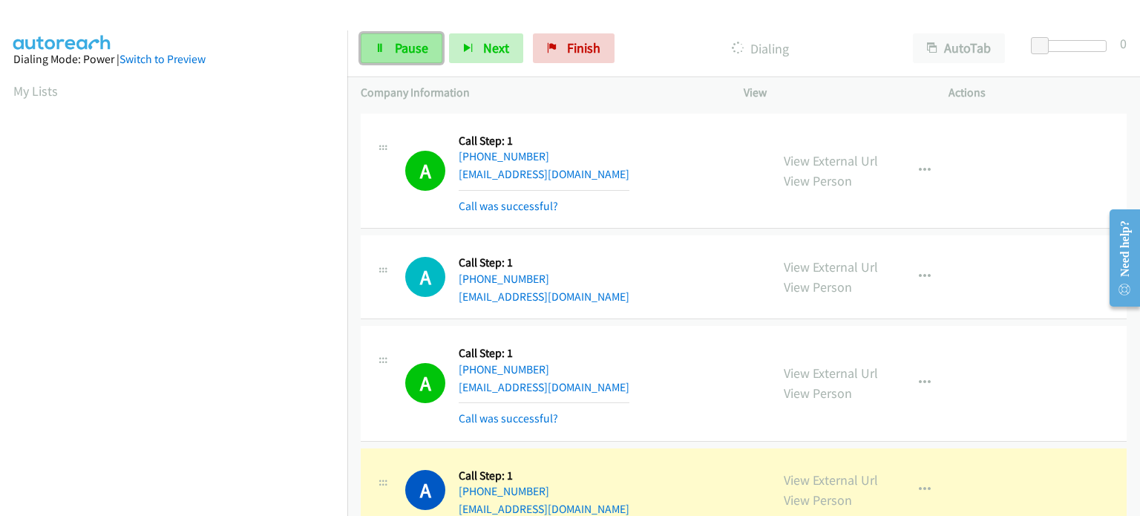
click at [420, 52] on span "Pause" at bounding box center [411, 47] width 33 height 17
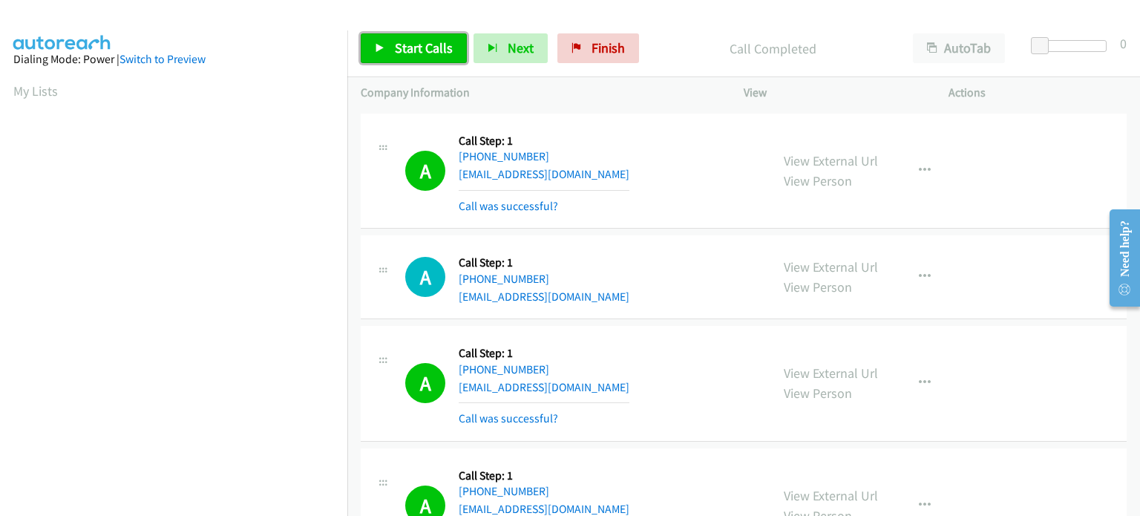
click at [386, 46] on link "Start Calls" at bounding box center [414, 48] width 106 height 30
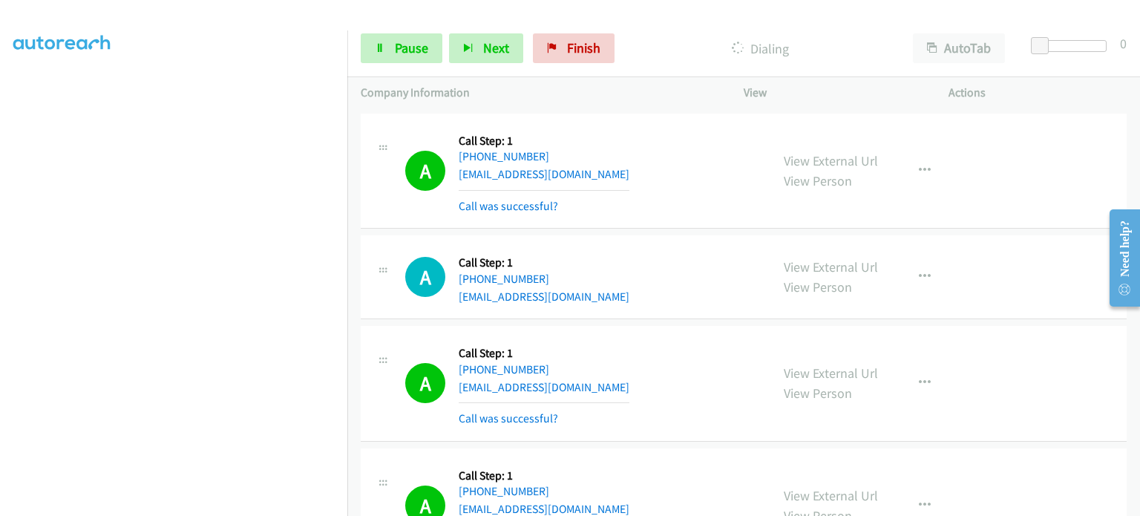
scroll to position [317, 0]
click at [404, 45] on span "Pause" at bounding box center [411, 47] width 33 height 17
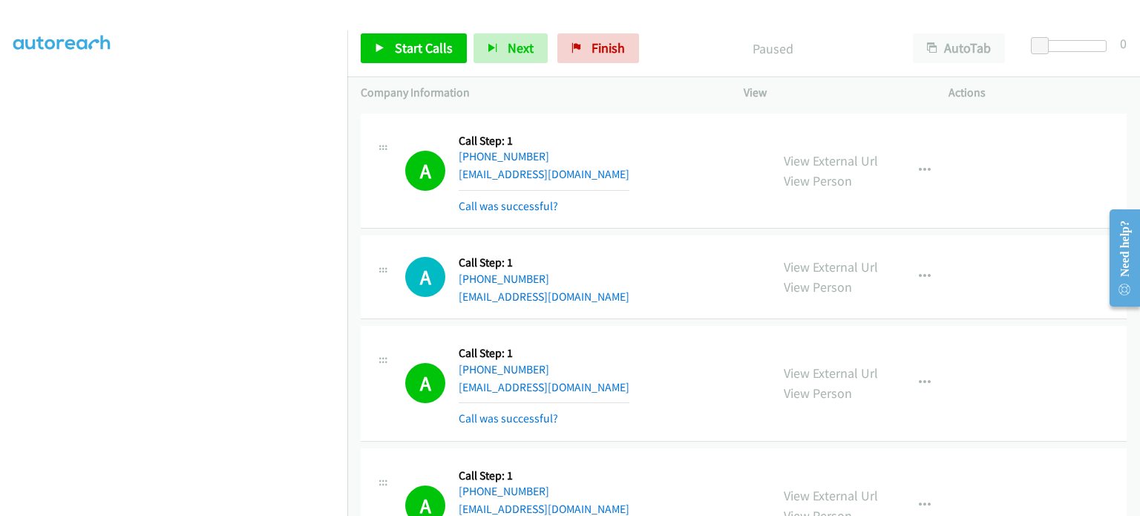
scroll to position [0, 0]
click at [411, 53] on span "Start Calls" at bounding box center [424, 47] width 58 height 17
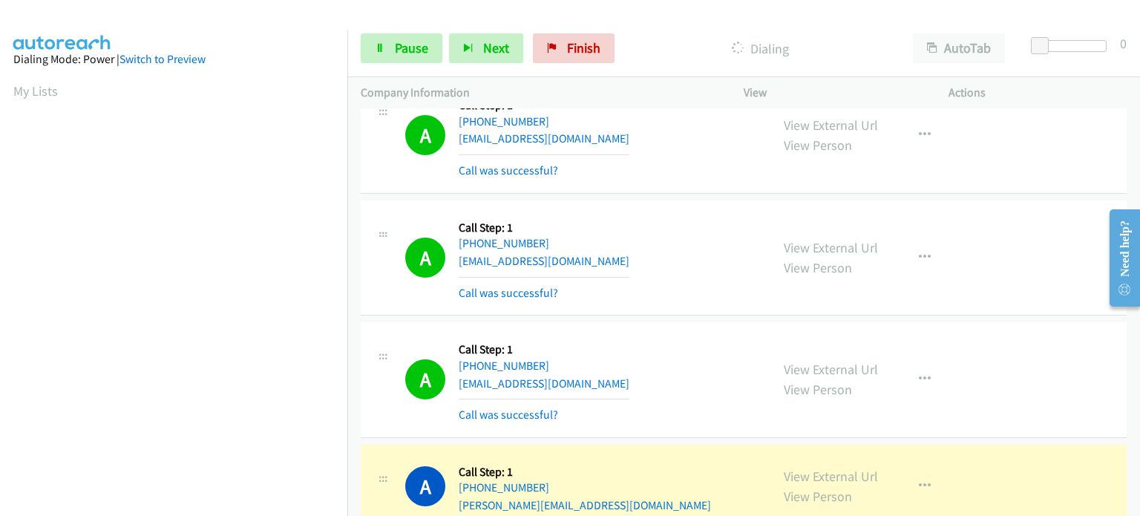
scroll to position [20375, 0]
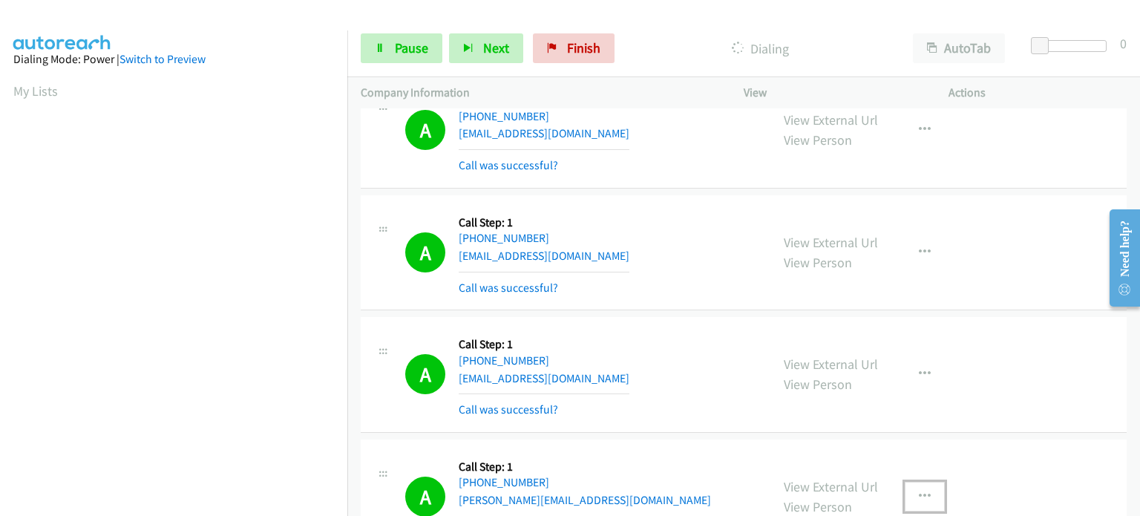
click at [921, 491] on icon "button" at bounding box center [925, 497] width 12 height 12
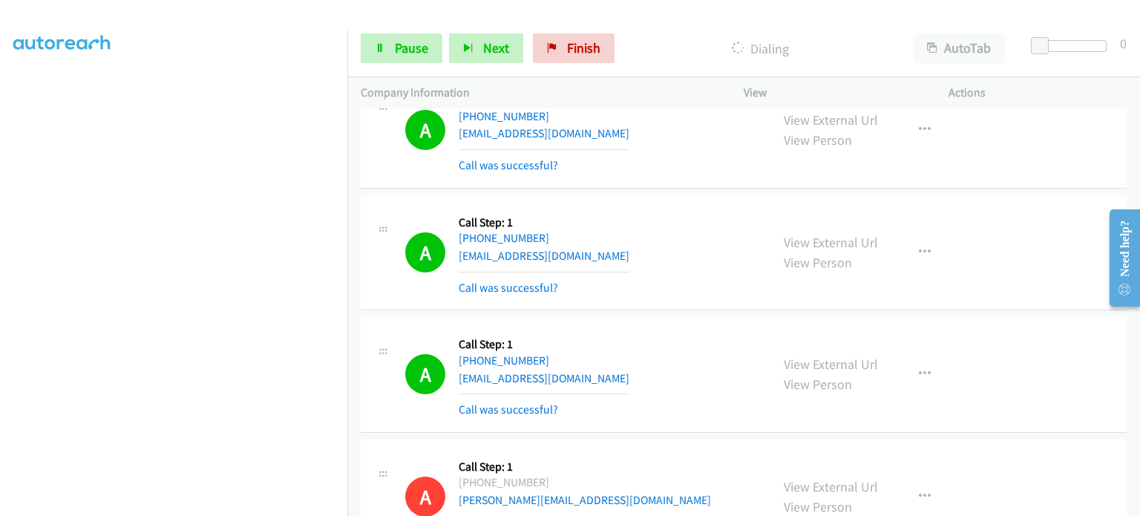
scroll to position [243, 0]
click at [409, 47] on span "Pause" at bounding box center [411, 47] width 33 height 17
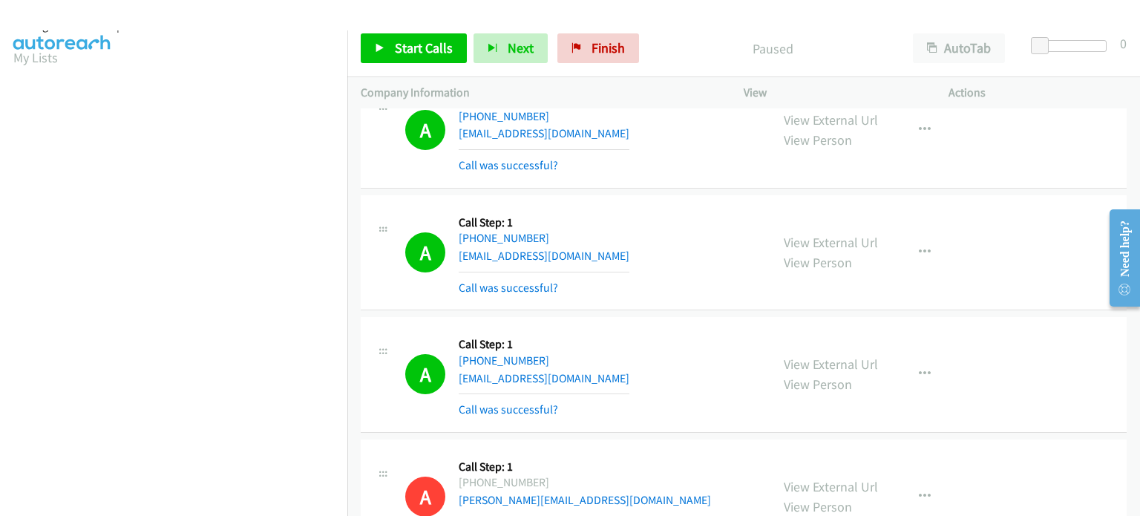
scroll to position [0, 0]
click at [385, 50] on link "Start Calls" at bounding box center [414, 48] width 106 height 30
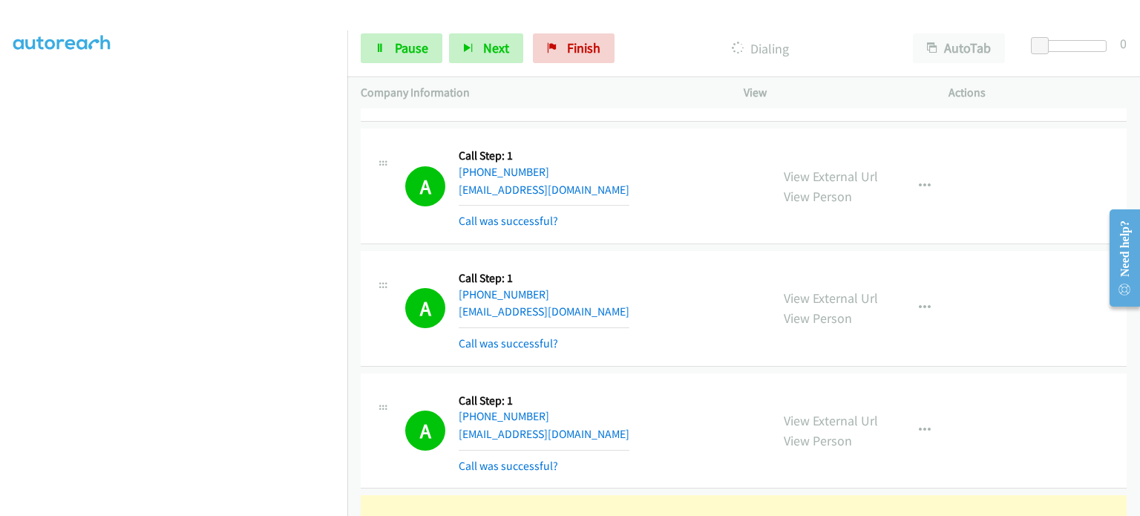
scroll to position [317, 0]
click at [235, 505] on section at bounding box center [173, 163] width 321 height 711
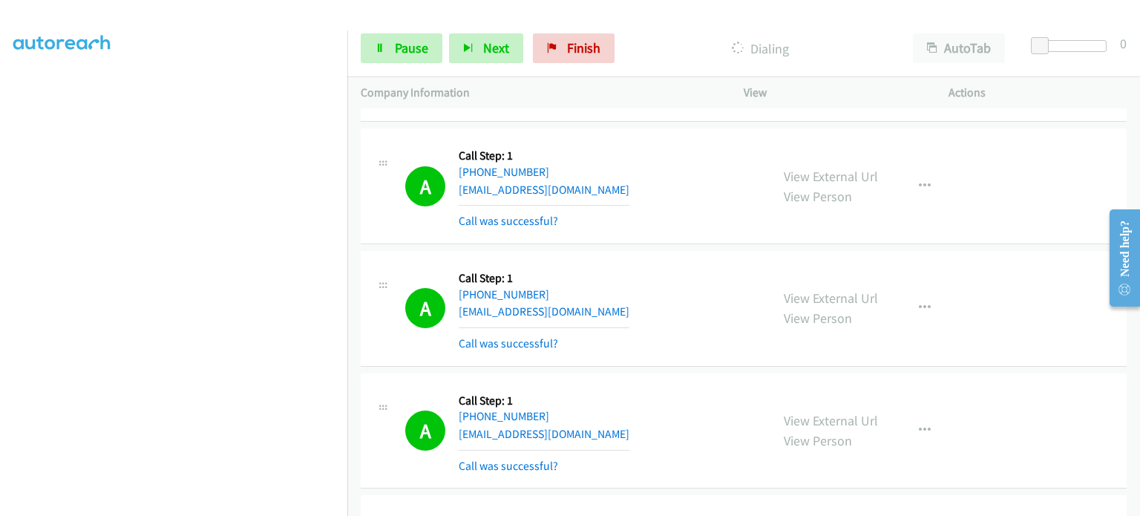
click at [226, 508] on section at bounding box center [173, 163] width 321 height 711
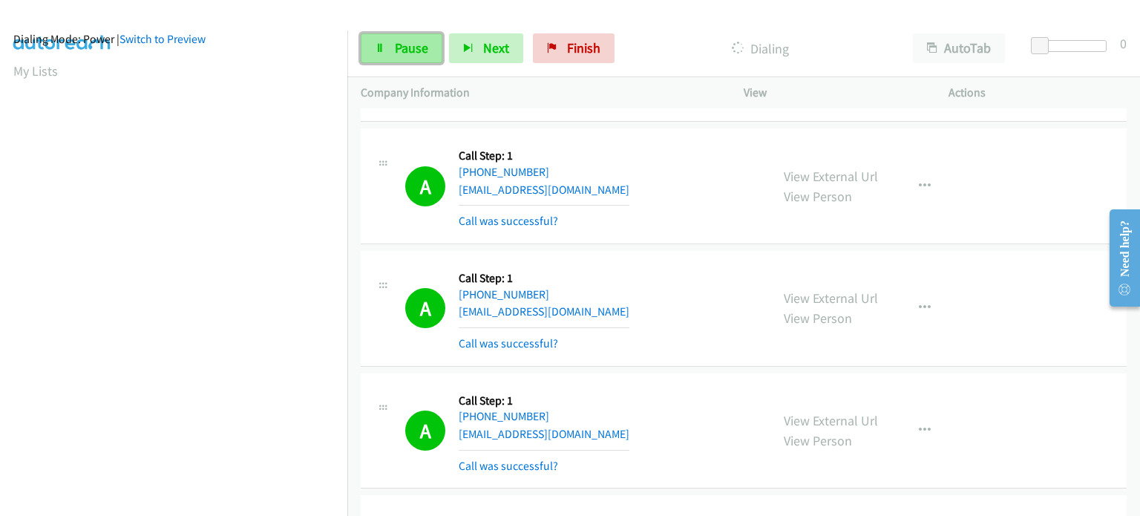
click at [395, 47] on span "Pause" at bounding box center [411, 47] width 33 height 17
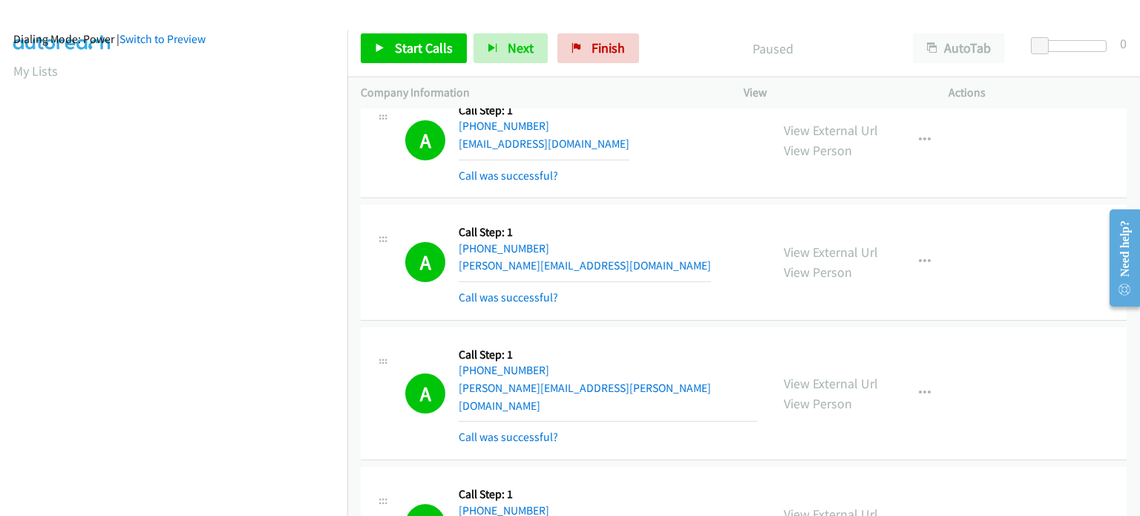
scroll to position [21350, 0]
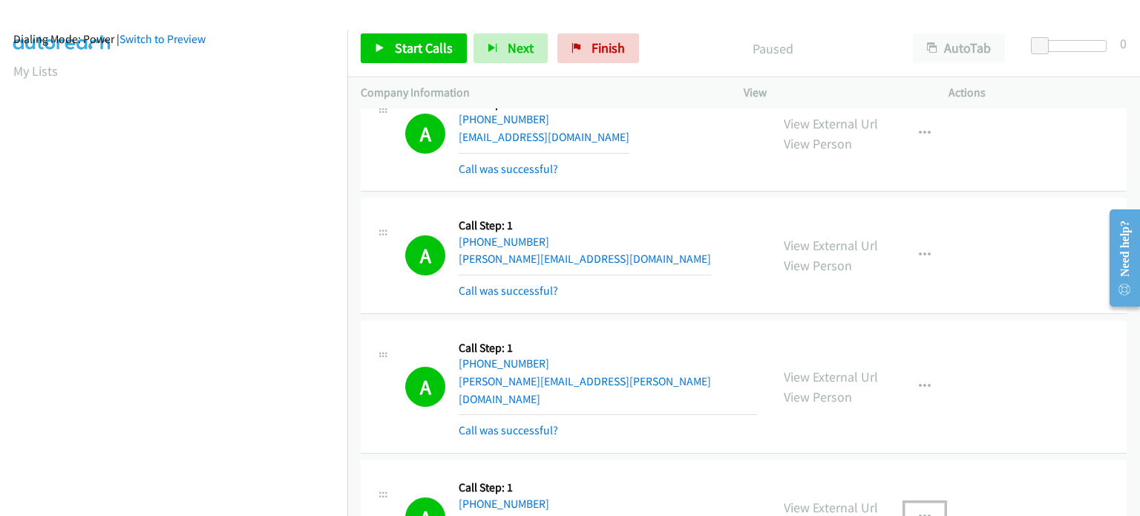
click at [919, 512] on icon "button" at bounding box center [925, 518] width 12 height 12
click at [411, 56] on link "Start Calls" at bounding box center [414, 48] width 106 height 30
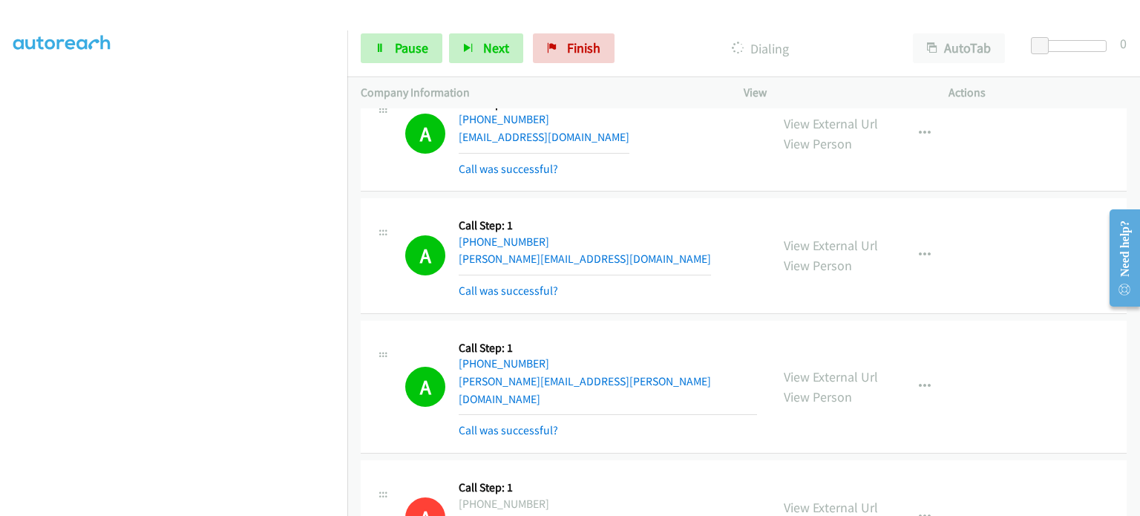
scroll to position [0, 0]
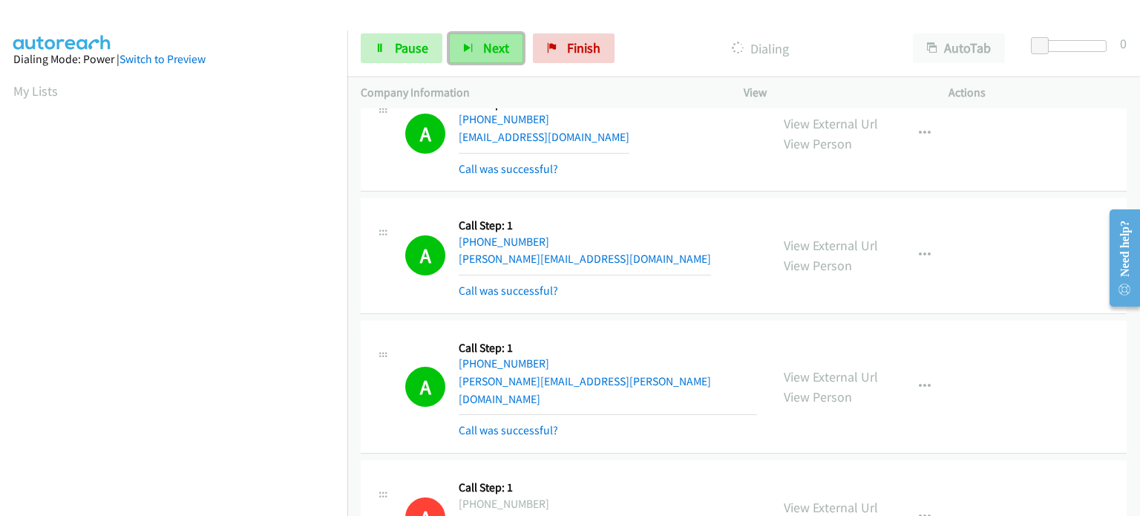
click at [479, 47] on button "Next" at bounding box center [486, 48] width 74 height 30
click at [495, 59] on button "Next" at bounding box center [486, 48] width 74 height 30
click at [425, 50] on span "Pause" at bounding box center [411, 47] width 33 height 17
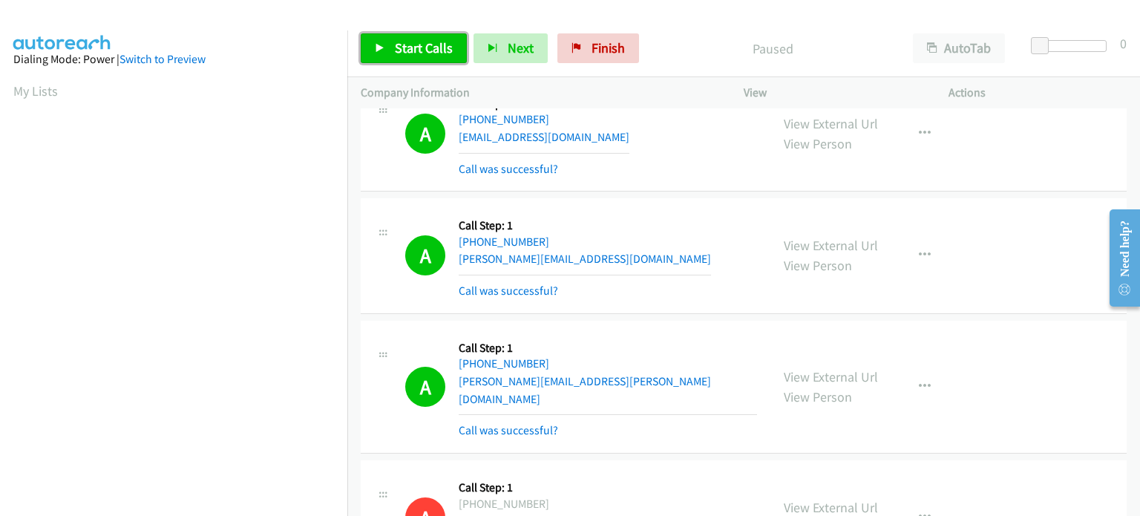
click at [400, 54] on span "Start Calls" at bounding box center [424, 47] width 58 height 17
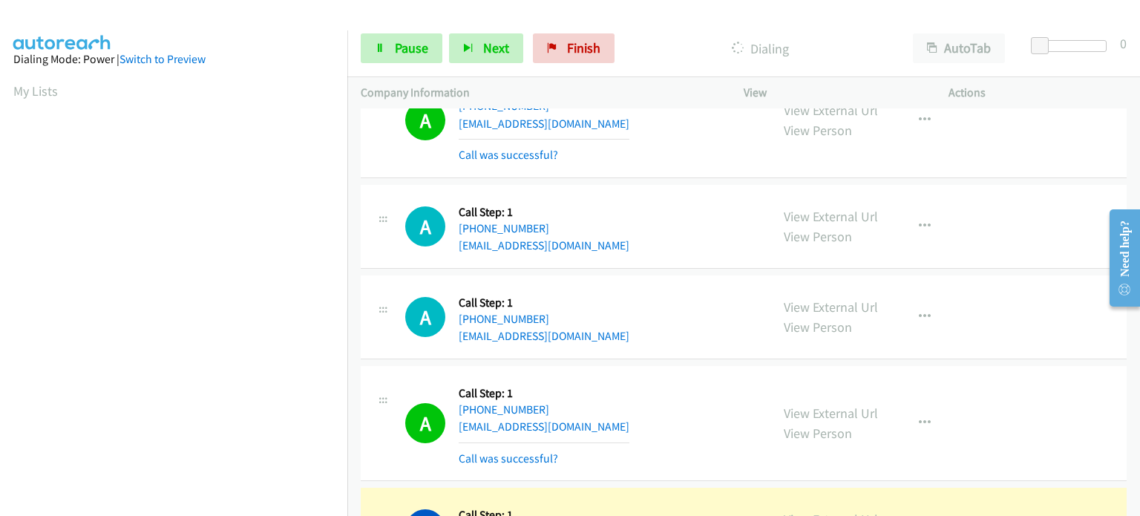
scroll to position [22612, 0]
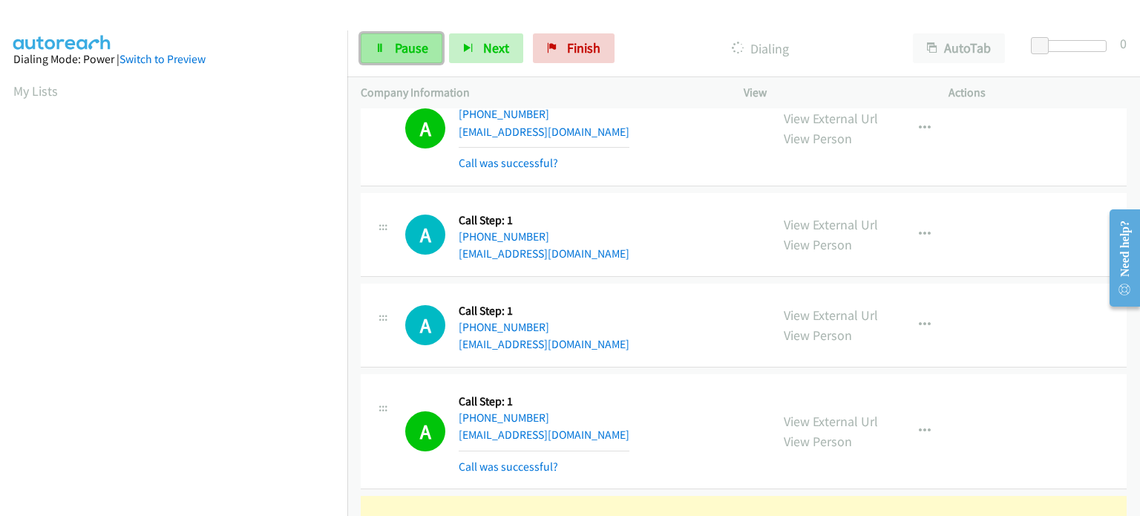
click at [418, 54] on span "Pause" at bounding box center [411, 47] width 33 height 17
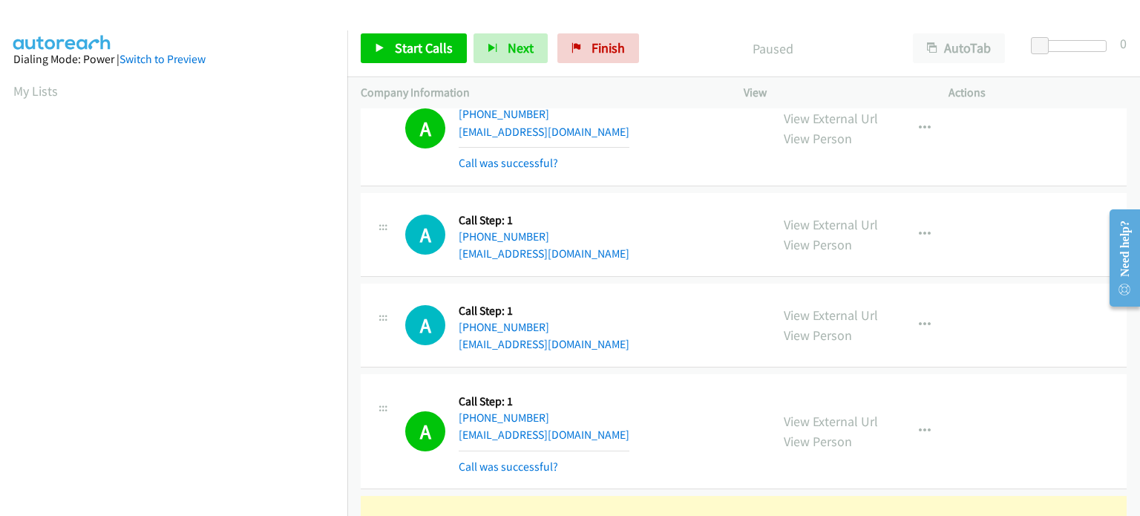
scroll to position [317, 0]
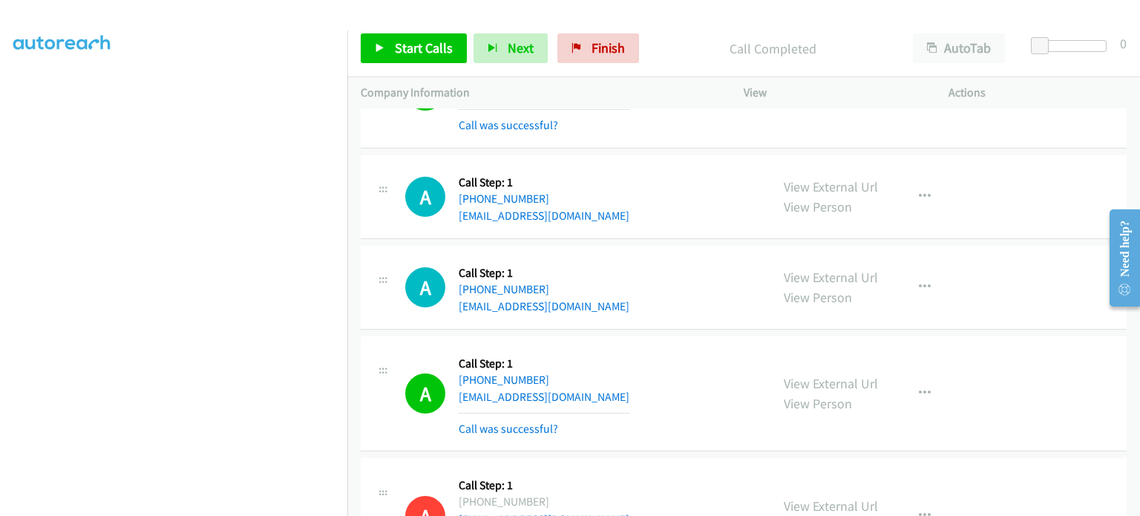
scroll to position [22655, 0]
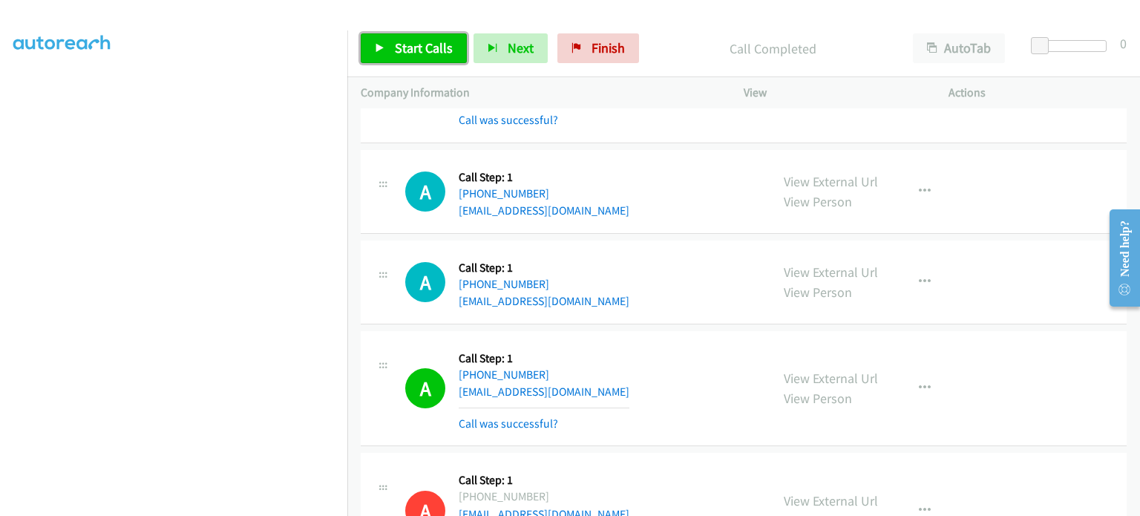
click at [419, 46] on span "Start Calls" at bounding box center [424, 47] width 58 height 17
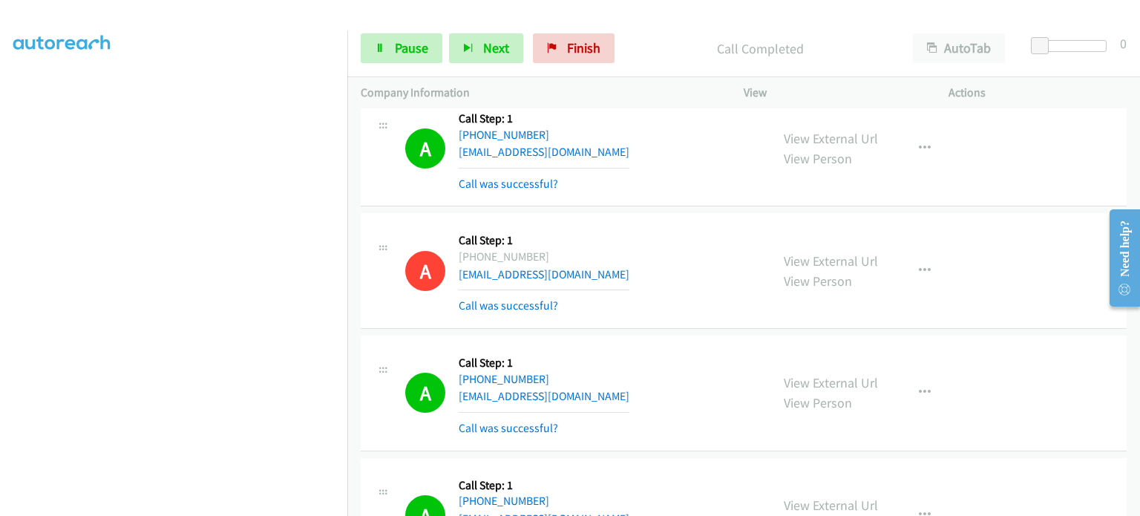
scroll to position [22941, 0]
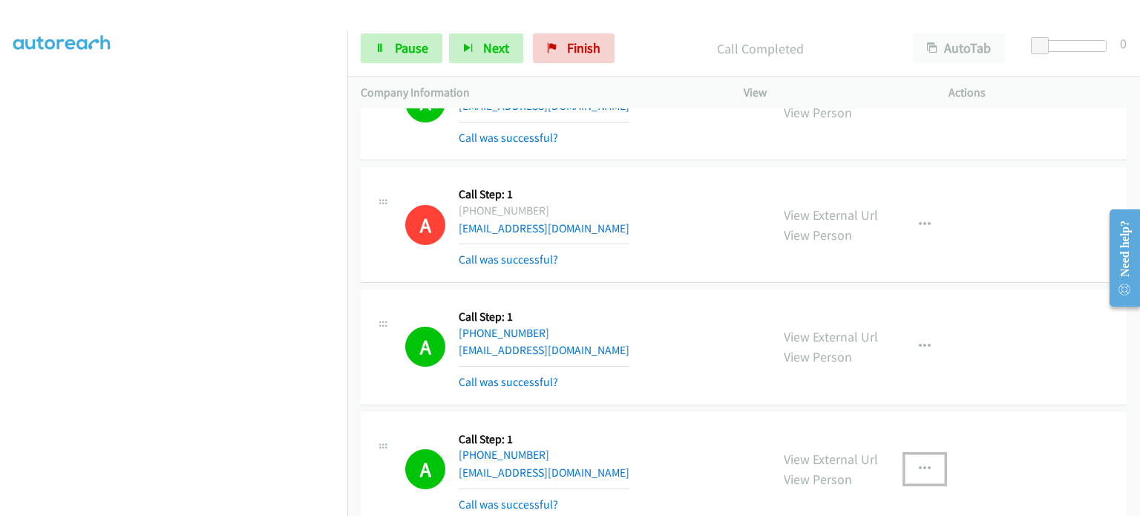
click at [919, 463] on icon "button" at bounding box center [925, 469] width 12 height 12
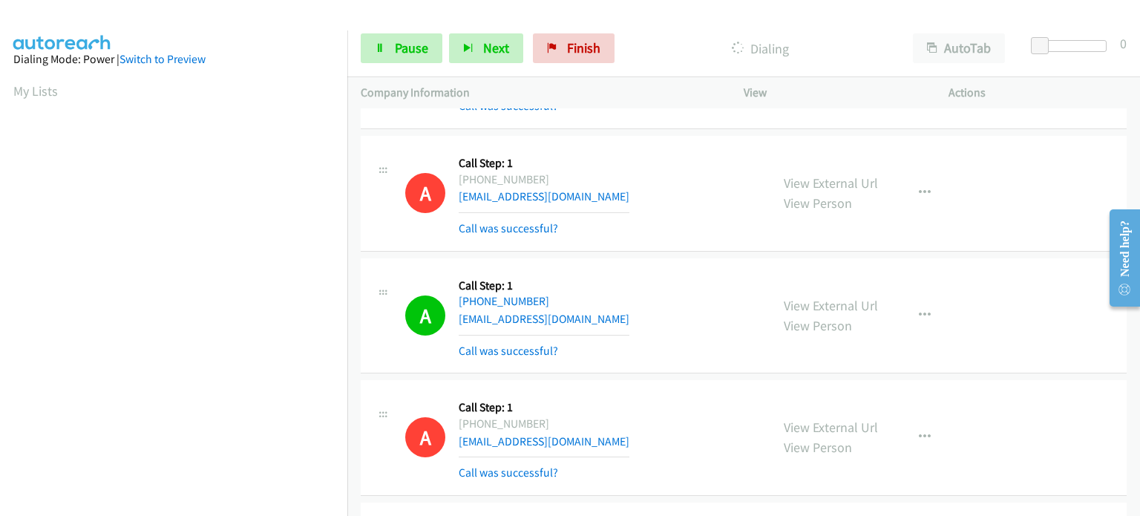
scroll to position [23035, 0]
click at [407, 50] on span "Pause" at bounding box center [411, 47] width 33 height 17
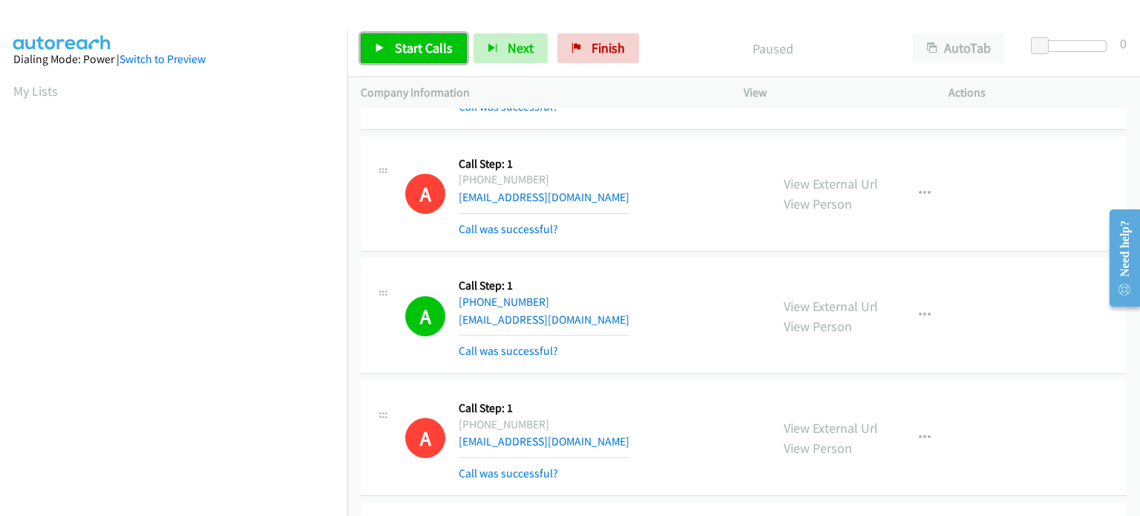
click at [407, 50] on span "Start Calls" at bounding box center [424, 47] width 58 height 17
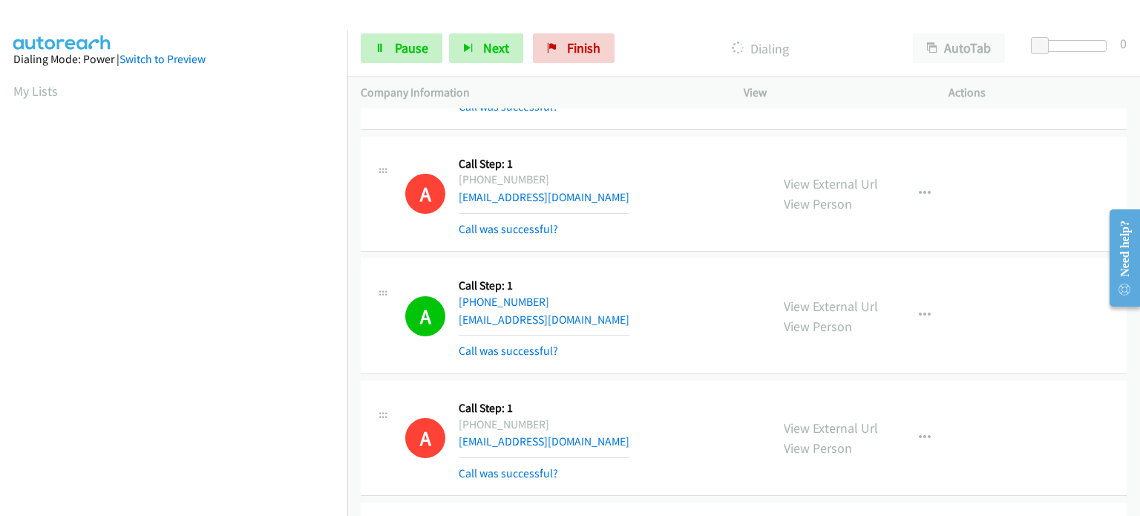
scroll to position [317, 0]
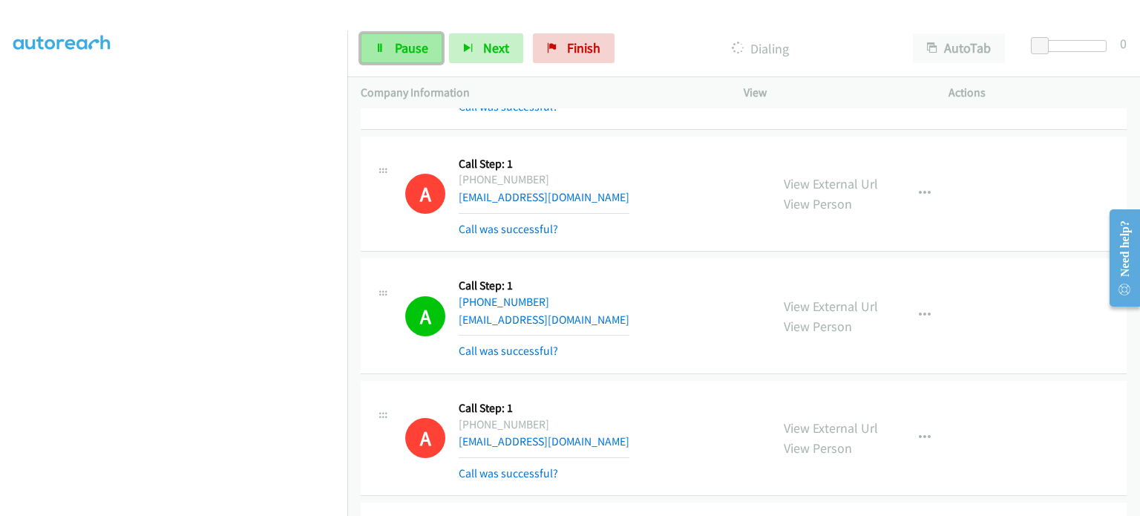
click at [402, 53] on span "Pause" at bounding box center [411, 47] width 33 height 17
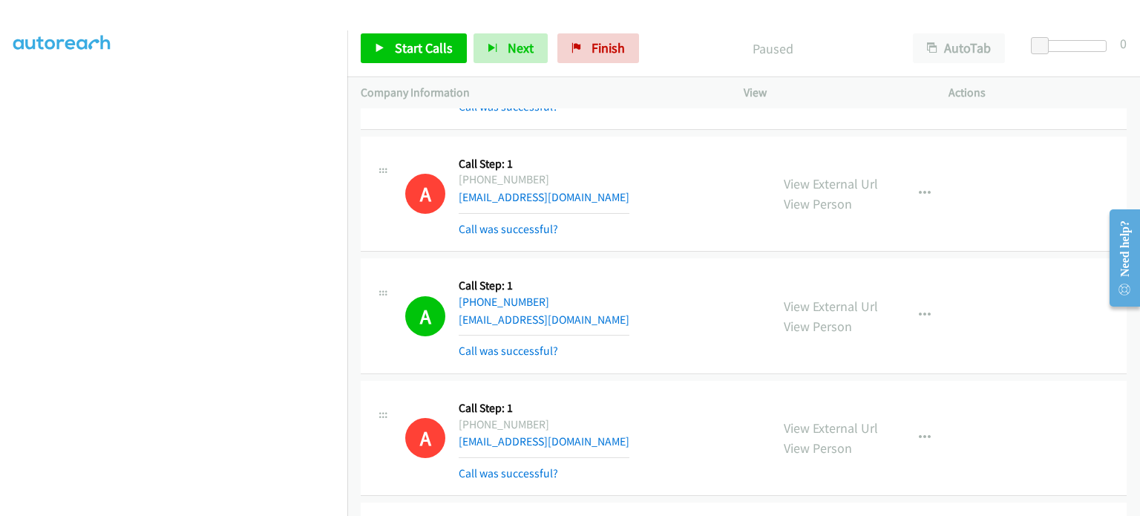
scroll to position [0, 0]
click at [396, 49] on span "Start Calls" at bounding box center [424, 47] width 58 height 17
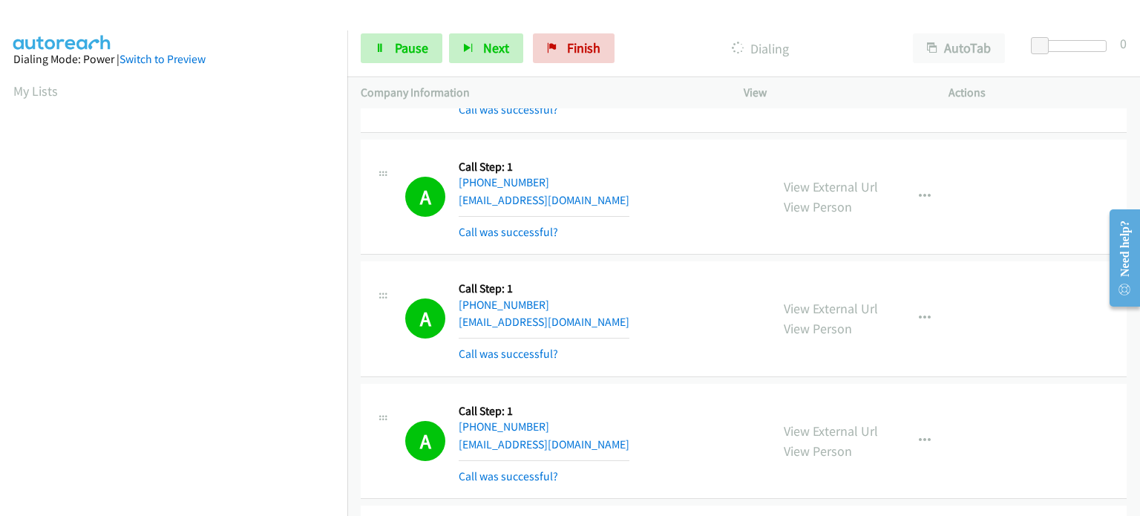
scroll to position [317, 0]
click at [788, 428] on div at bounding box center [570, 258] width 1140 height 516
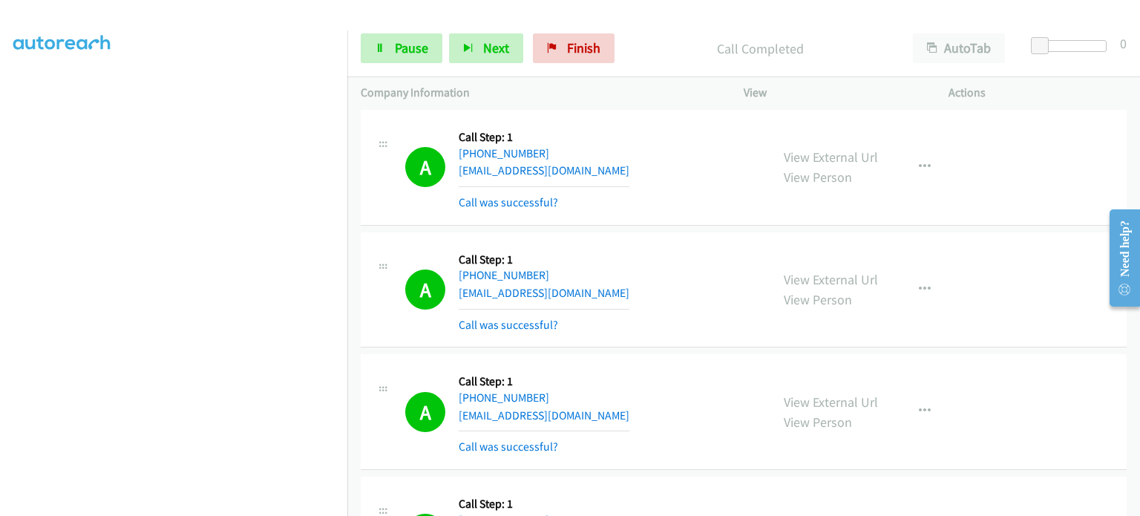
scroll to position [24200, 0]
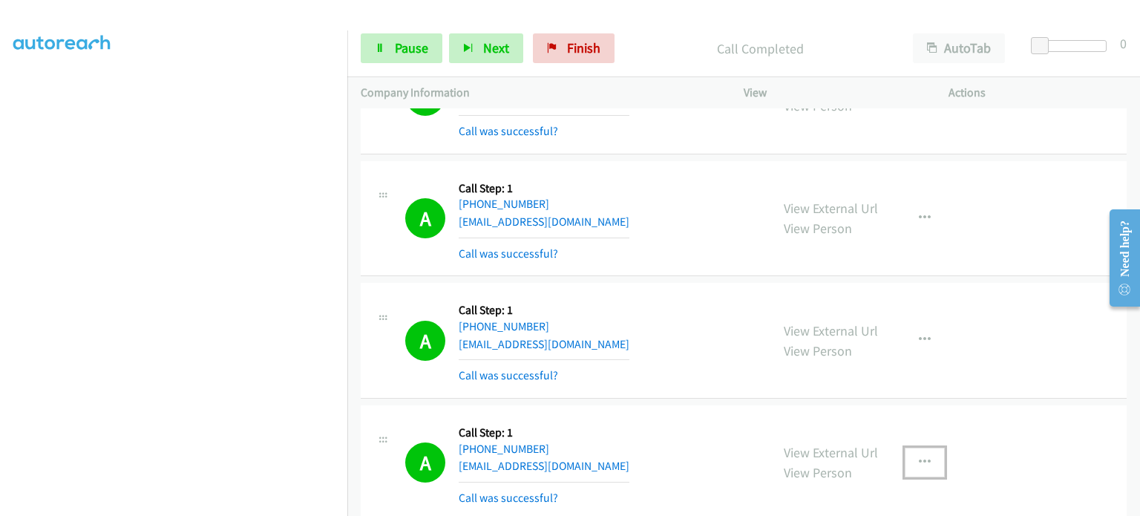
click at [919, 457] on icon "button" at bounding box center [925, 463] width 12 height 12
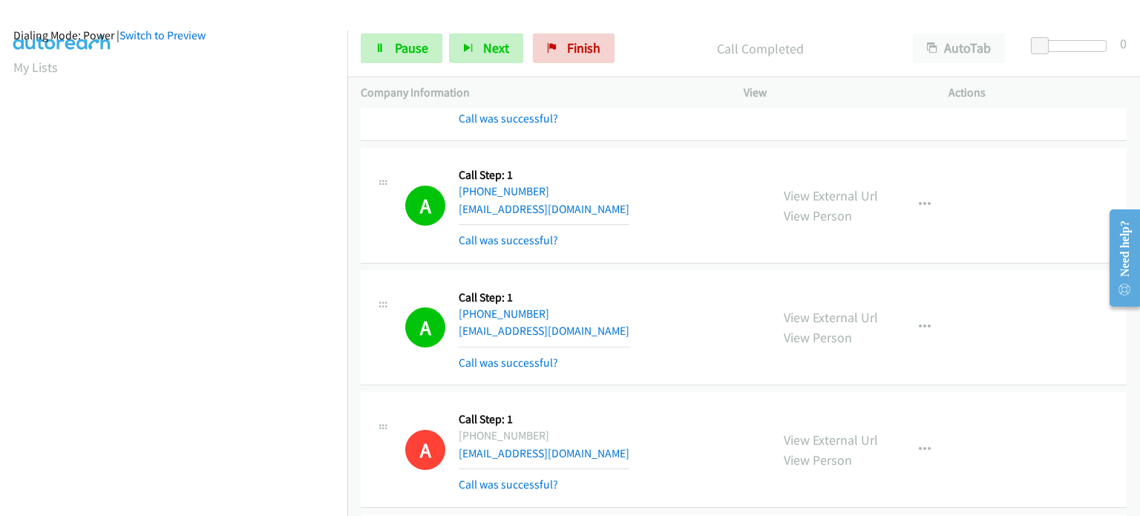
scroll to position [0, 0]
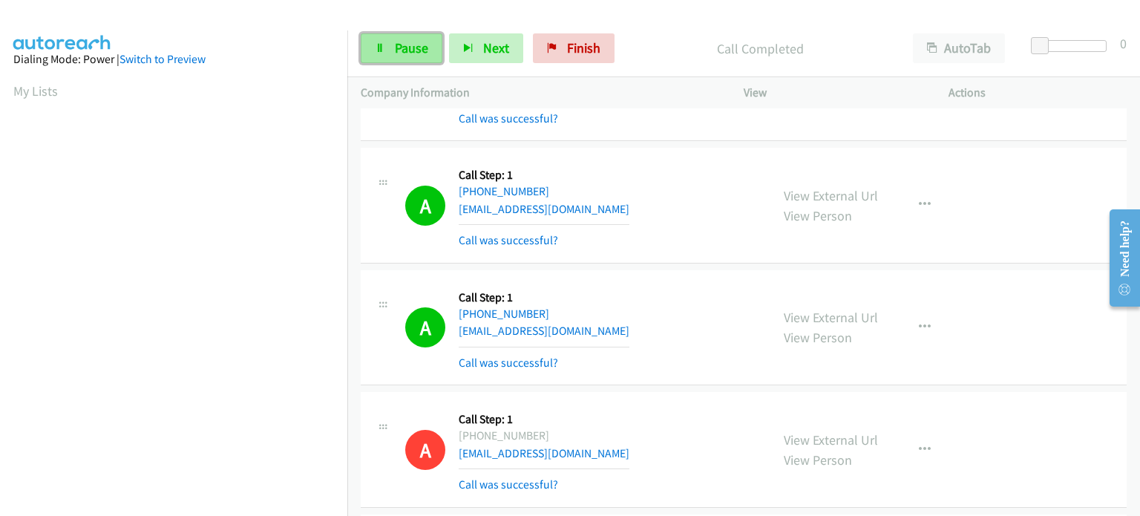
click at [414, 46] on span "Pause" at bounding box center [411, 47] width 33 height 17
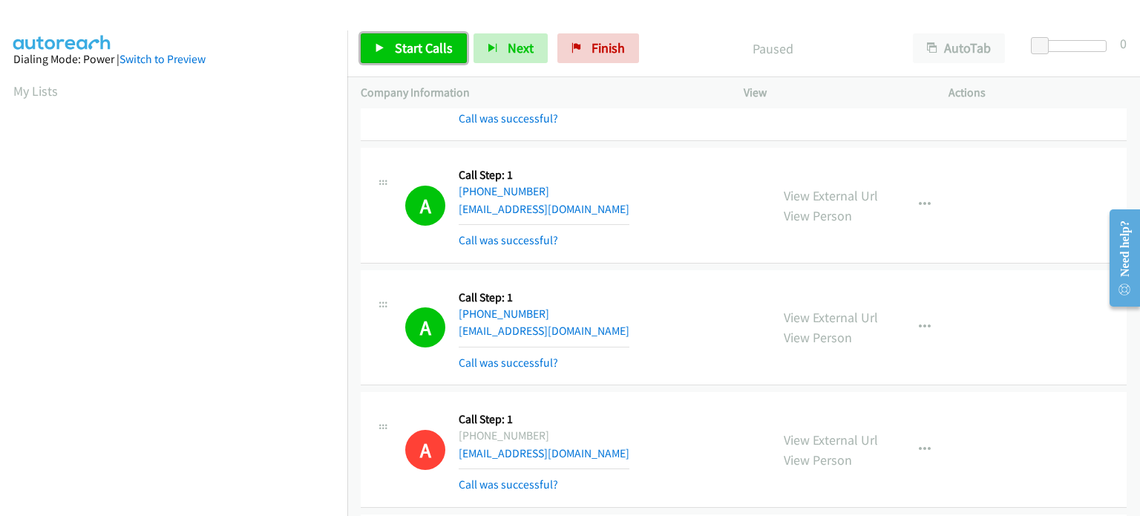
click at [405, 44] on span "Start Calls" at bounding box center [424, 47] width 58 height 17
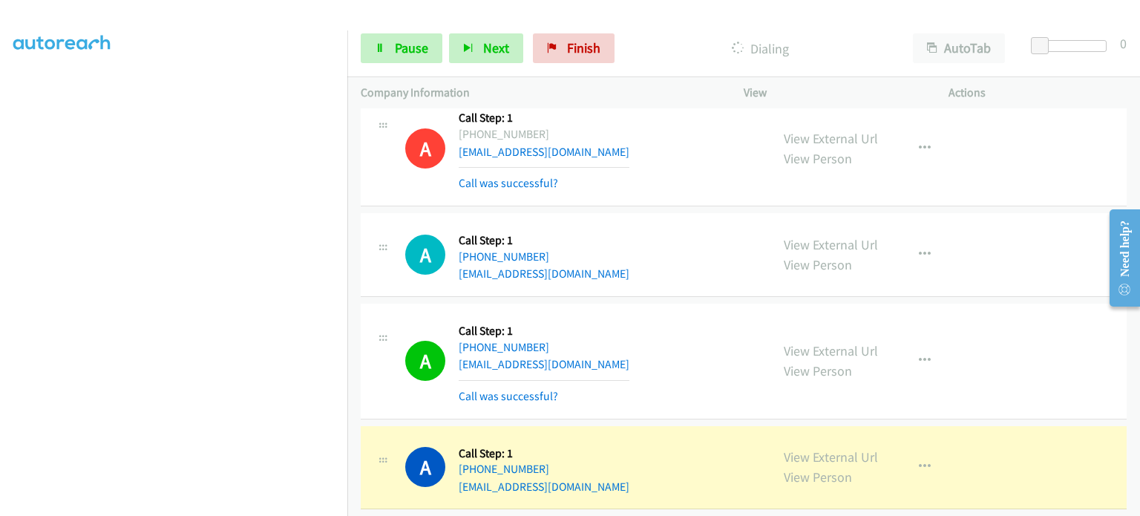
scroll to position [24542, 0]
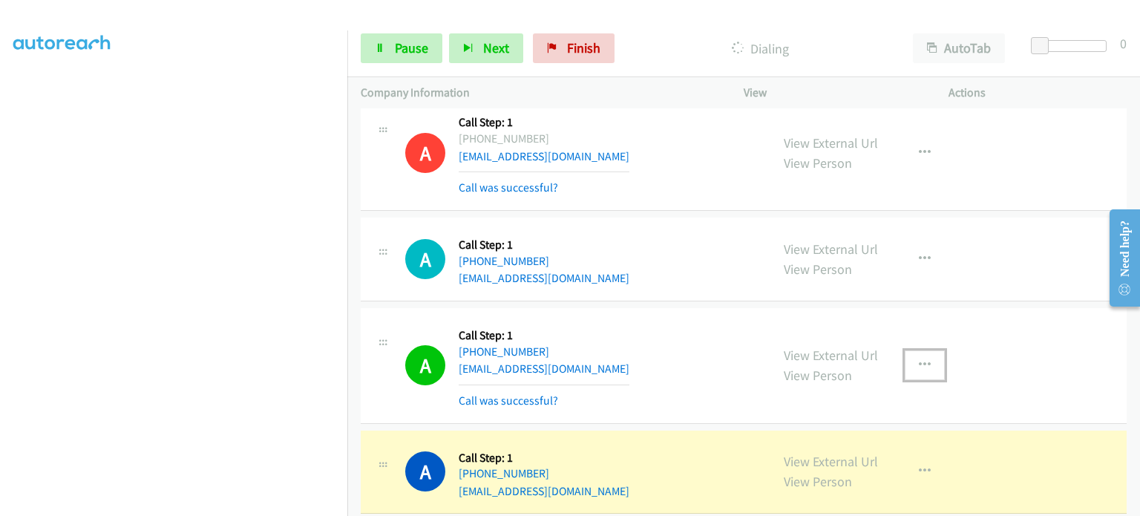
click at [919, 359] on icon "button" at bounding box center [925, 365] width 12 height 12
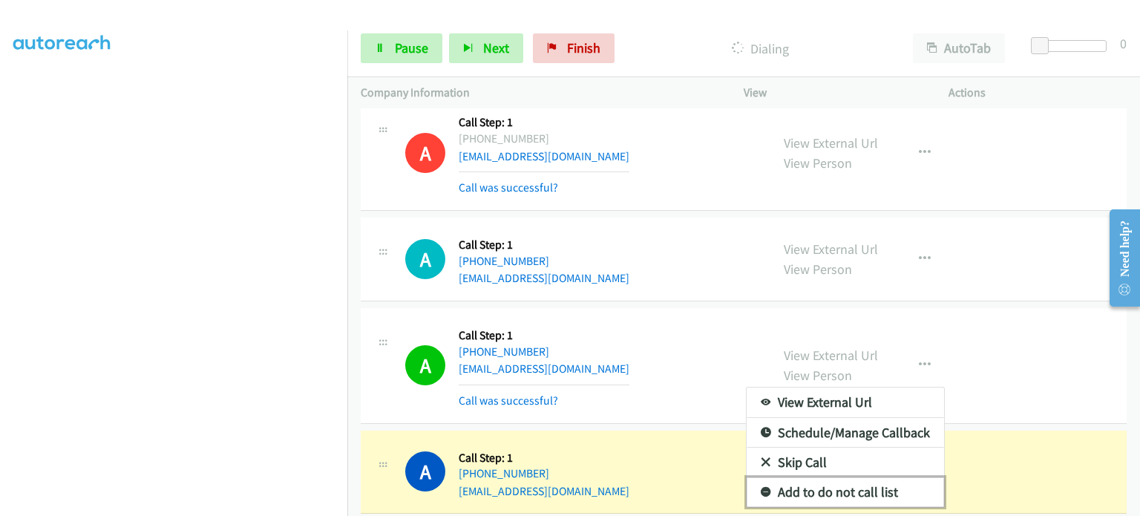
click at [875, 477] on link "Add to do not call list" at bounding box center [845, 492] width 197 height 30
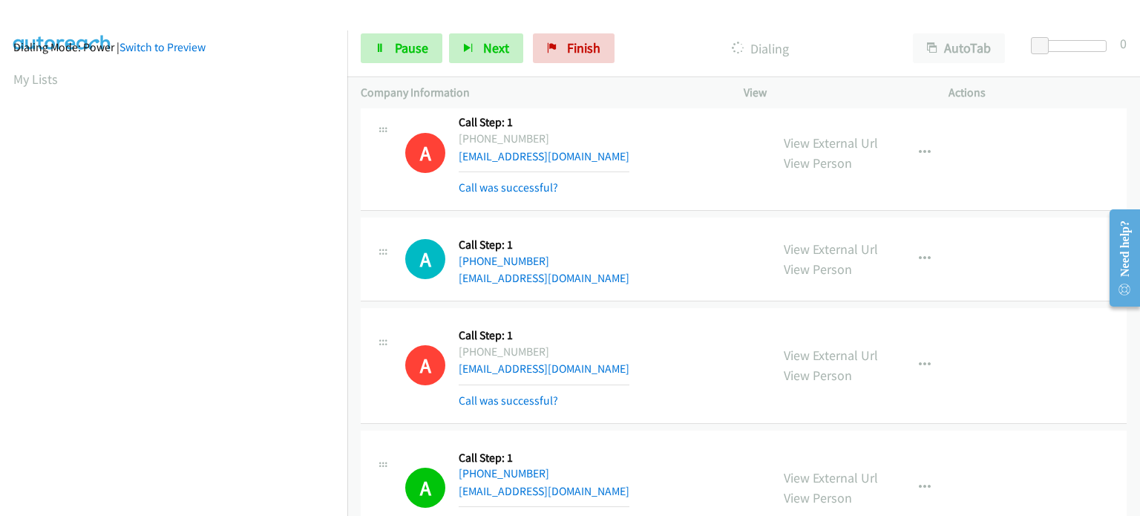
scroll to position [0, 0]
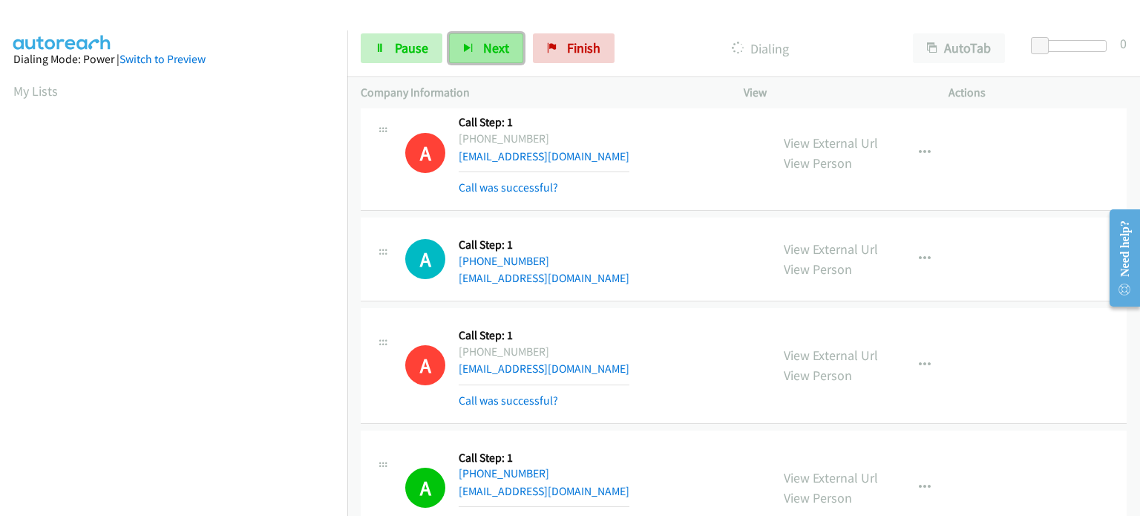
click at [477, 39] on button "Next" at bounding box center [486, 48] width 74 height 30
click at [410, 42] on span "Pause" at bounding box center [411, 47] width 33 height 17
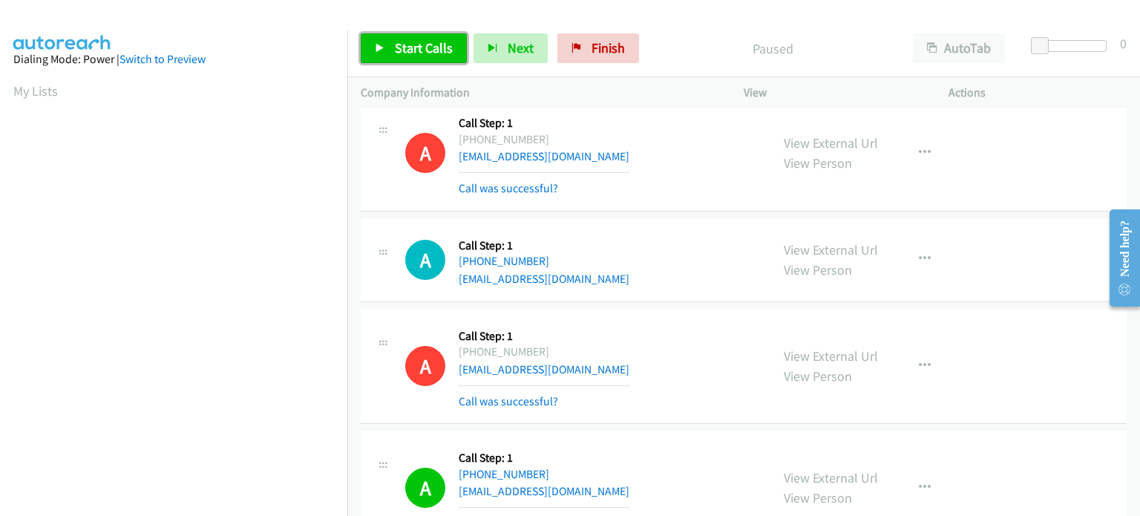
click at [428, 51] on span "Start Calls" at bounding box center [424, 47] width 58 height 17
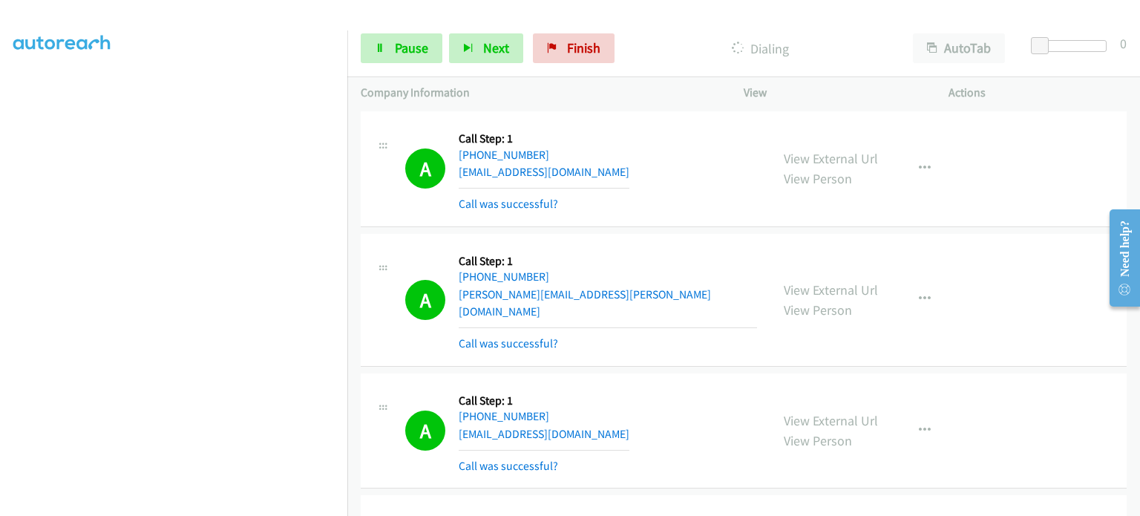
scroll to position [317, 0]
click at [669, 409] on div at bounding box center [570, 258] width 1140 height 516
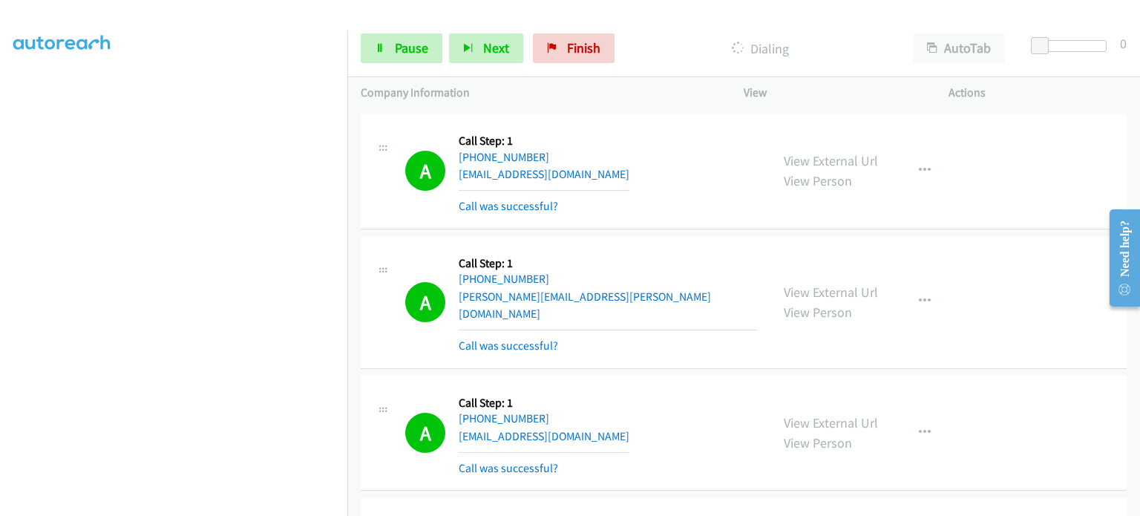
scroll to position [25929, 0]
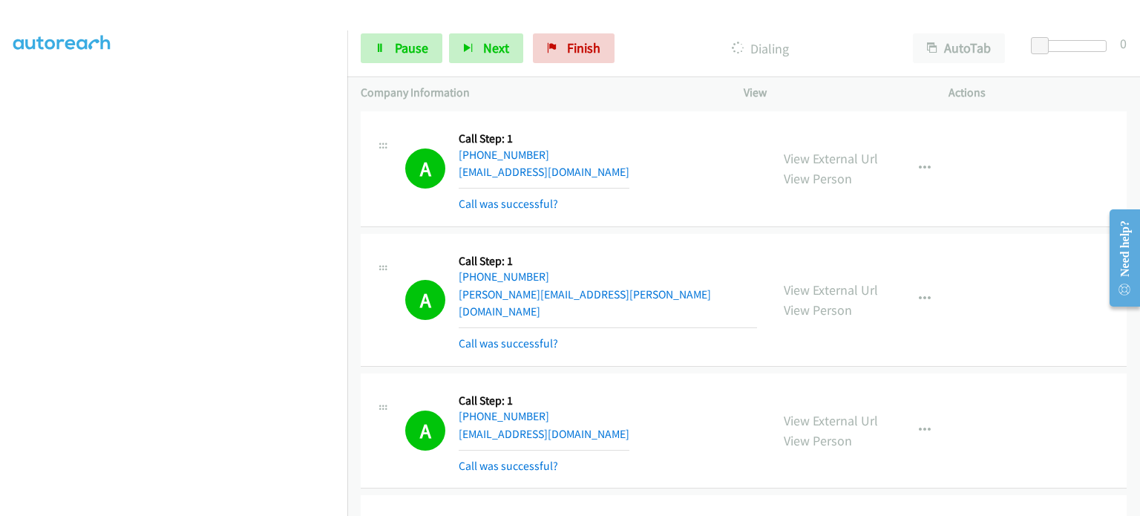
click at [683, 425] on div at bounding box center [570, 258] width 1140 height 516
drag, startPoint x: 379, startPoint y: 413, endPoint x: 376, endPoint y: 290, distance: 123.3
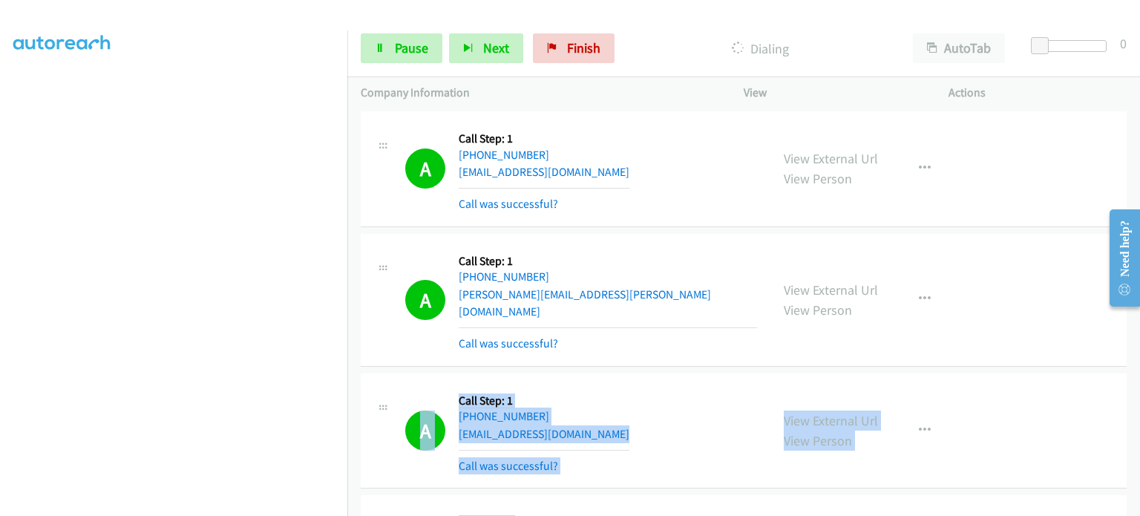
drag, startPoint x: 381, startPoint y: 406, endPoint x: 380, endPoint y: 235, distance: 170.8
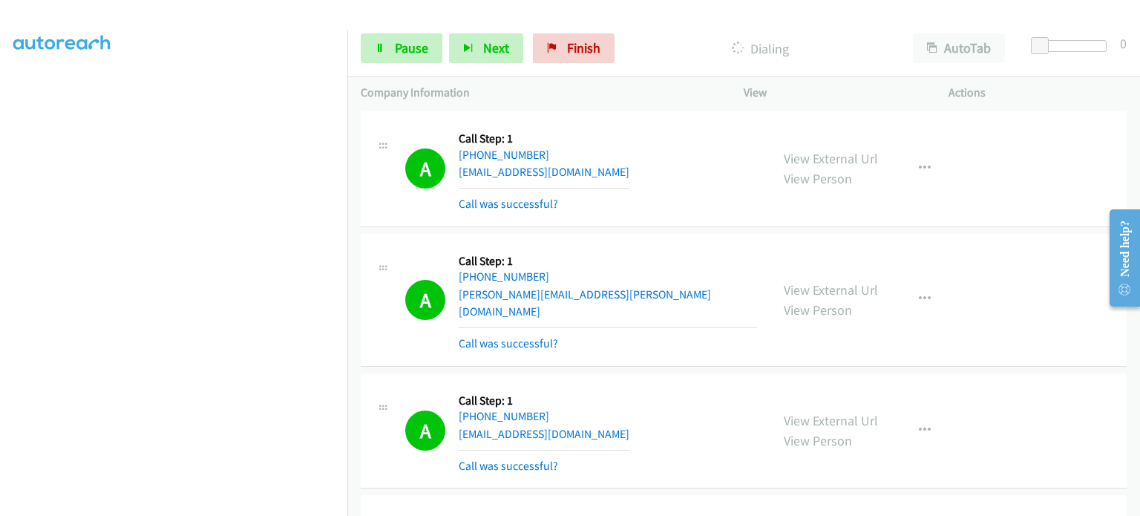
drag, startPoint x: 380, startPoint y: 410, endPoint x: 353, endPoint y: 347, distance: 67.9
drag, startPoint x: 381, startPoint y: 287, endPoint x: 382, endPoint y: 392, distance: 105.4
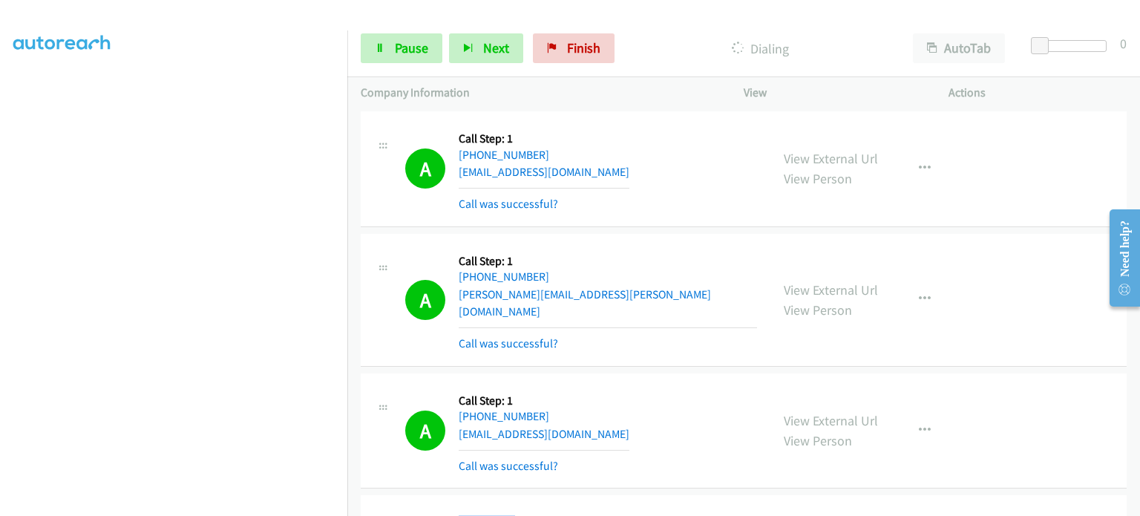
drag, startPoint x: 381, startPoint y: 302, endPoint x: 381, endPoint y: 422, distance: 120.3
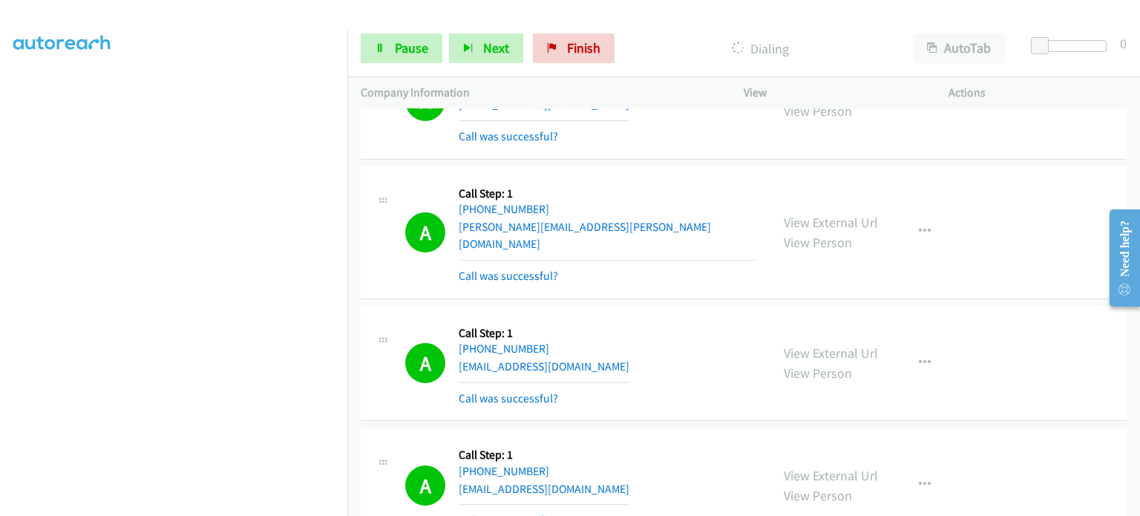
scroll to position [26000, 0]
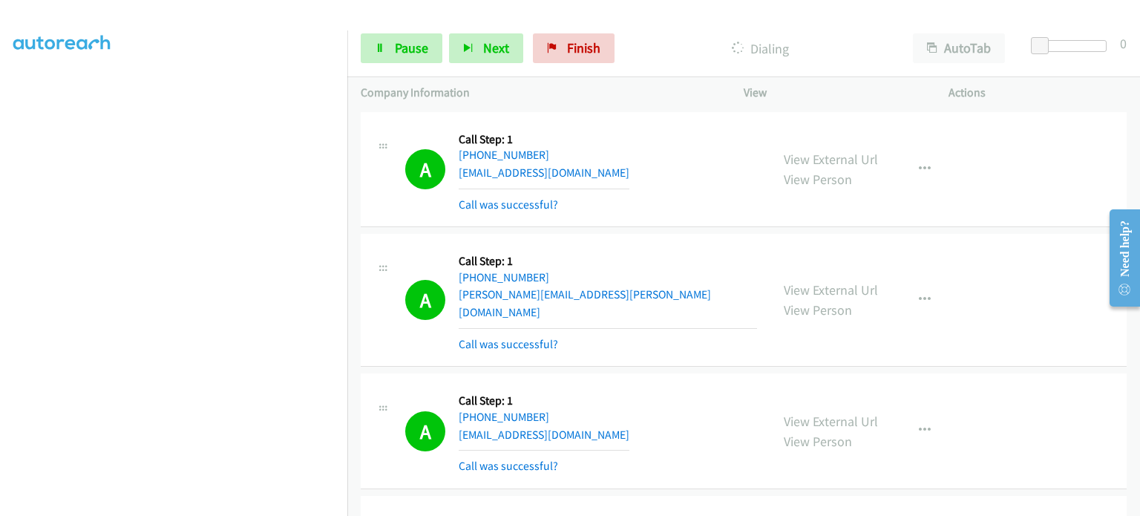
scroll to position [19, 0]
click at [725, 387] on div "A Callback Scheduled Call Step: 1 [GEOGRAPHIC_DATA]/[GEOGRAPHIC_DATA] [PHONE_NU…" at bounding box center [581, 431] width 352 height 88
click at [381, 48] on icon at bounding box center [380, 49] width 10 height 10
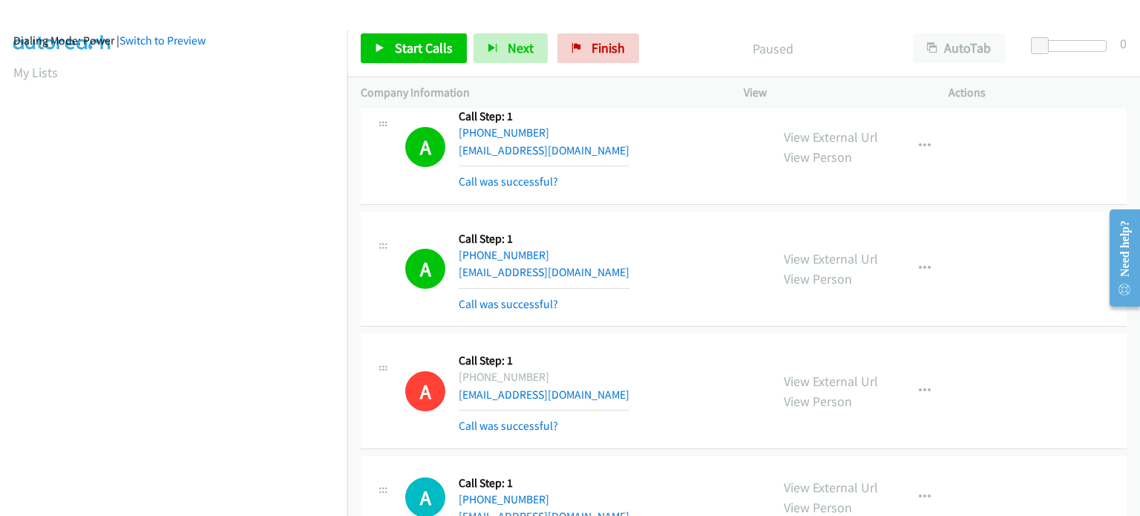
scroll to position [25886, 0]
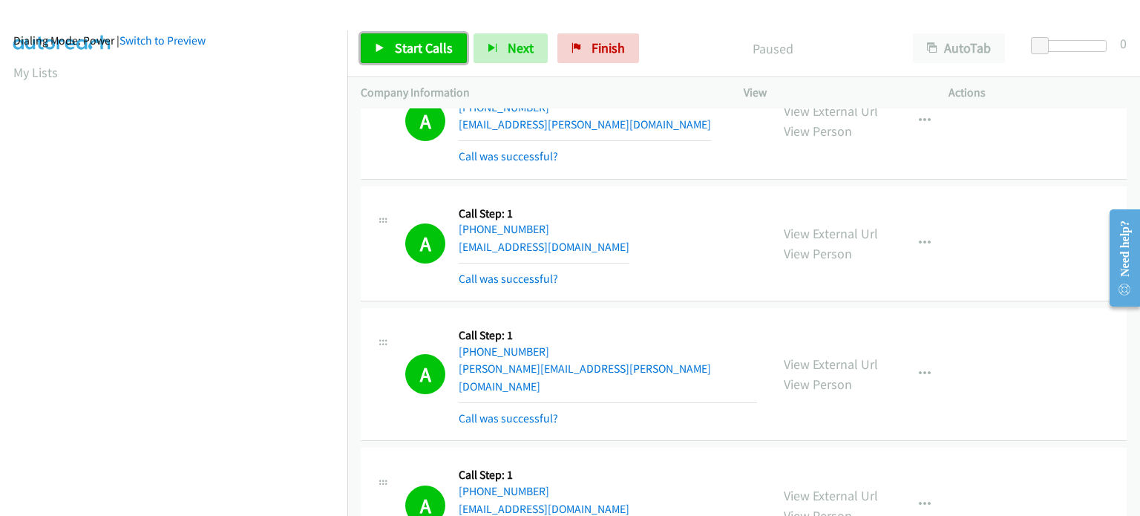
click at [398, 49] on span "Start Calls" at bounding box center [424, 47] width 58 height 17
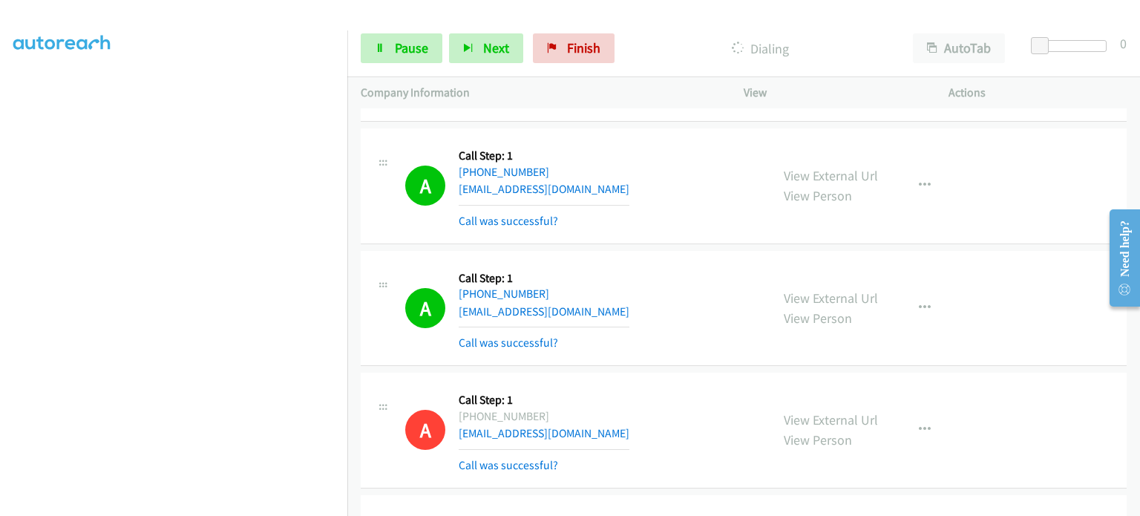
scroll to position [0, 0]
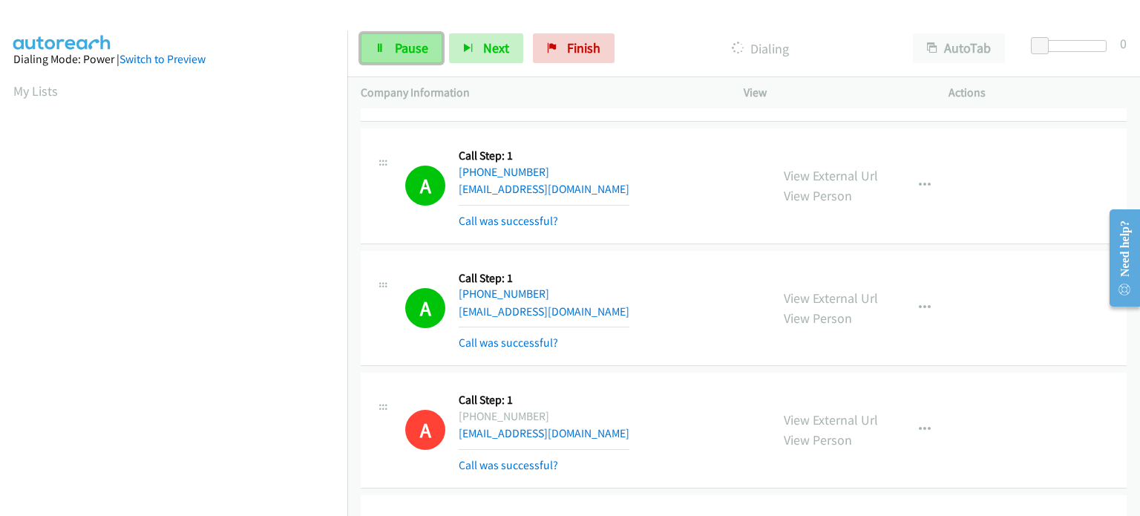
click at [404, 37] on link "Pause" at bounding box center [402, 48] width 82 height 30
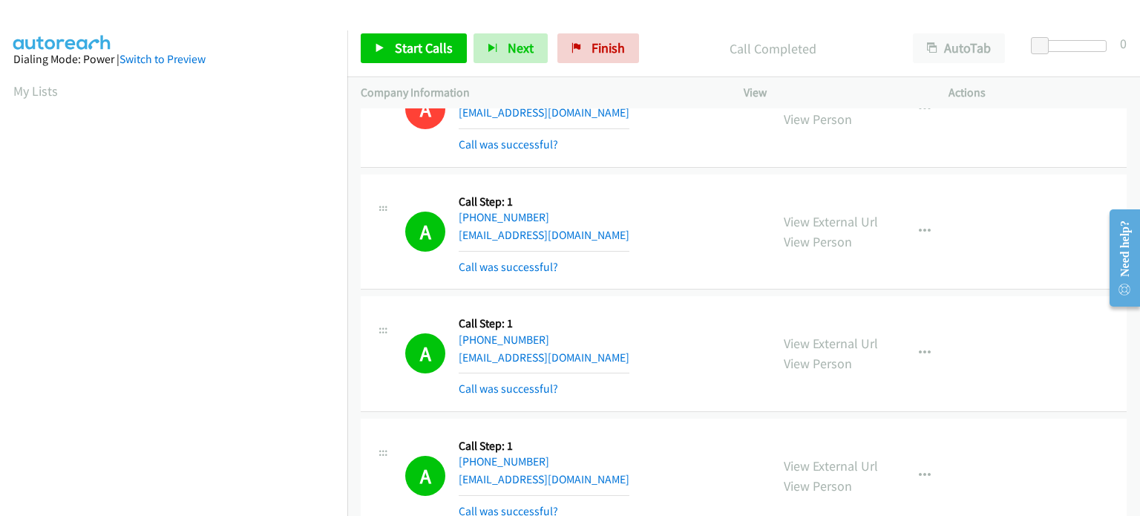
scroll to position [26659, 0]
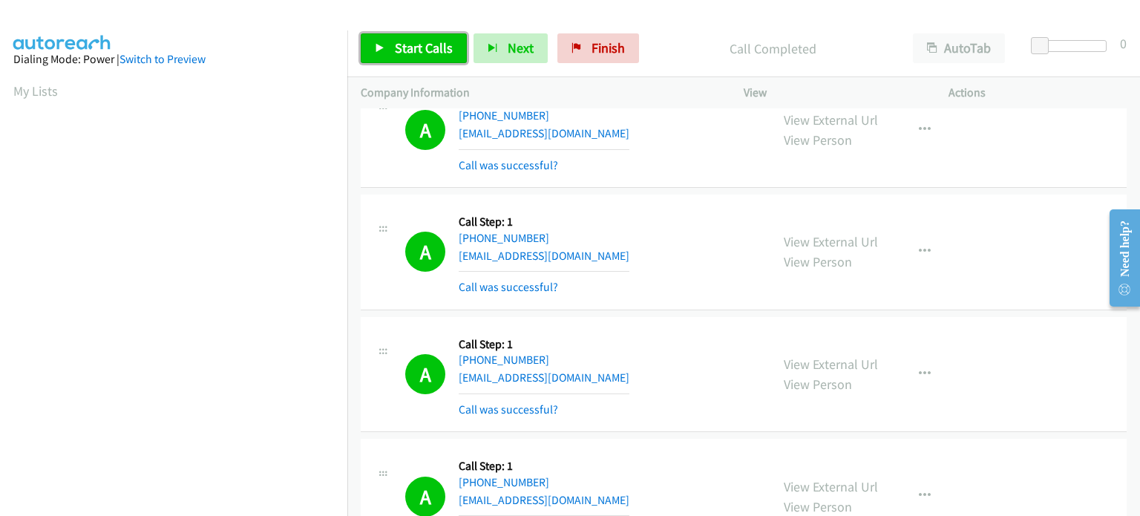
click at [412, 48] on span "Start Calls" at bounding box center [424, 47] width 58 height 17
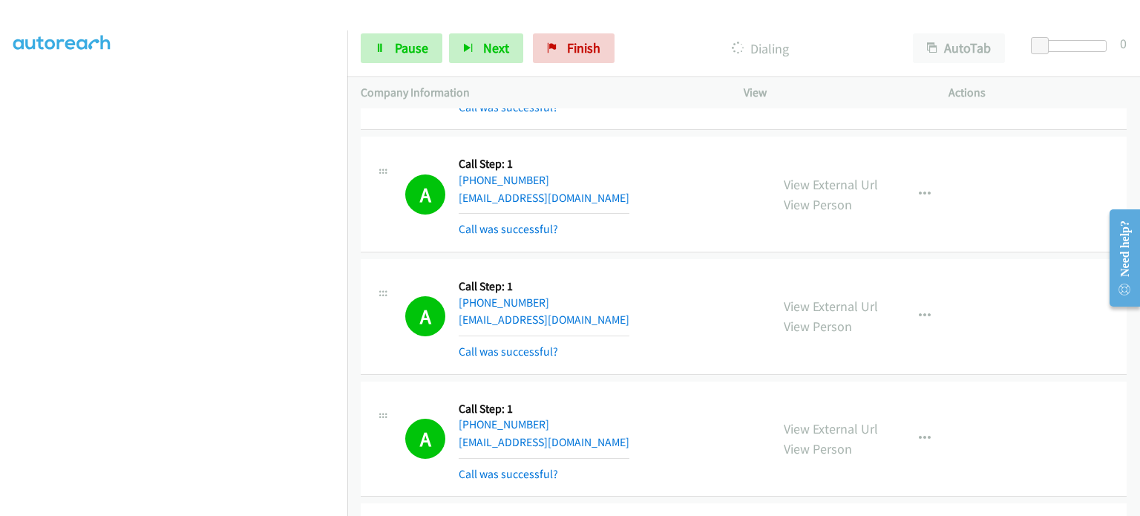
scroll to position [26786, 0]
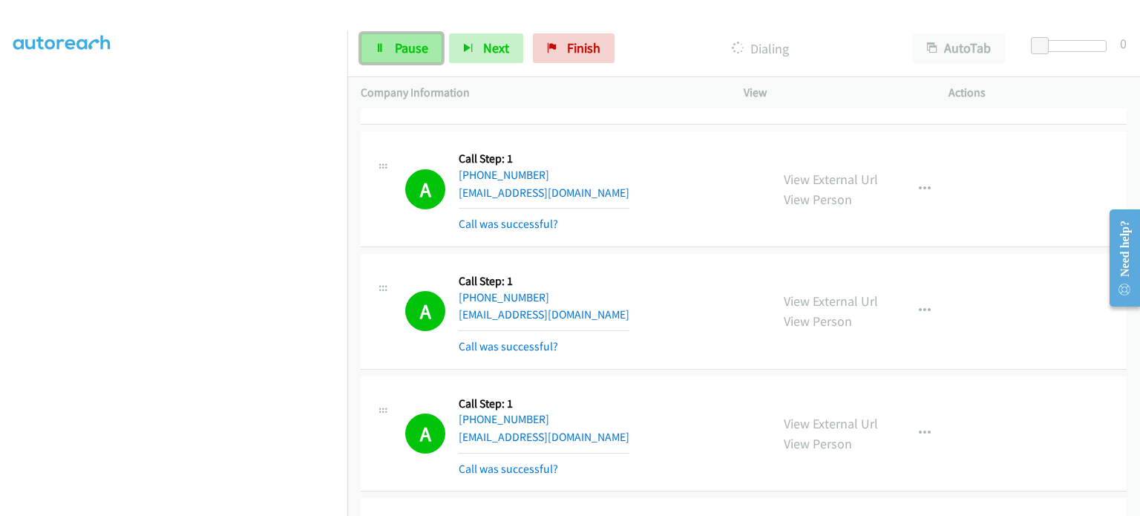
click at [402, 50] on span "Pause" at bounding box center [411, 47] width 33 height 17
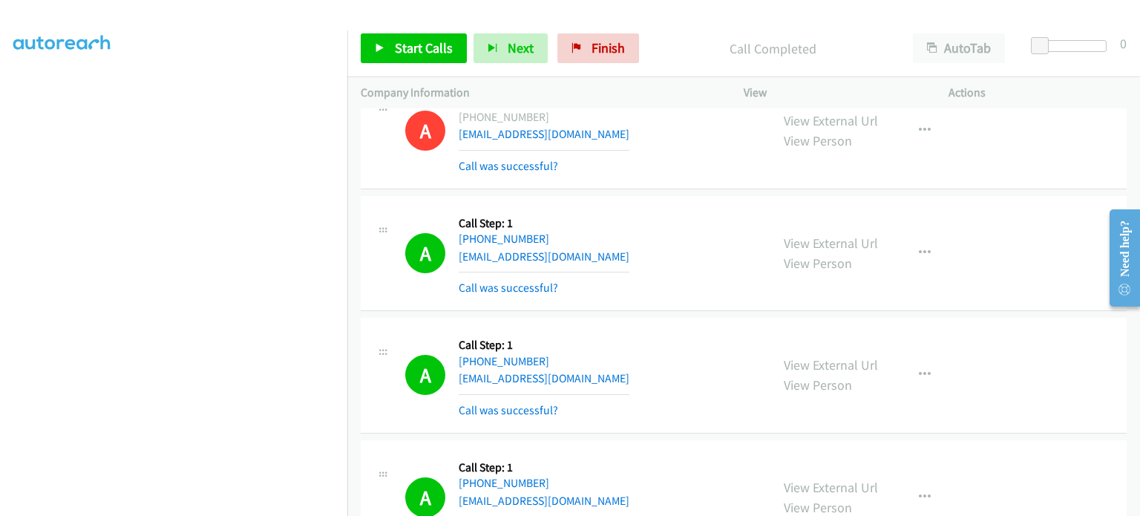
scroll to position [26817, 0]
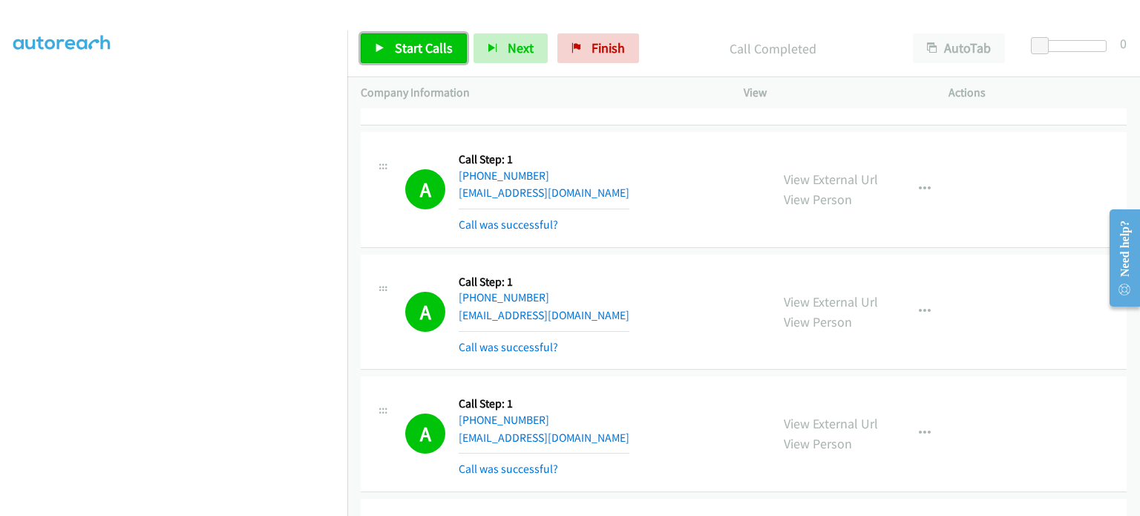
click at [425, 44] on span "Start Calls" at bounding box center [424, 47] width 58 height 17
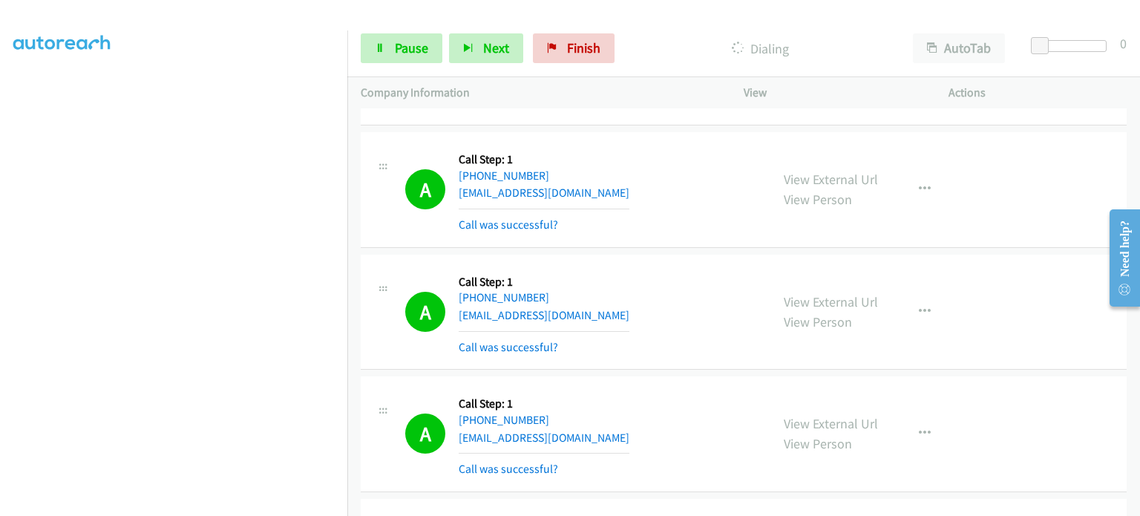
scroll to position [317, 0]
click at [413, 48] on span "Pause" at bounding box center [411, 47] width 33 height 17
